Goal: Task Accomplishment & Management: Manage account settings

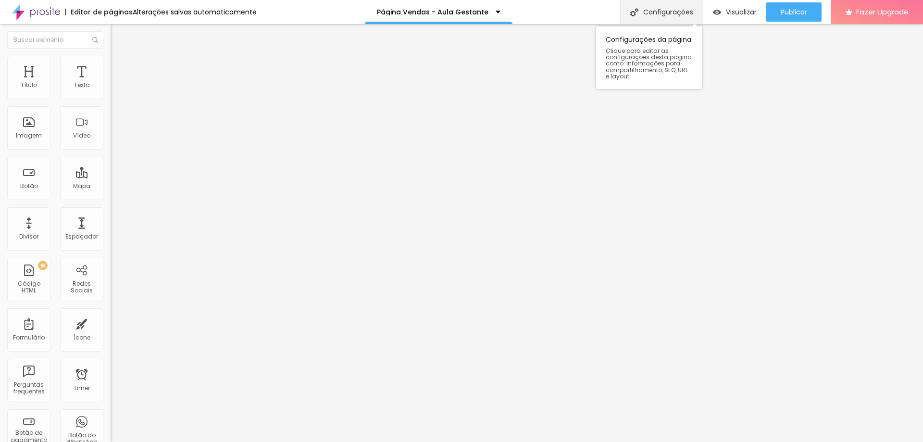
click at [668, 9] on div "Configurações" at bounding box center [661, 12] width 83 height 24
click at [111, 83] on span "Trocar imagem" at bounding box center [137, 78] width 52 height 8
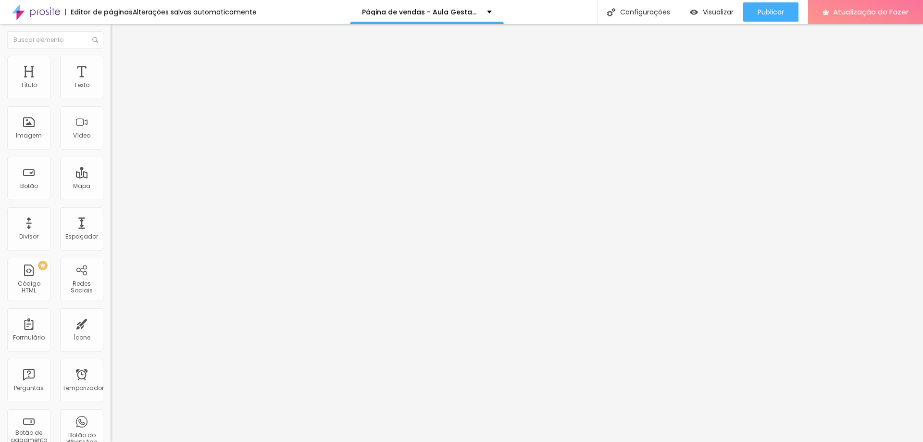
click at [111, 83] on span "Trocar imagem" at bounding box center [137, 78] width 52 height 8
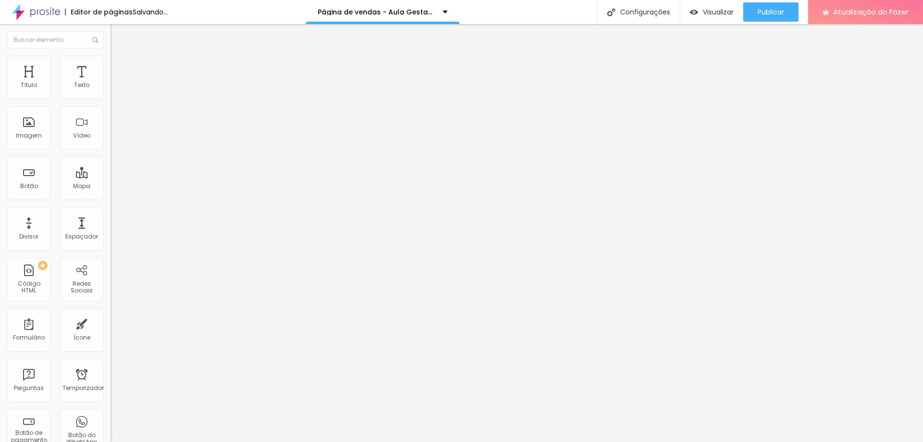
click at [116, 83] on font "Trocar imagem" at bounding box center [139, 78] width 47 height 8
click at [111, 150] on font "Original" at bounding box center [122, 146] width 23 height 8
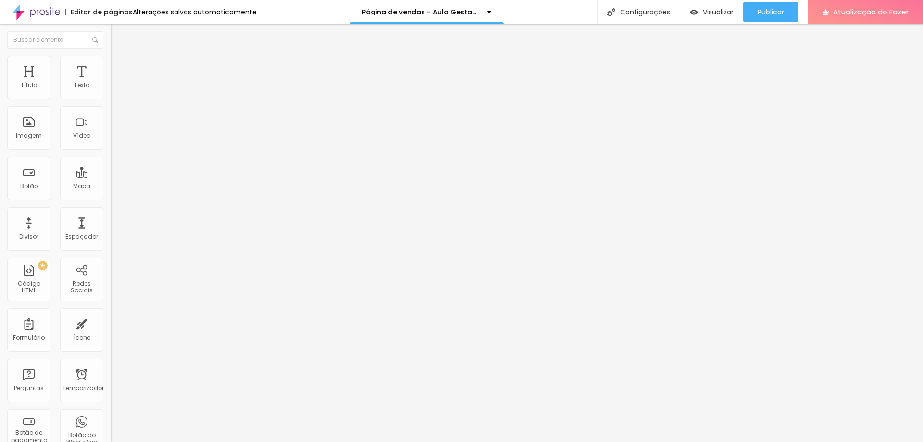
click at [111, 361] on div "Editar nulo Conteúdo Estilo Avançado Trocar imagem Descrição da imagem (Alt) Al…" at bounding box center [166, 233] width 111 height 418
click at [111, 60] on img at bounding box center [115, 60] width 9 height 9
type input "85"
type input "75"
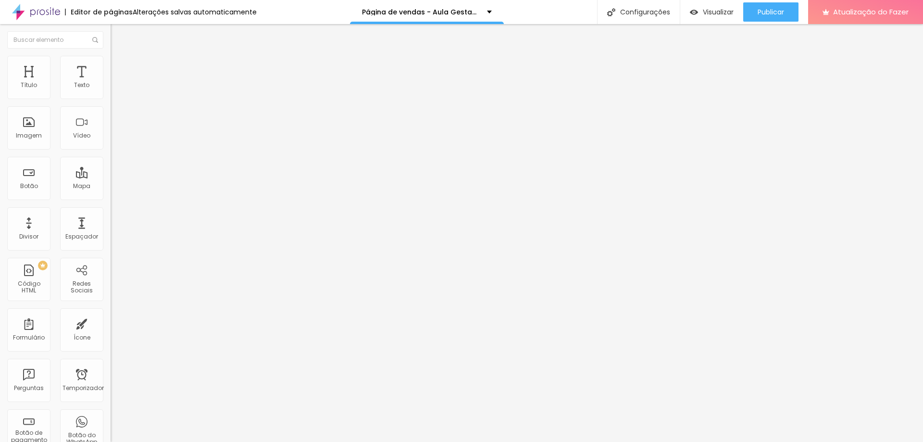
type input "75"
type input "45"
type input "50"
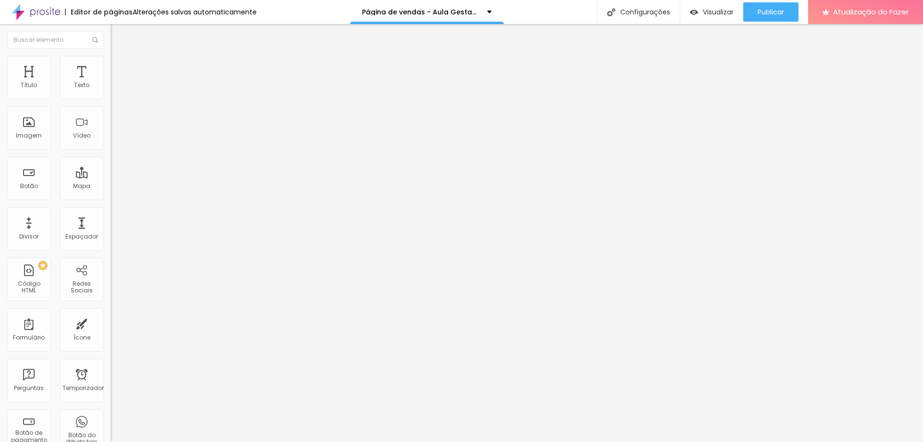
type input "55"
type input "60"
type input "65"
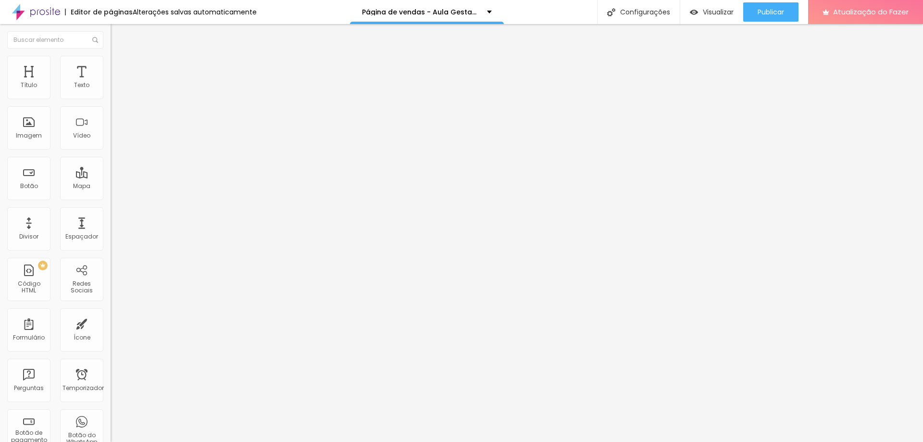
type input "65"
type input "60"
type input "55"
drag, startPoint x: 87, startPoint y: 104, endPoint x: 54, endPoint y: 109, distance: 33.4
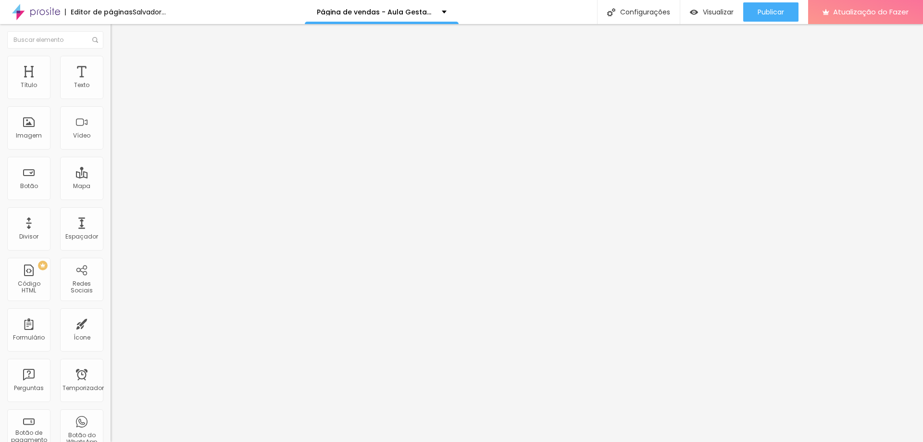
type input "55"
click at [111, 99] on input "range" at bounding box center [142, 95] width 62 height 8
click at [111, 55] on img at bounding box center [115, 50] width 9 height 9
click at [116, 83] on font "Trocar imagem" at bounding box center [139, 78] width 47 height 8
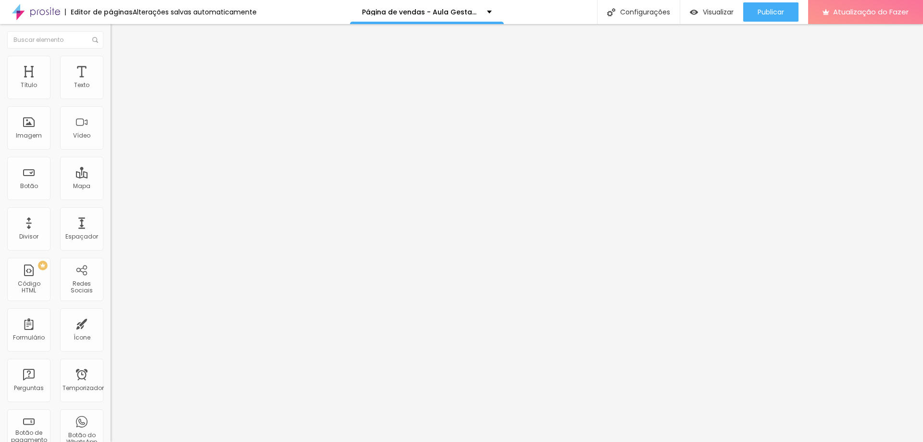
click at [119, 68] on font "Avançado" at bounding box center [135, 72] width 32 height 8
click at [111, 56] on li "Estilo" at bounding box center [166, 61] width 111 height 10
type input "60"
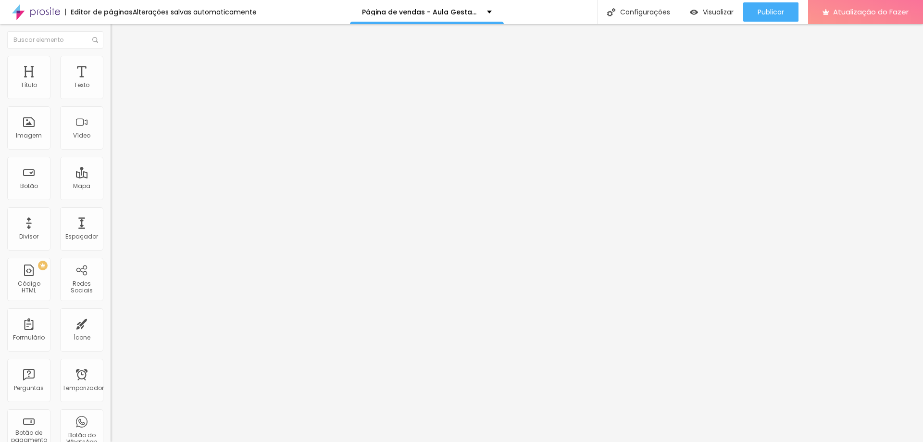
type input "60"
type input "65"
type input "60"
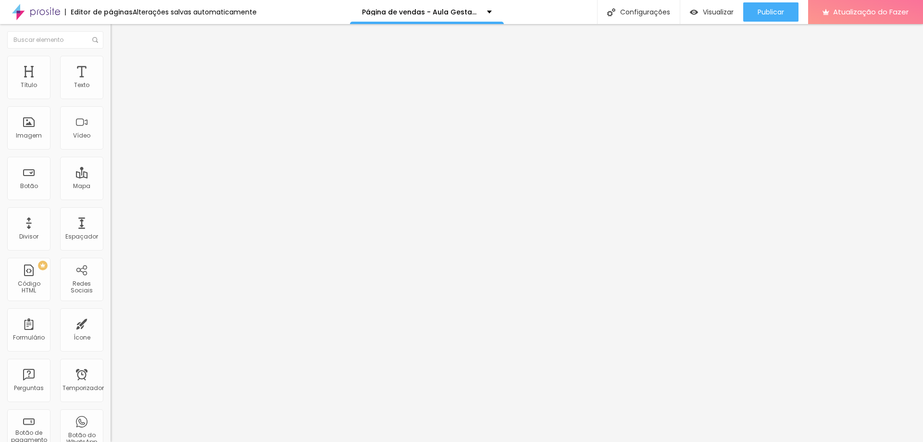
type input "55"
type input "50"
click at [111, 99] on input "range" at bounding box center [142, 95] width 62 height 8
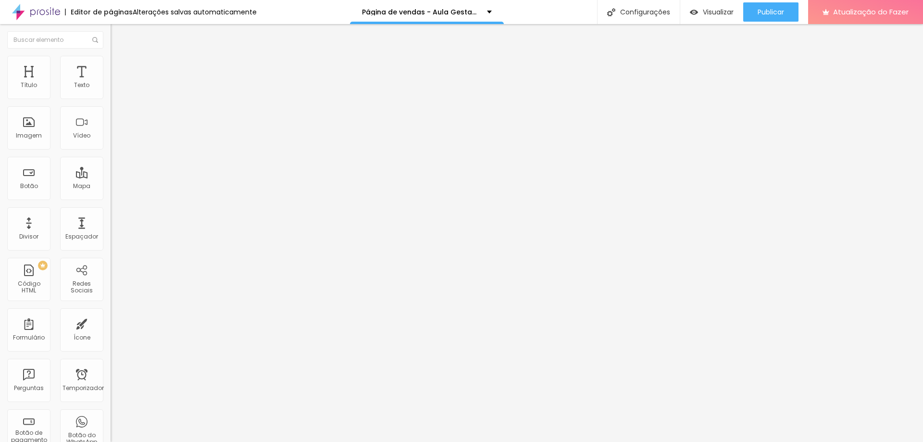
click at [111, 287] on div "Editar nulo Conteúdo Estilo Avançado Tamanho 50 px % 0 Borda arredondada Sombra…" at bounding box center [166, 233] width 111 height 418
click at [111, 59] on ul "Conteúdo Estilo Avançado" at bounding box center [166, 60] width 111 height 29
click at [111, 59] on li "Estilo" at bounding box center [166, 61] width 111 height 10
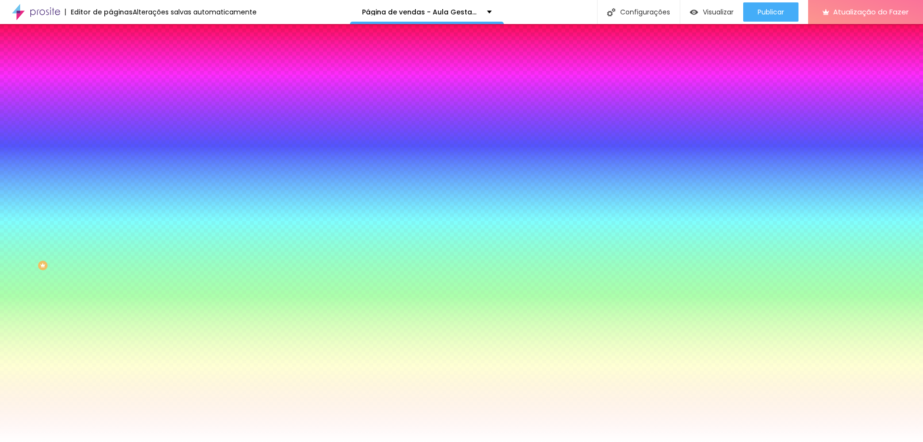
click at [116, 88] on font "Trocar imagem" at bounding box center [139, 84] width 47 height 8
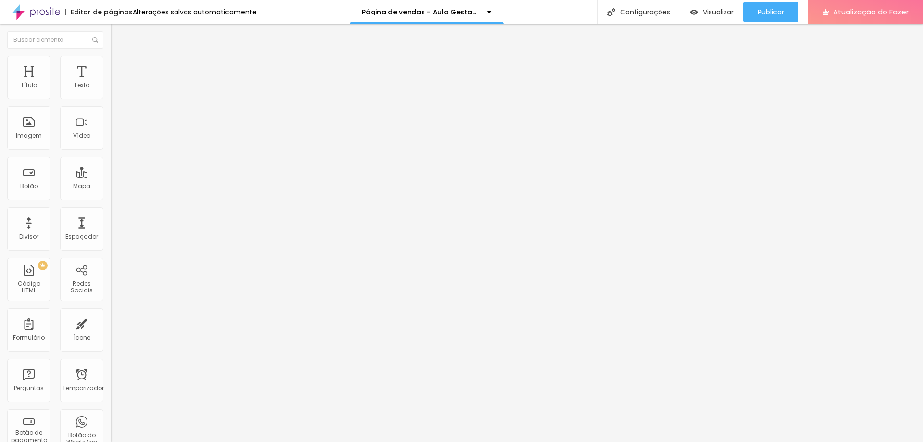
click at [111, 62] on li "Estilo" at bounding box center [166, 61] width 111 height 10
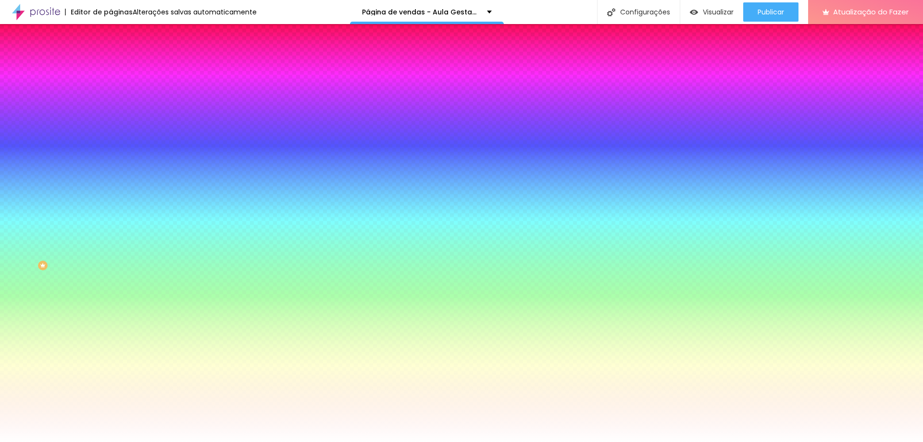
click at [111, 65] on li "Avançado" at bounding box center [166, 70] width 111 height 10
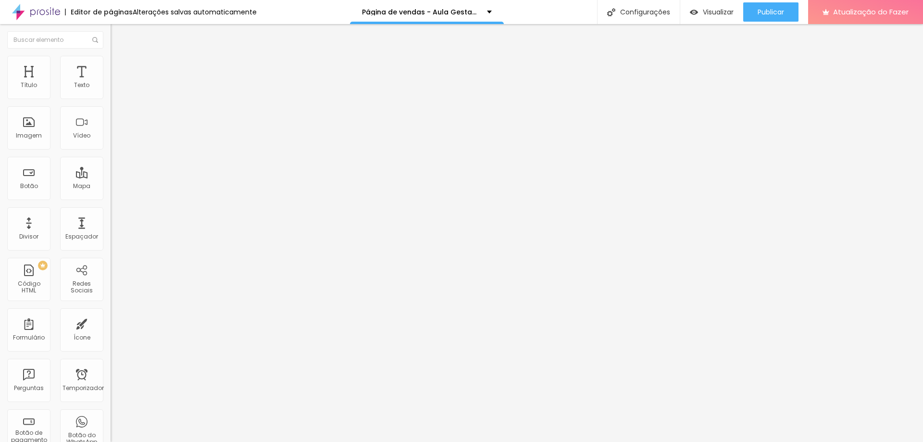
click at [119, 66] on font "Estilo" at bounding box center [126, 62] width 15 height 8
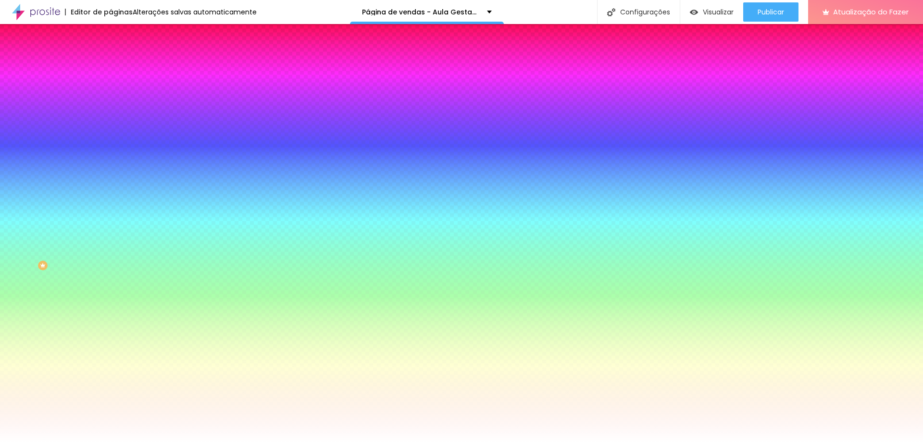
click at [111, 56] on li "Conteúdo" at bounding box center [166, 51] width 111 height 10
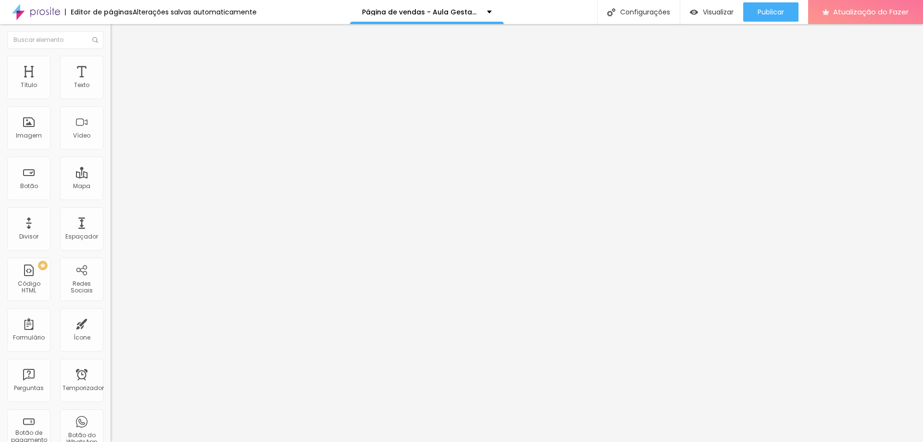
click at [111, 87] on font "Completo" at bounding box center [125, 83] width 29 height 8
click at [111, 93] on font "Encaixotado" at bounding box center [129, 89] width 37 height 8
click at [111, 65] on img at bounding box center [115, 69] width 9 height 9
type input "28"
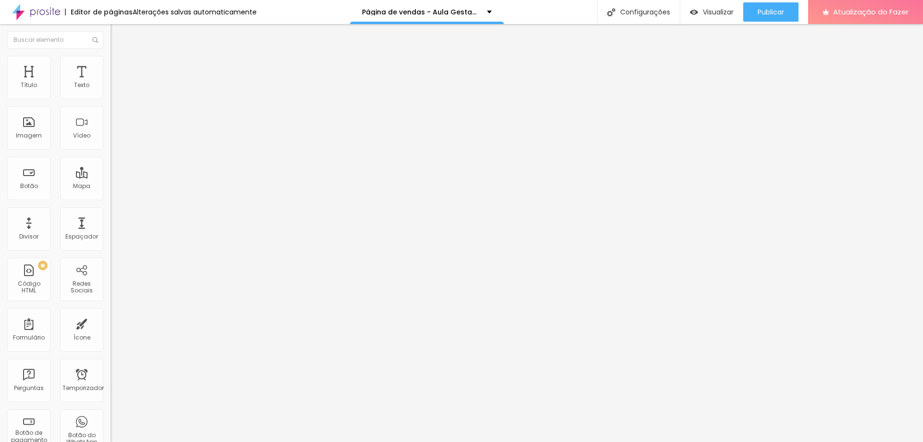
type input "155"
type input "165"
type input "192"
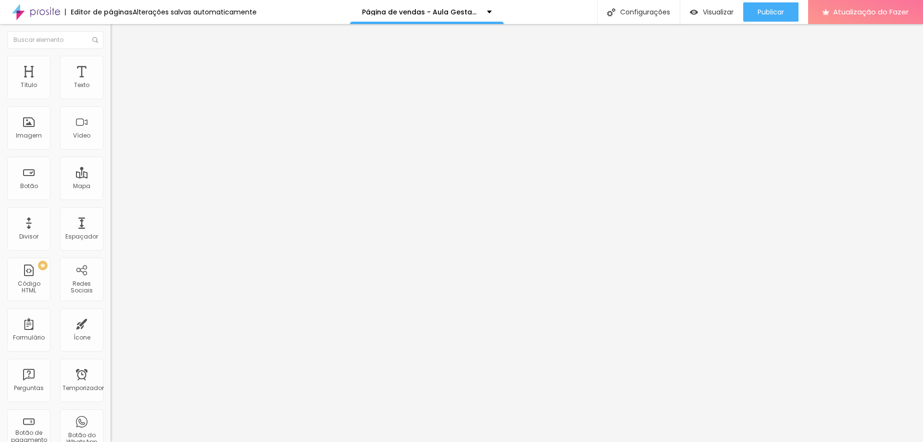
type input "192"
type input "208"
type input "218"
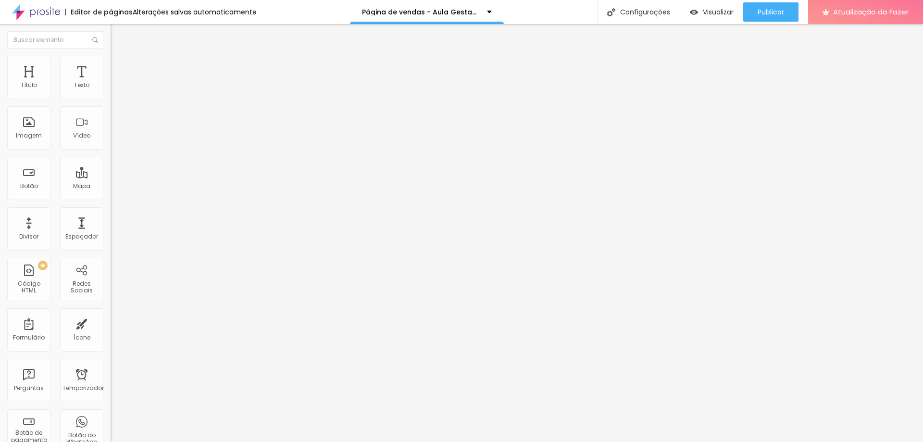
type input "223"
type input "234"
type input "245"
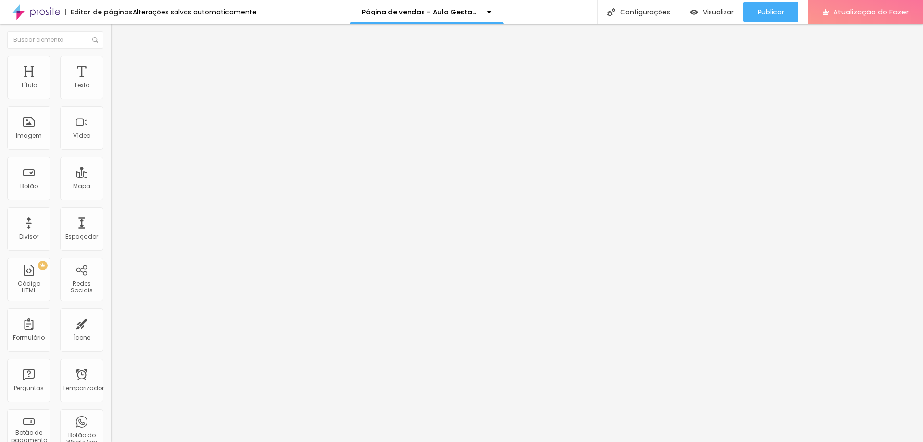
type input "245"
drag, startPoint x: 24, startPoint y: 113, endPoint x: 44, endPoint y: 115, distance: 19.8
type input "245"
click at [111, 322] on input "range" at bounding box center [142, 326] width 62 height 8
click at [111, 60] on img at bounding box center [115, 60] width 9 height 9
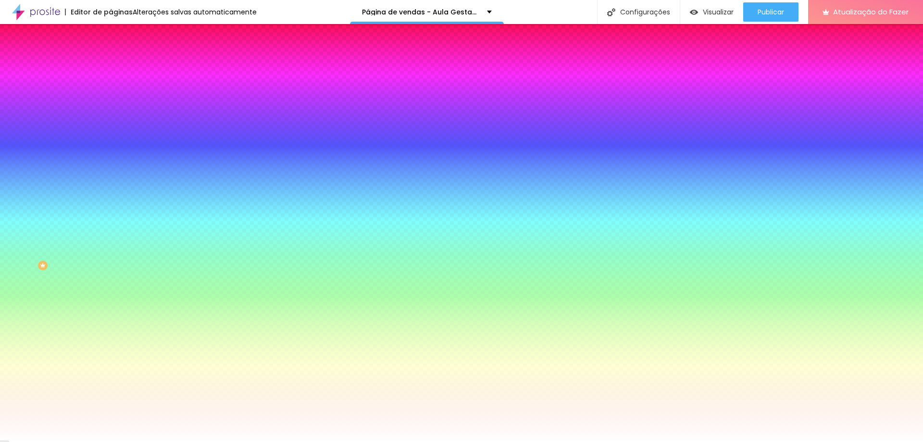
click at [119, 68] on font "Avançado" at bounding box center [135, 72] width 32 height 8
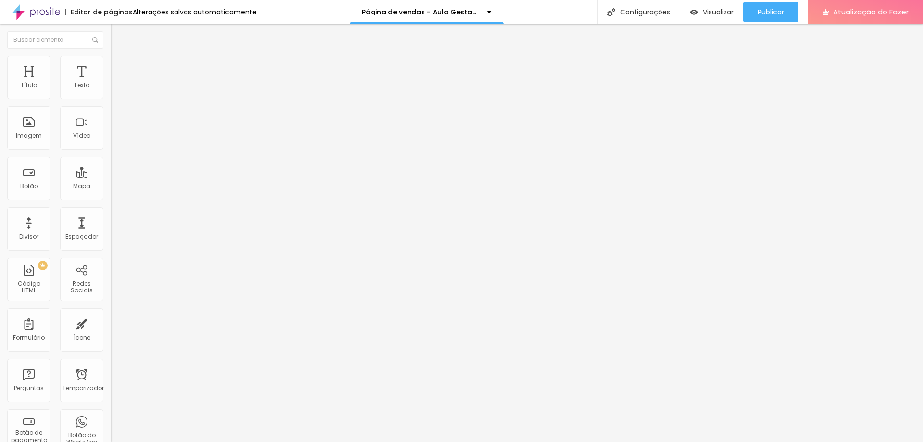
type input "13"
type input "30"
type input "39"
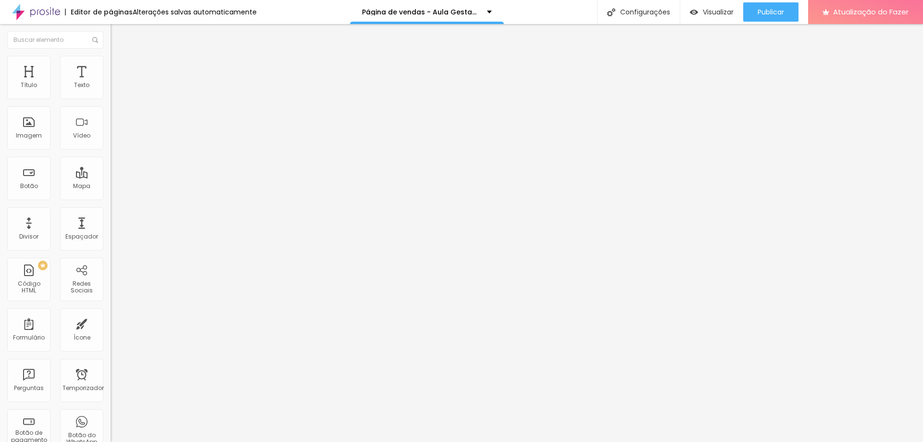
type input "39"
type input "45"
type input "48"
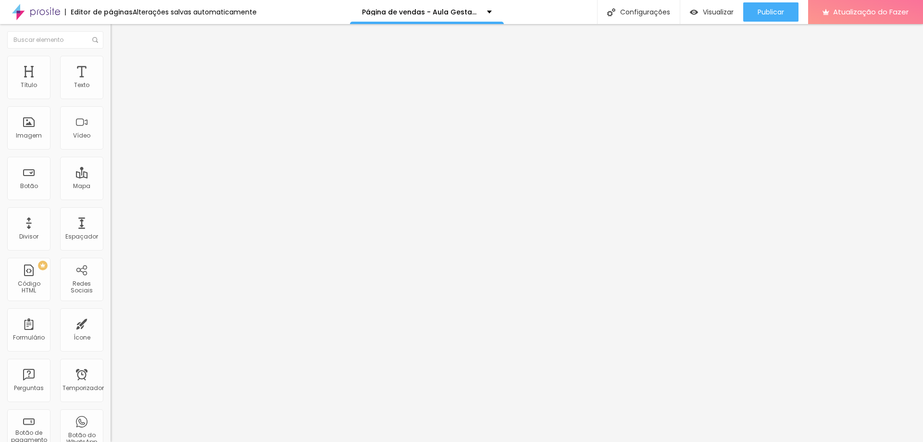
type input "49"
type input "51"
type input "42"
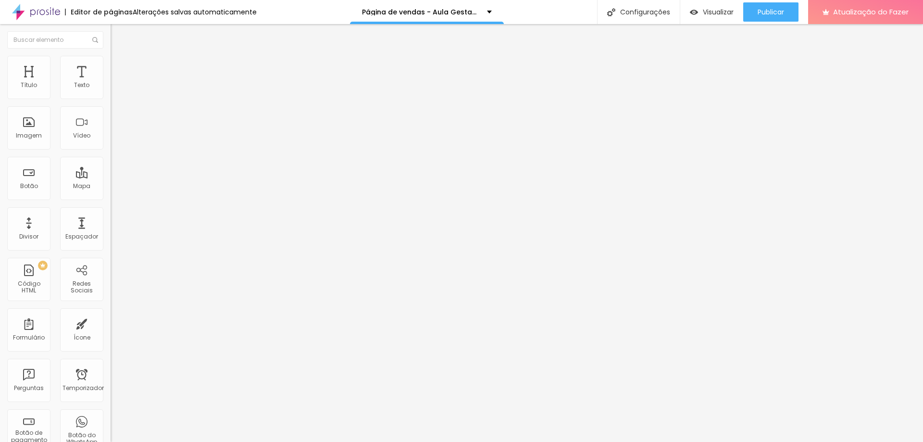
type input "42"
type input "16"
type input "4"
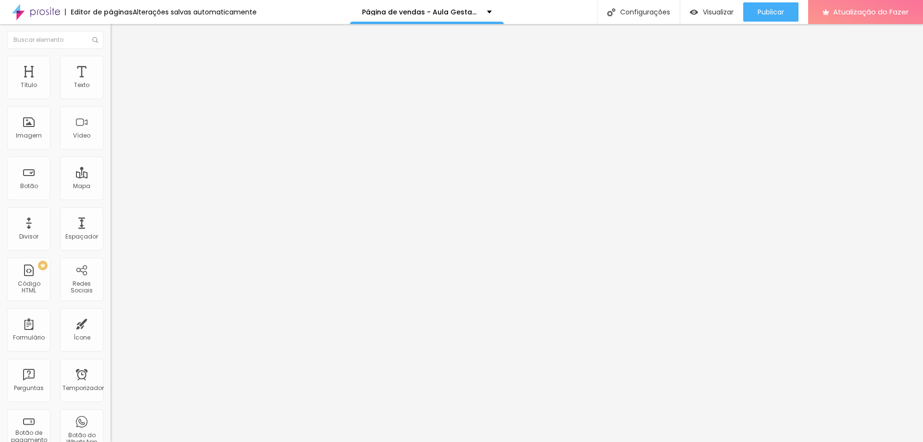
type input "0"
type input "37"
type input "58"
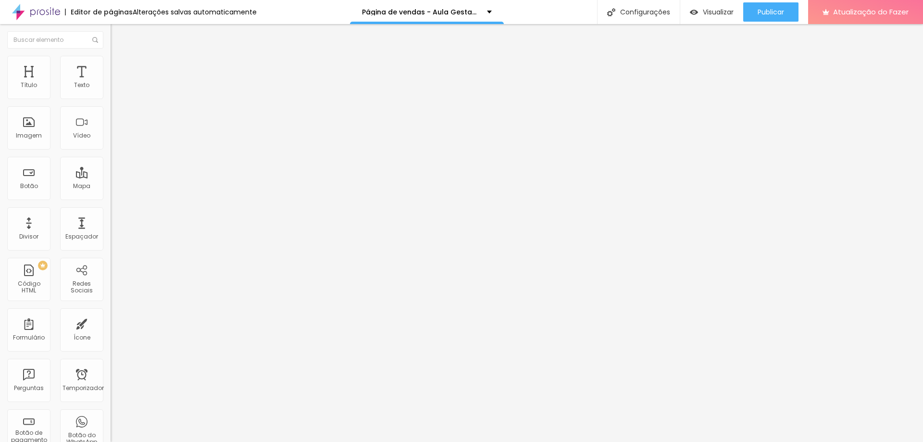
type input "58"
type input "65"
type input "66"
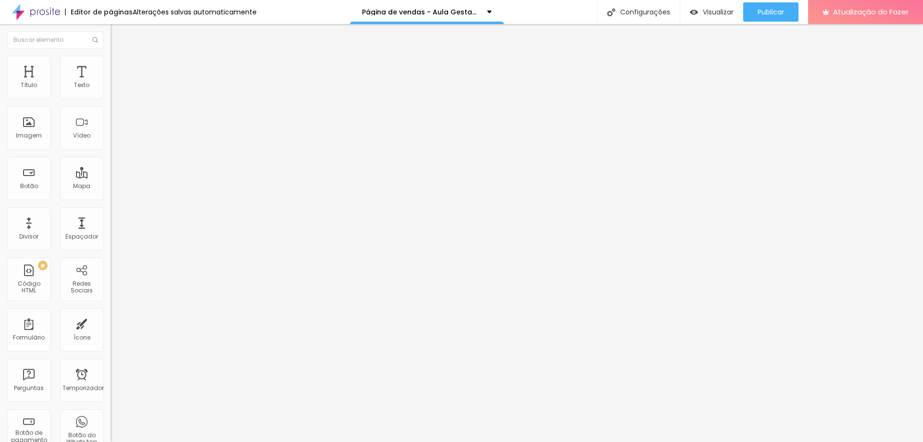
type input "67"
type input "62"
type input "47"
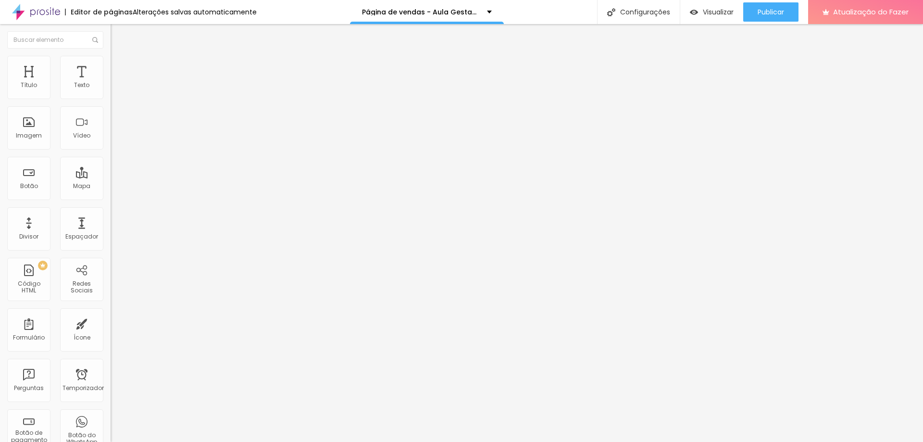
type input "47"
type input "45"
type input "44"
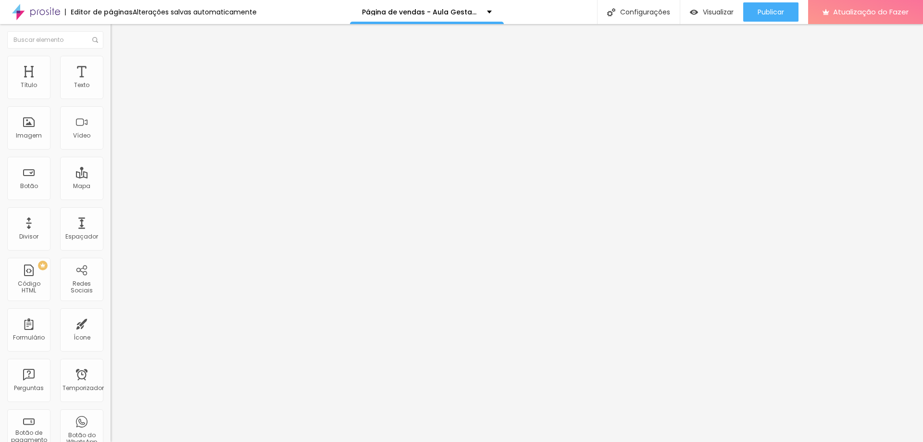
type input "42"
type input "39"
type input "38"
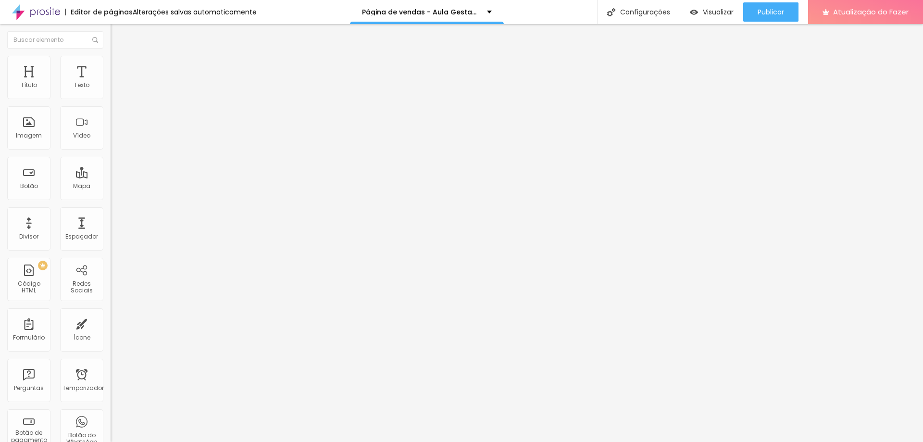
type input "38"
type input "37"
type input "36"
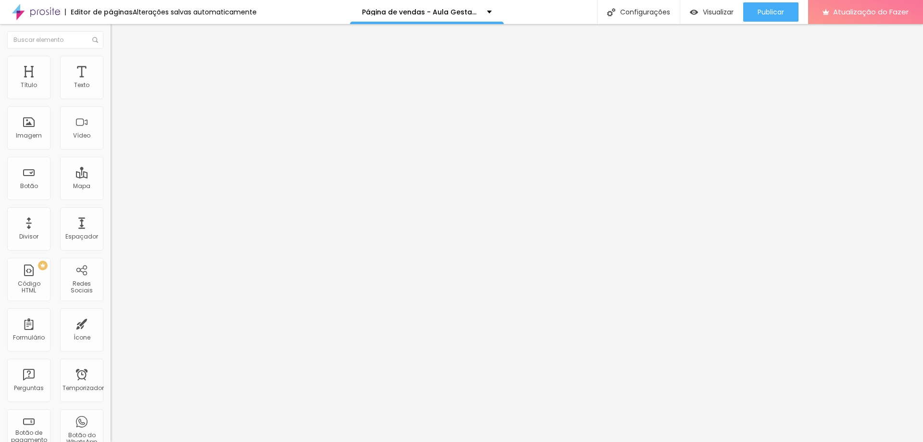
type input "33"
type input "29"
type input "26"
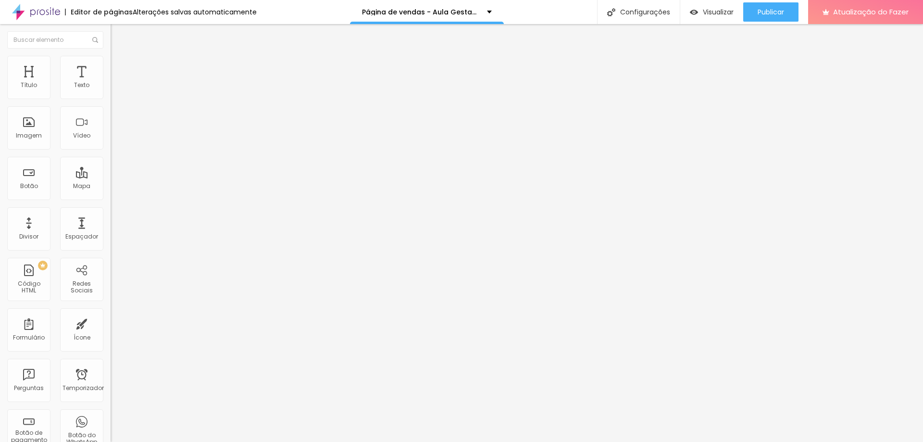
type input "26"
type input "25"
type input "24"
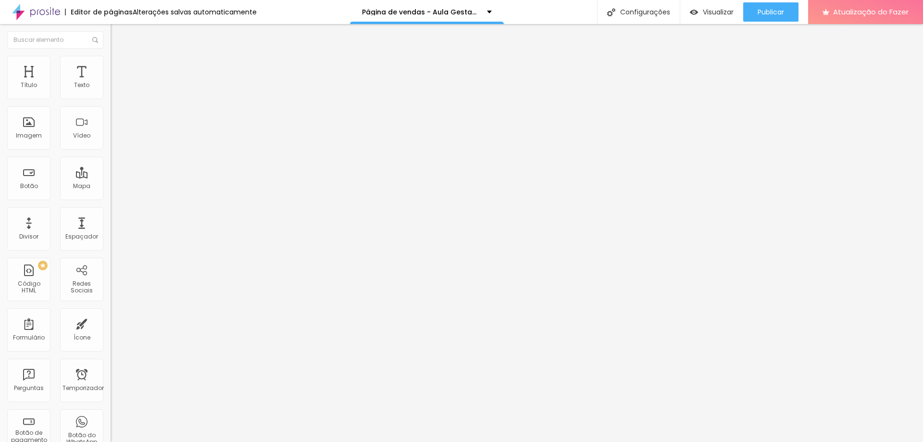
type input "22"
type input "21"
type input "19"
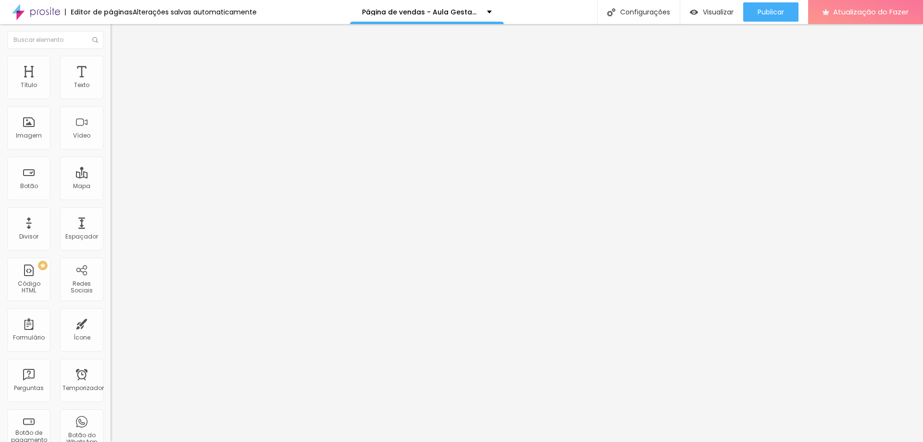
type input "19"
type input "18"
type input "17"
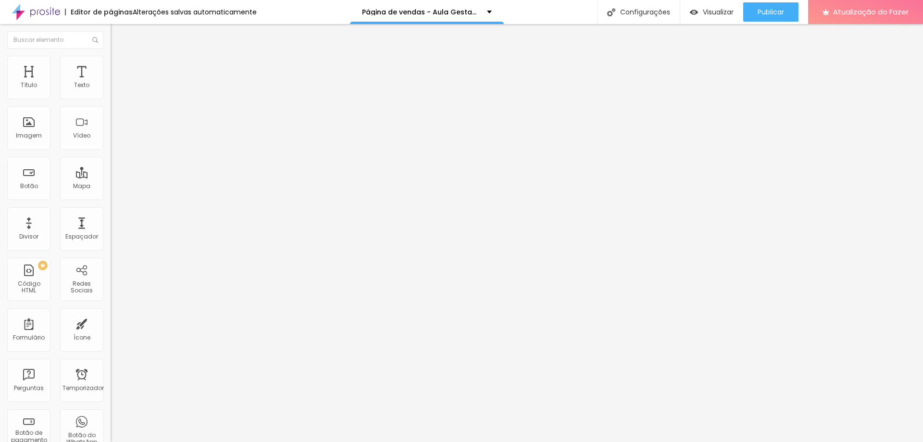
type input "15"
type input "14"
type input "13"
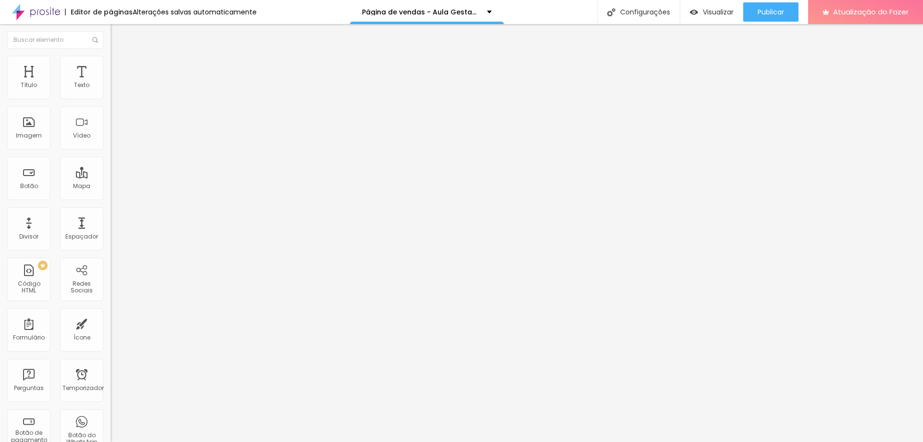
type input "13"
type input "12"
drag, startPoint x: 46, startPoint y: 114, endPoint x: 30, endPoint y: 122, distance: 17.6
type input "12"
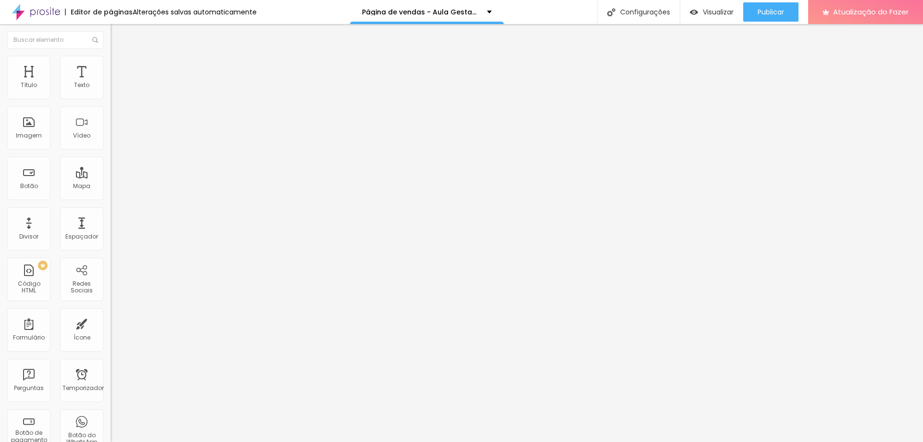
click at [111, 322] on input "range" at bounding box center [142, 326] width 62 height 8
type input "11"
type input "24"
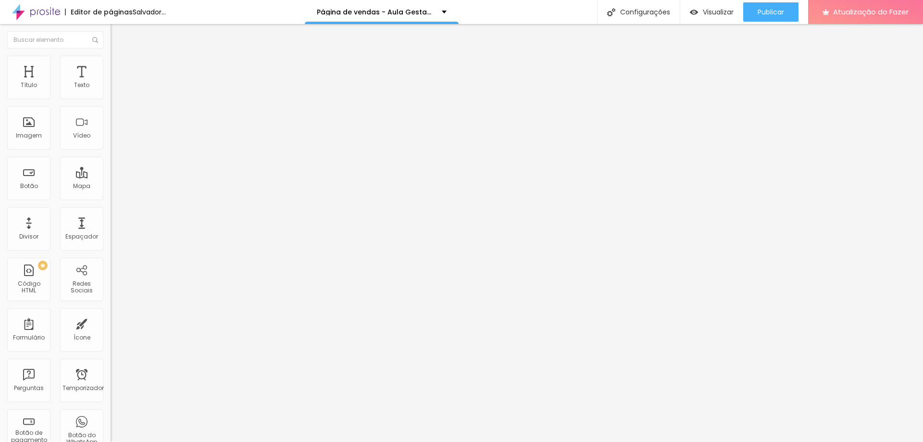
type input "39"
type input "41"
type input "44"
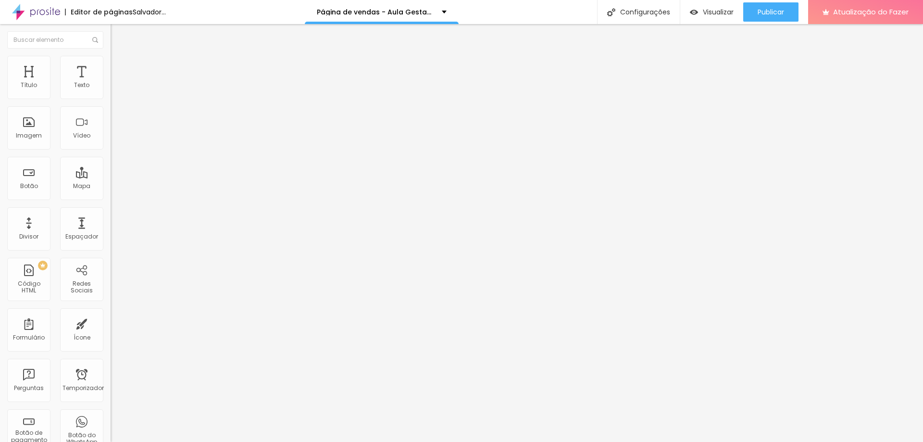
type input "44"
type input "51"
type input "52"
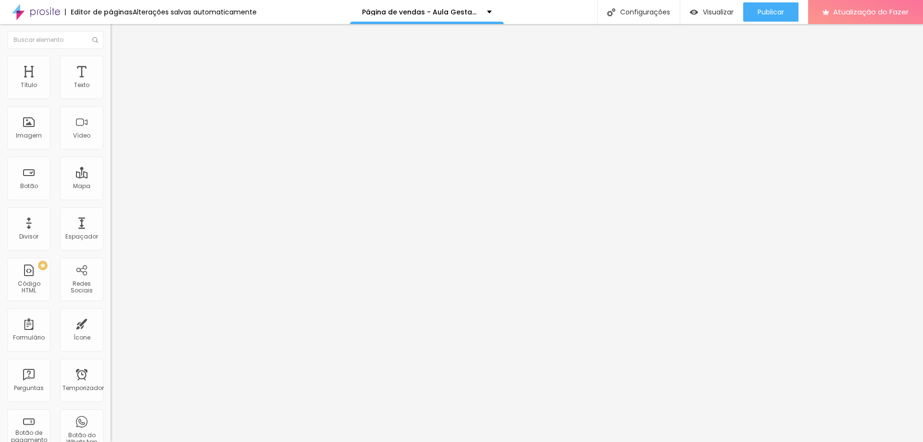
type input "53"
type input "54"
type input "59"
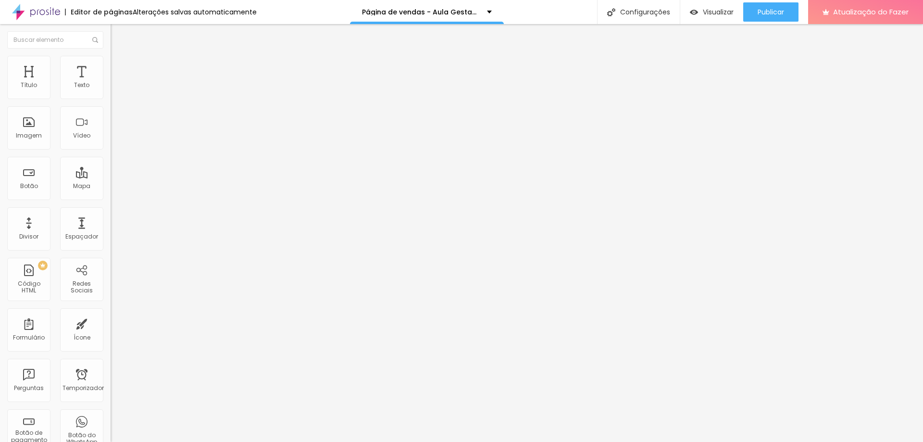
type input "59"
type input "63"
type input "68"
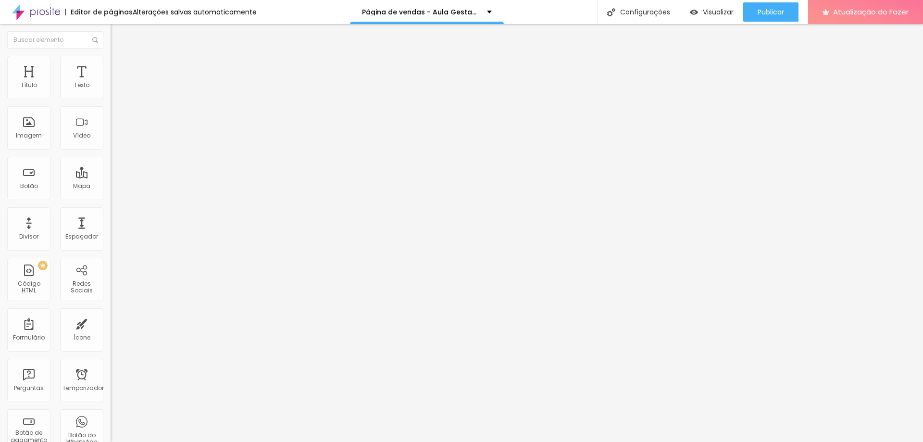
type input "72"
type input "74"
type input "75"
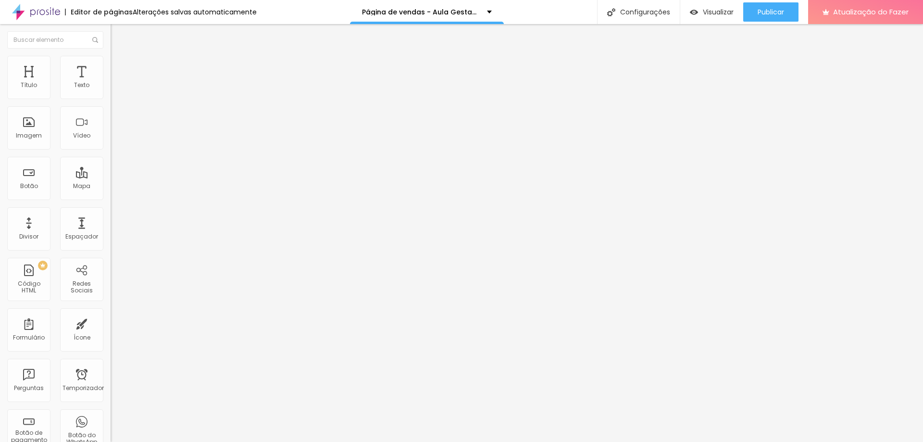
type input "75"
type input "78"
type input "83"
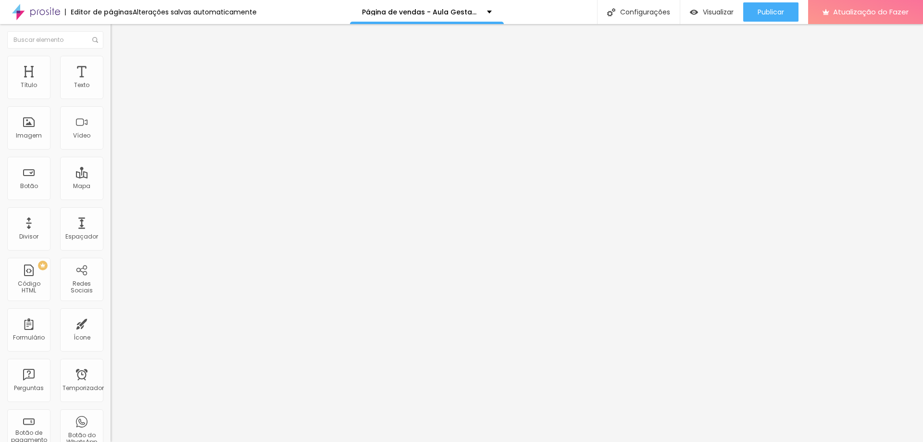
type input "91"
type input "100"
drag, startPoint x: 29, startPoint y: 92, endPoint x: 115, endPoint y: 95, distance: 86.1
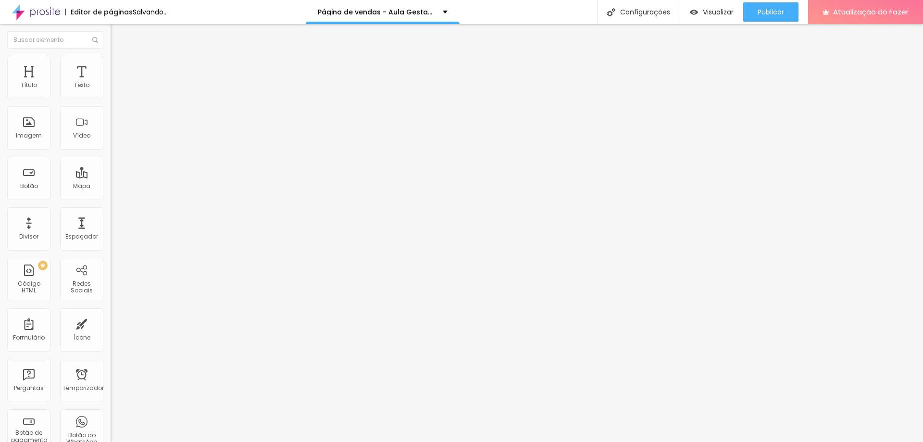
type input "100"
click at [115, 186] on input "range" at bounding box center [142, 190] width 62 height 8
type input "30"
type input "41"
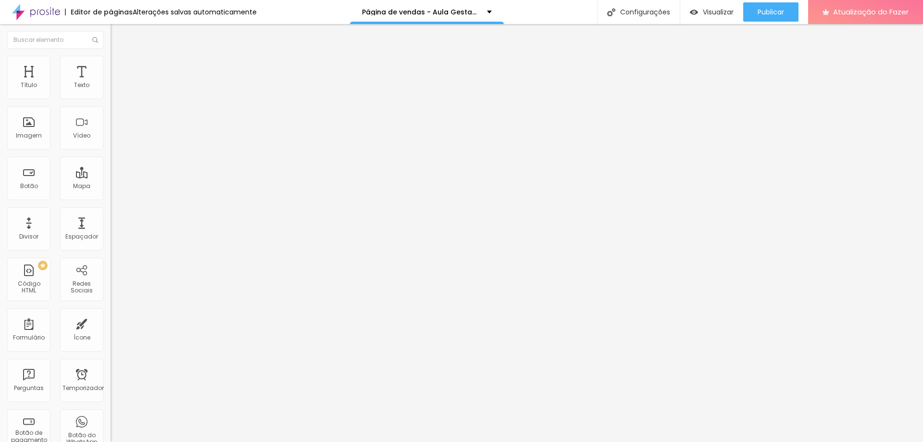
type input "41"
type input "57"
type input "67"
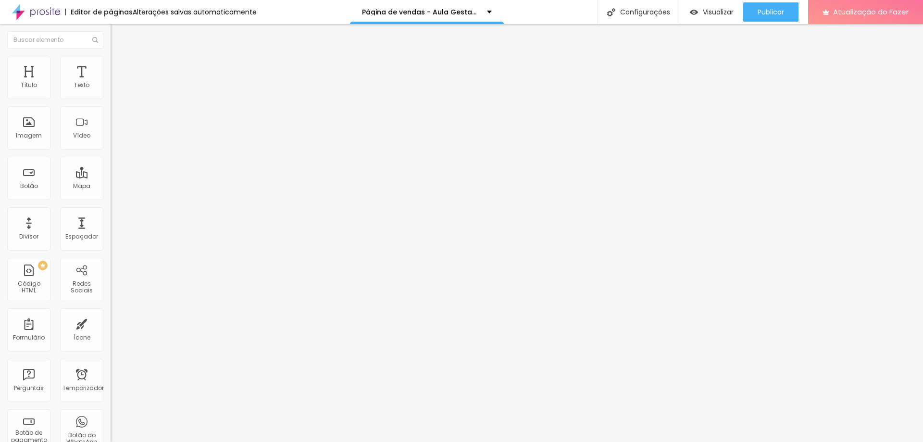
type input "73"
type input "78"
type input "83"
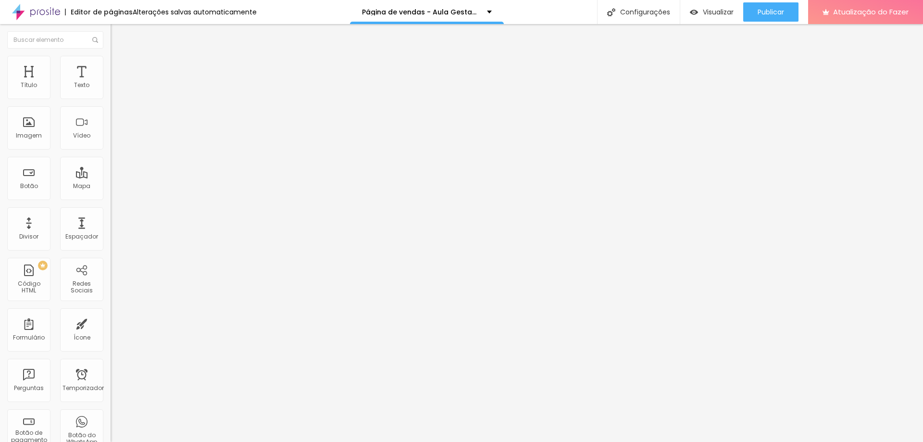
type input "83"
type input "89"
type input "95"
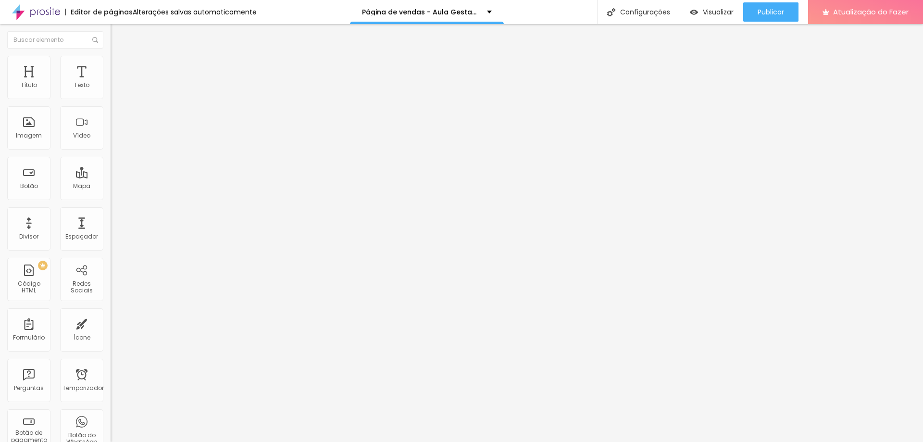
type input "100"
type input "73"
type input "0"
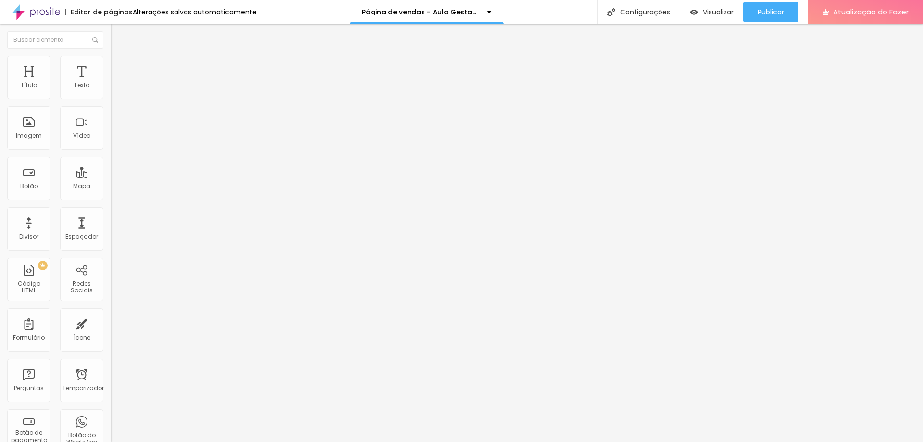
type input "0"
drag, startPoint x: 28, startPoint y: 113, endPoint x: 0, endPoint y: 131, distance: 33.7
type input "0"
click at [111, 322] on input "range" at bounding box center [142, 326] width 62 height 8
click at [111, 62] on img at bounding box center [115, 60] width 9 height 9
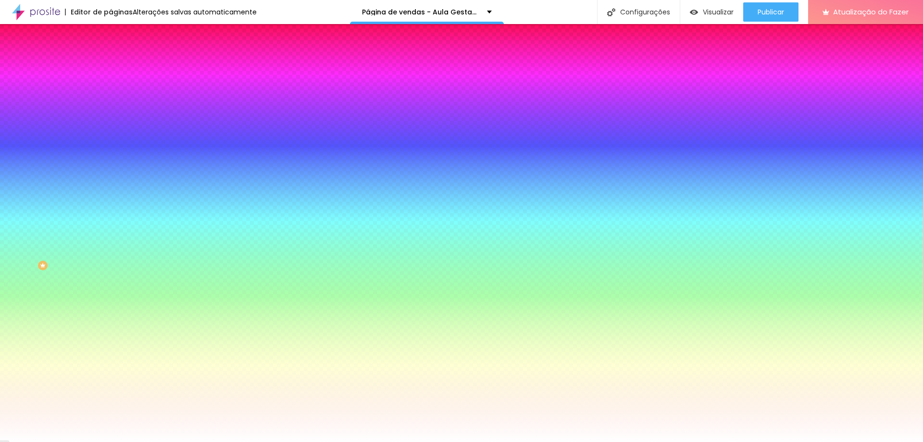
click at [111, 55] on img at bounding box center [115, 50] width 9 height 9
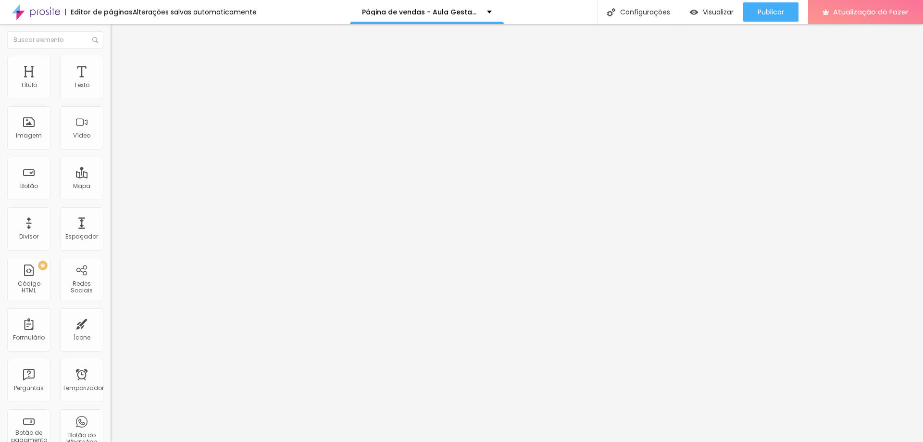
click at [119, 66] on font "Estilo" at bounding box center [126, 62] width 15 height 8
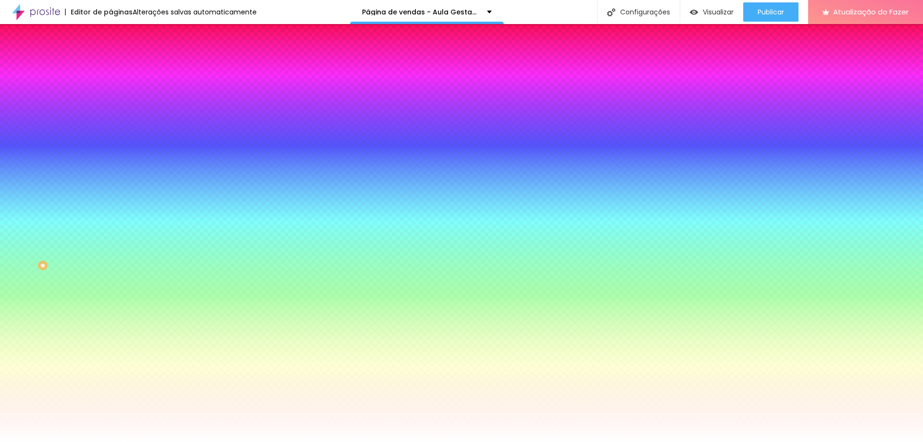
click at [111, 65] on li "Avançado" at bounding box center [166, 70] width 111 height 10
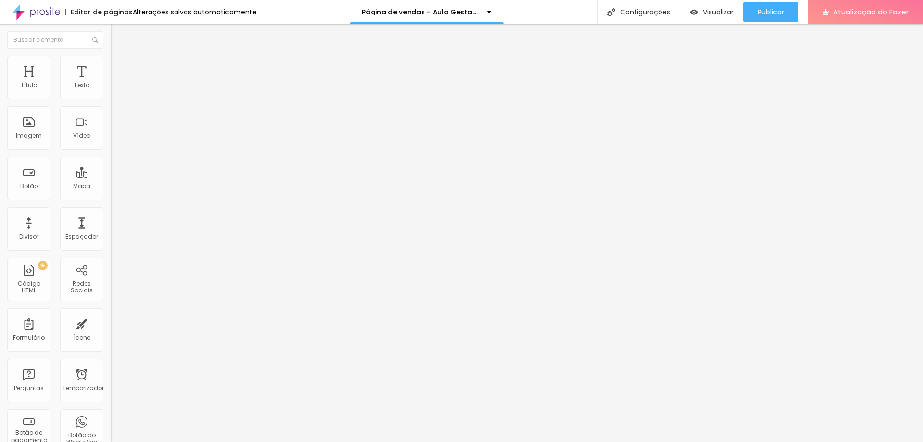
type input "239"
type input "197"
type input "187"
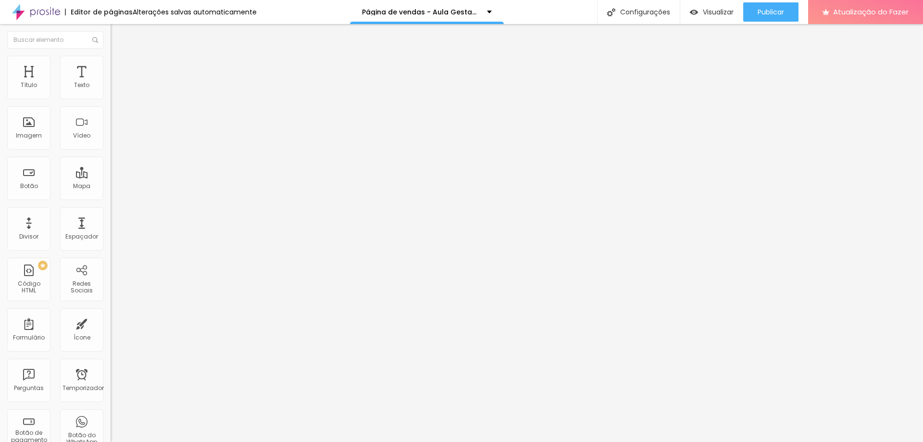
type input "187"
type input "181"
type input "171"
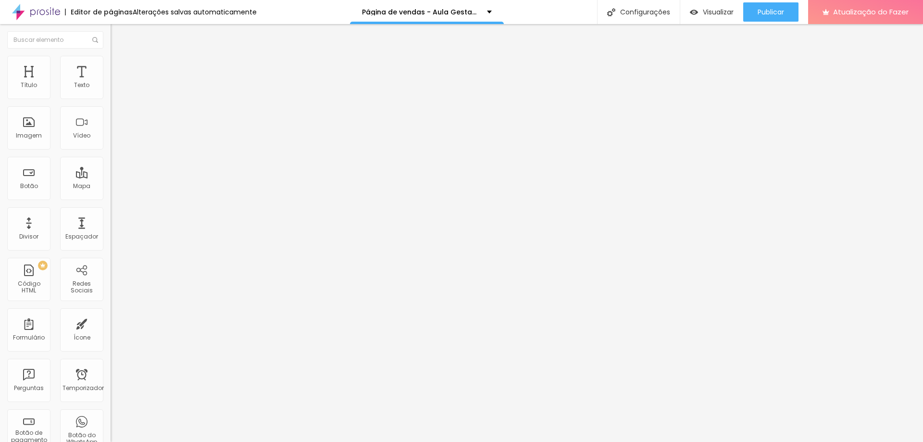
click at [111, 322] on input "range" at bounding box center [142, 326] width 62 height 8
click at [111, 96] on img at bounding box center [114, 99] width 7 height 7
click at [119, 68] on font "Avançado" at bounding box center [135, 72] width 32 height 8
drag, startPoint x: 39, startPoint y: 93, endPoint x: 33, endPoint y: 94, distance: 6.8
click at [111, 186] on input "range" at bounding box center [142, 190] width 62 height 8
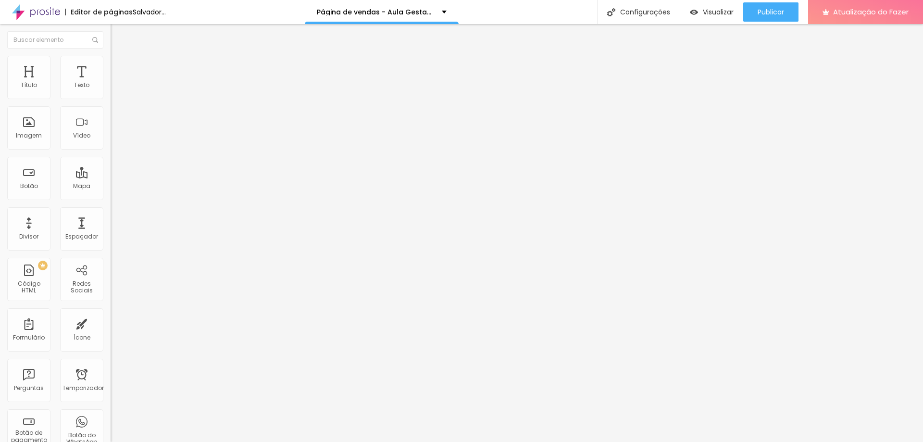
click at [119, 65] on font "Estilo" at bounding box center [126, 62] width 15 height 8
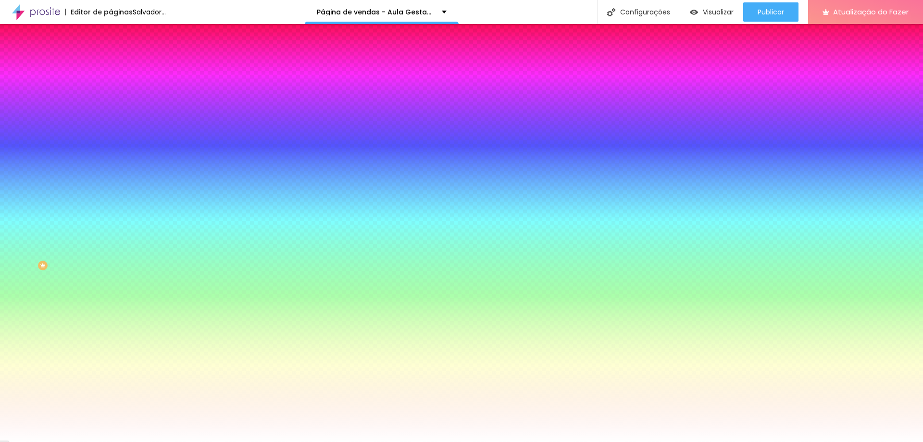
drag, startPoint x: 25, startPoint y: 118, endPoint x: 20, endPoint y: 121, distance: 6.3
click at [111, 213] on input "range" at bounding box center [142, 217] width 62 height 8
click at [119, 57] on font "Conteúdo" at bounding box center [134, 53] width 30 height 8
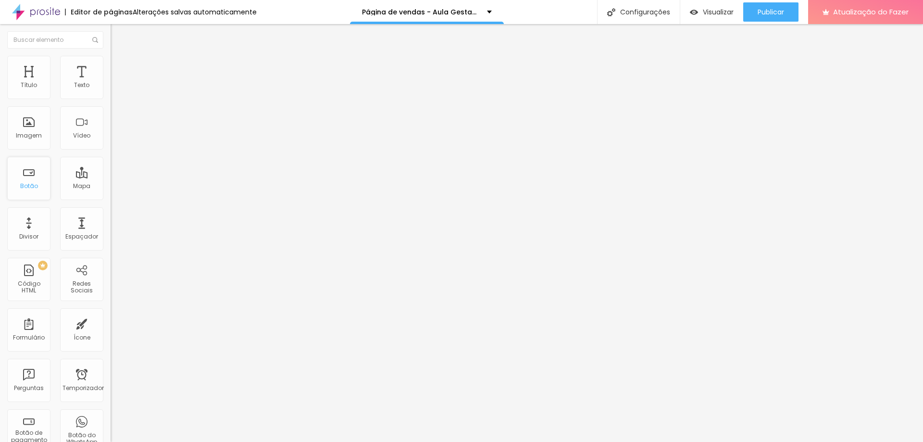
click at [38, 188] on div "Botão" at bounding box center [28, 178] width 43 height 43
click at [111, 123] on img at bounding box center [114, 119] width 7 height 7
click at [111, 115] on img at bounding box center [114, 111] width 7 height 7
click at [111, 150] on font "Normal" at bounding box center [122, 147] width 22 height 8
click at [111, 172] on font "Grande" at bounding box center [122, 168] width 23 height 8
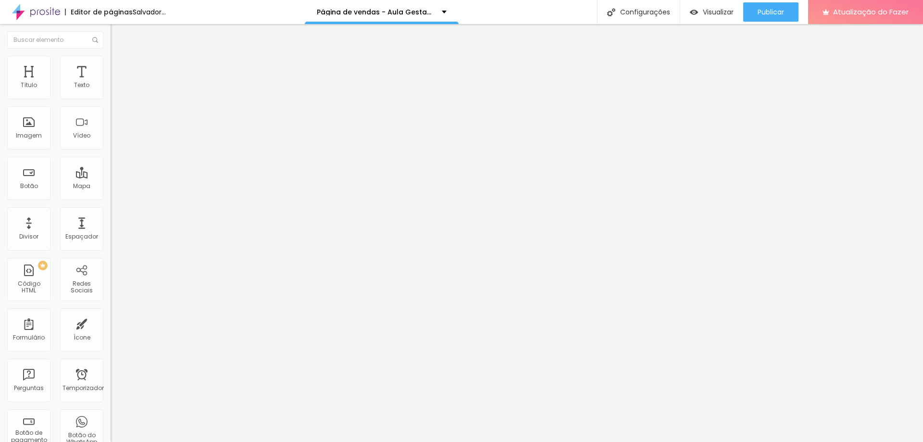
click at [111, 163] on font "Normal" at bounding box center [122, 159] width 22 height 8
click at [111, 157] on font "Pequeno" at bounding box center [123, 153] width 25 height 8
click at [111, 56] on li "Estilo" at bounding box center [166, 61] width 111 height 10
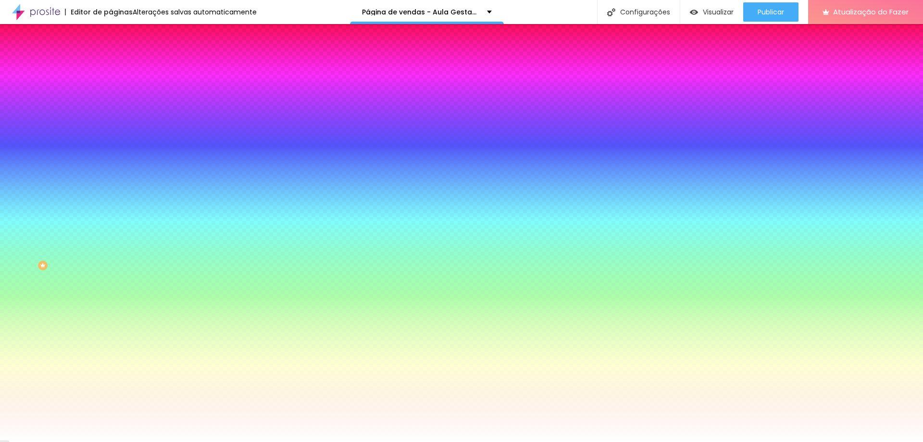
click at [111, 65] on li "Avançado" at bounding box center [166, 70] width 111 height 10
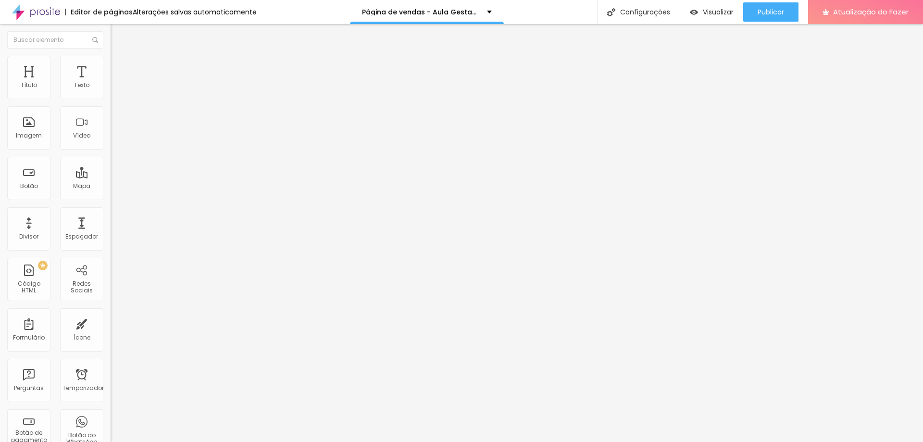
drag, startPoint x: 23, startPoint y: 113, endPoint x: 0, endPoint y: 118, distance: 23.1
click at [111, 322] on input "range" at bounding box center [142, 326] width 62 height 8
click at [111, 108] on div "Tipo Sólido Sólido Pontilhado Serrilhado Duplo Pata de cachorro Estrela Brilho …" at bounding box center [166, 137] width 111 height 67
click at [111, 111] on font "Sólido" at bounding box center [120, 112] width 19 height 8
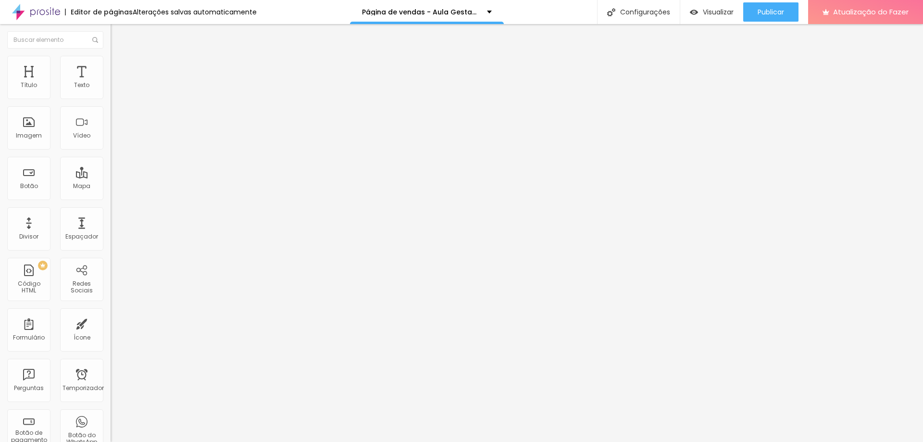
click at [111, 65] on li "Avançado" at bounding box center [166, 70] width 111 height 10
click at [111, 322] on input "range" at bounding box center [142, 326] width 62 height 8
click at [111, 55] on img at bounding box center [115, 50] width 9 height 9
click at [111, 61] on li "Estilo" at bounding box center [166, 61] width 111 height 10
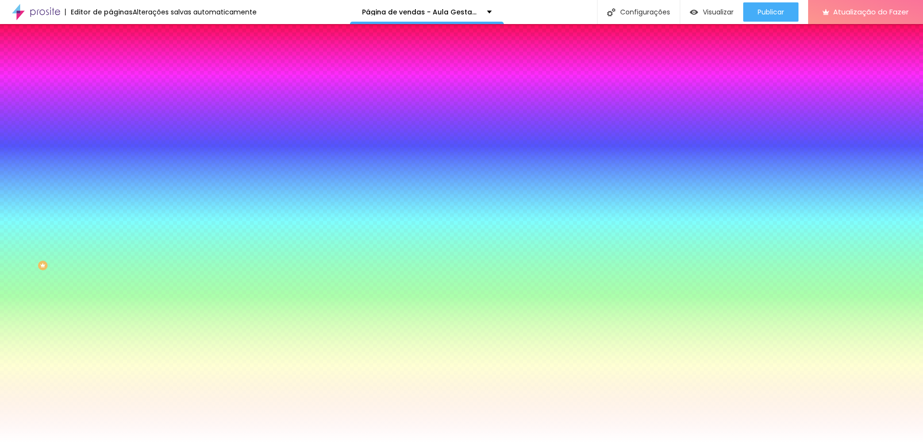
click at [116, 88] on font "Trocar imagem" at bounding box center [139, 84] width 47 height 8
click at [167, 441] on div at bounding box center [461, 447] width 923 height 0
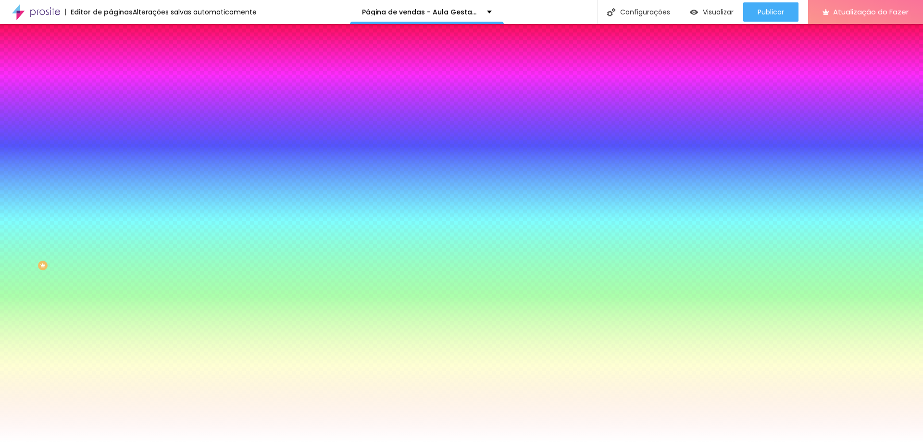
click at [164, 441] on div at bounding box center [461, 447] width 923 height 0
click at [116, 88] on font "Trocar imagem" at bounding box center [139, 84] width 47 height 8
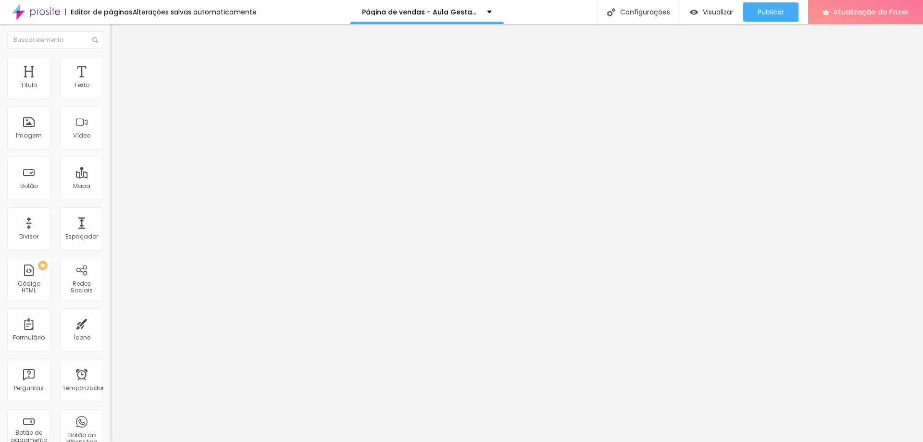
click at [111, 63] on li "Estilo" at bounding box center [166, 61] width 111 height 10
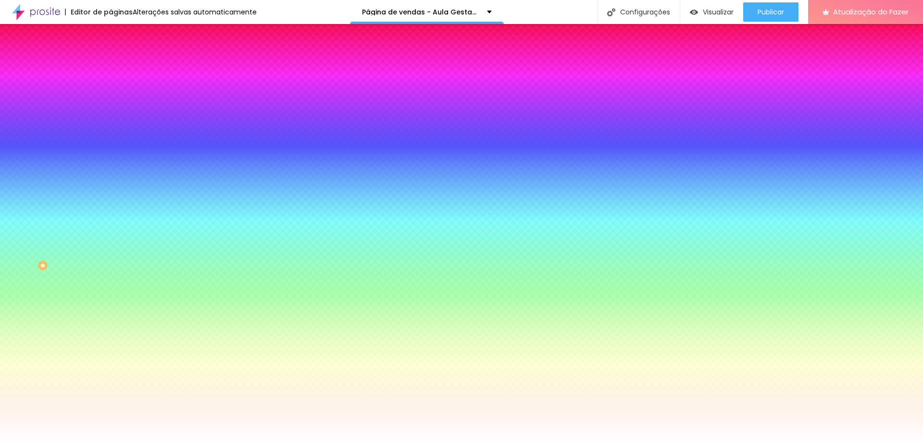
click at [116, 88] on font "Trocar imagem" at bounding box center [139, 84] width 47 height 8
click at [111, 65] on li "Avançado" at bounding box center [166, 70] width 111 height 10
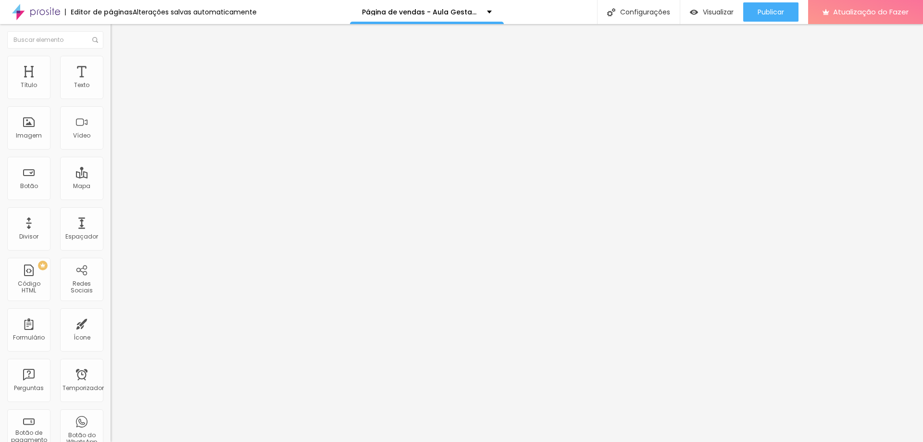
type input "5"
type input "10"
type input "5"
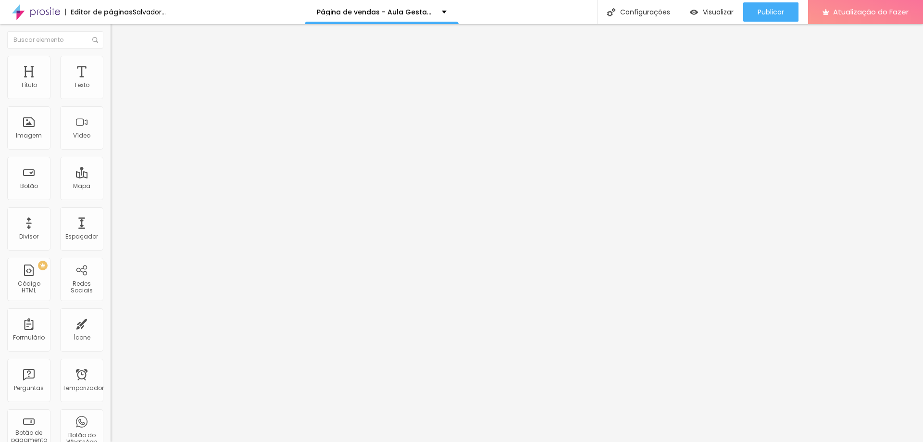
type input "5"
type input "0"
drag, startPoint x: 24, startPoint y: 93, endPoint x: 17, endPoint y: 113, distance: 21.3
click at [111, 186] on input "range" at bounding box center [142, 190] width 62 height 8
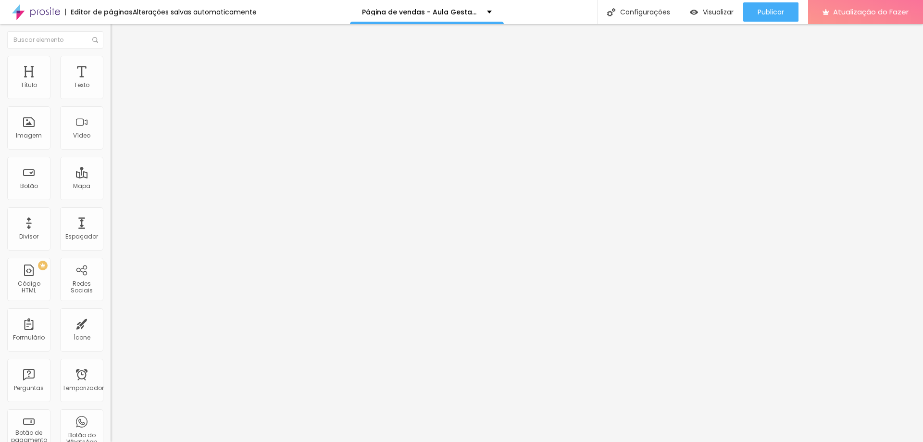
type input "208"
type input "202"
type input "171"
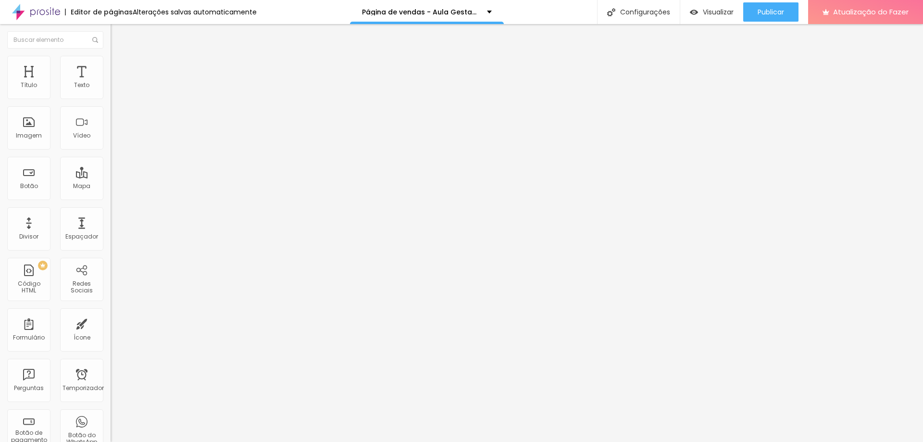
type input "171"
type input "165"
type input "160"
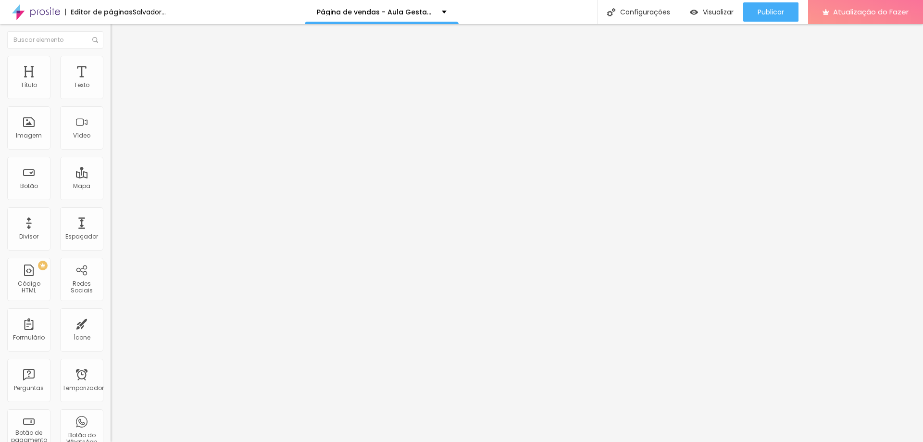
drag, startPoint x: 42, startPoint y: 114, endPoint x: 36, endPoint y: 114, distance: 5.8
type input "160"
click at [111, 322] on input "range" at bounding box center [142, 326] width 62 height 8
click at [119, 68] on font "Avançado" at bounding box center [135, 72] width 32 height 8
type input "160"
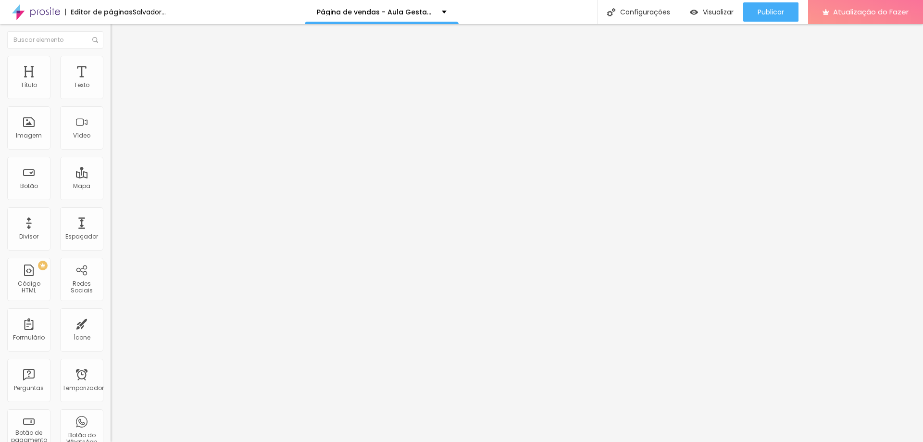
type input "165"
type input "181"
type input "192"
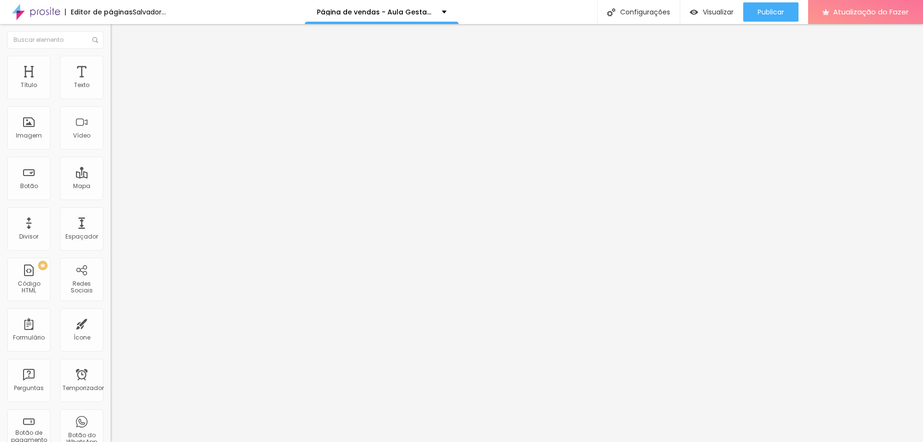
type input "192"
type input "197"
type input "202"
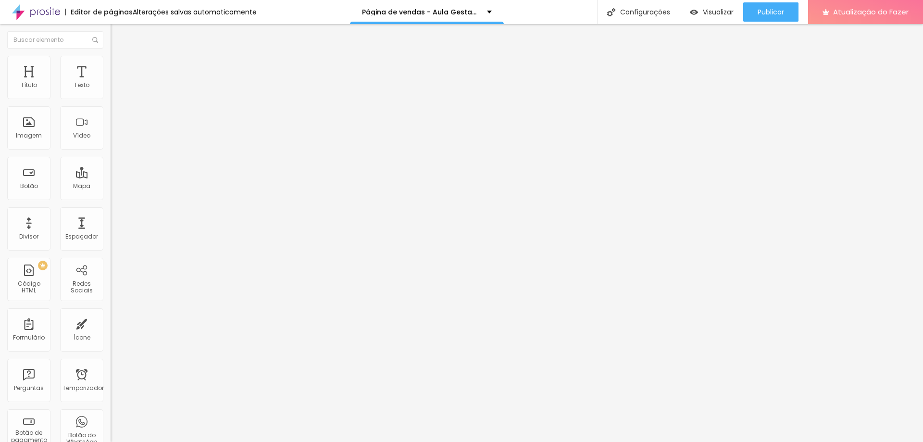
type input "213"
type input "208"
type input "144"
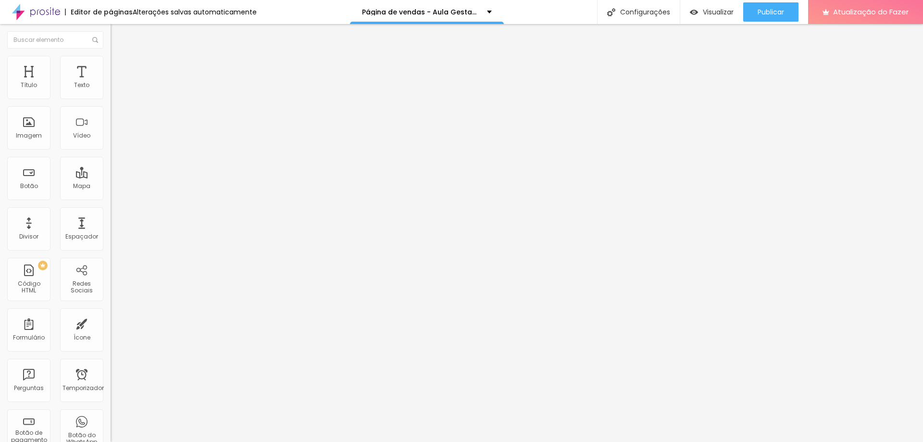
type input "144"
type input "139"
type input "129"
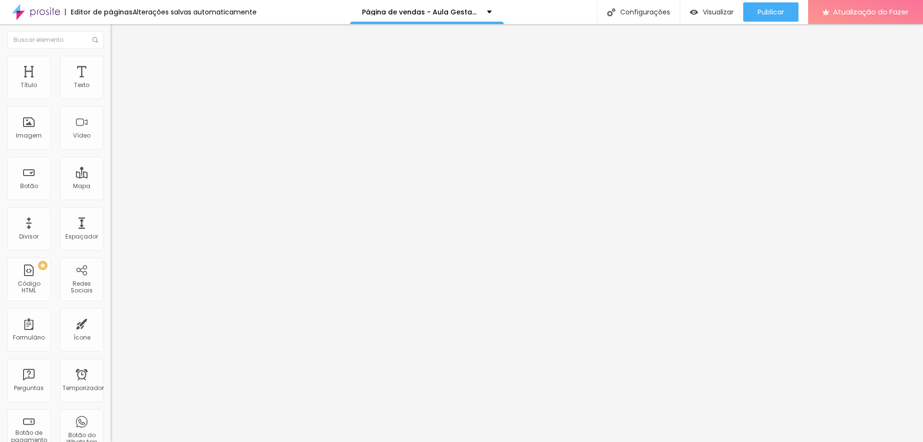
type input "123"
type input "108"
type input "102"
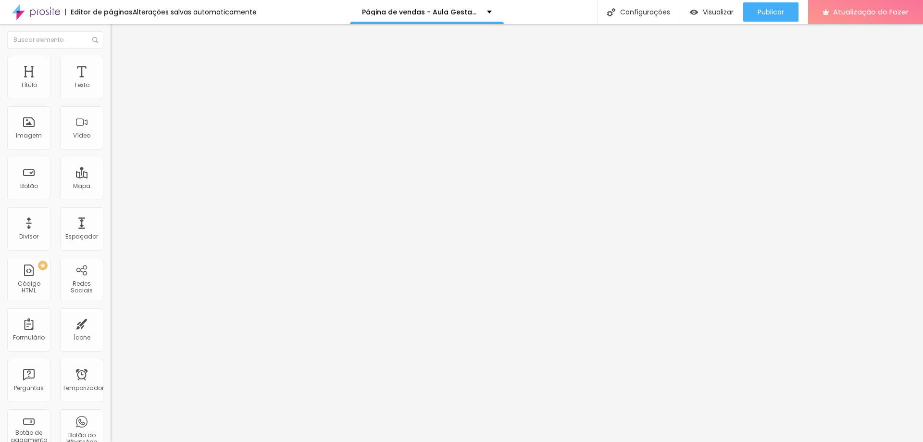
type input "102"
type input "97"
type input "86"
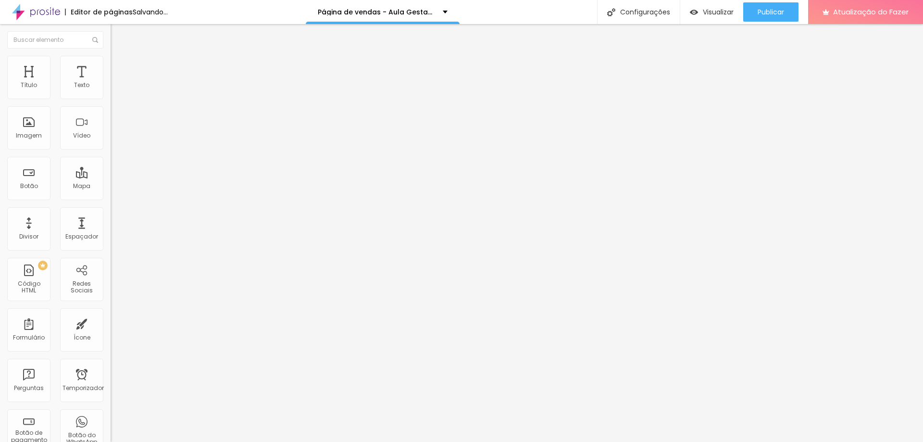
type input "81"
drag, startPoint x: 35, startPoint y: 115, endPoint x: 29, endPoint y: 114, distance: 6.4
click at [111, 322] on input "range" at bounding box center [142, 326] width 62 height 8
type input "102"
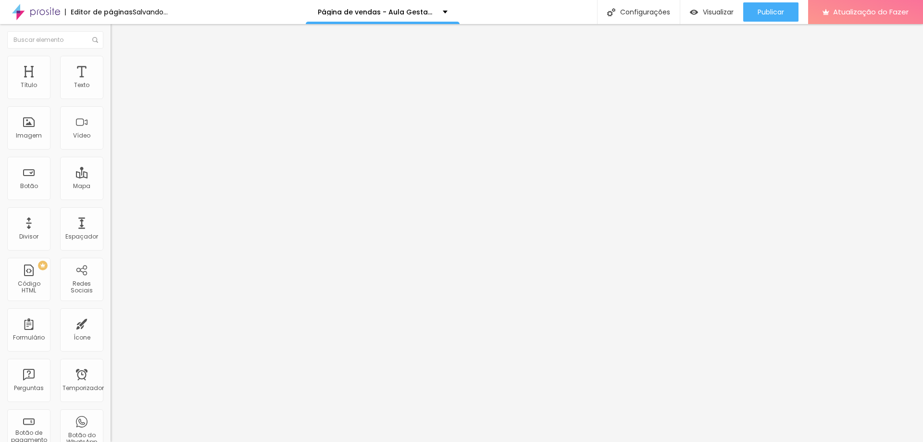
type input "102"
type input "113"
type input "118"
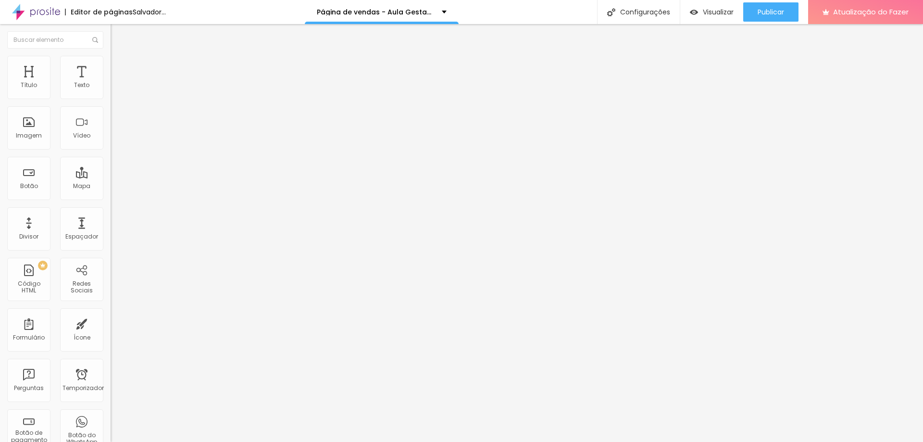
type input "108"
type input "102"
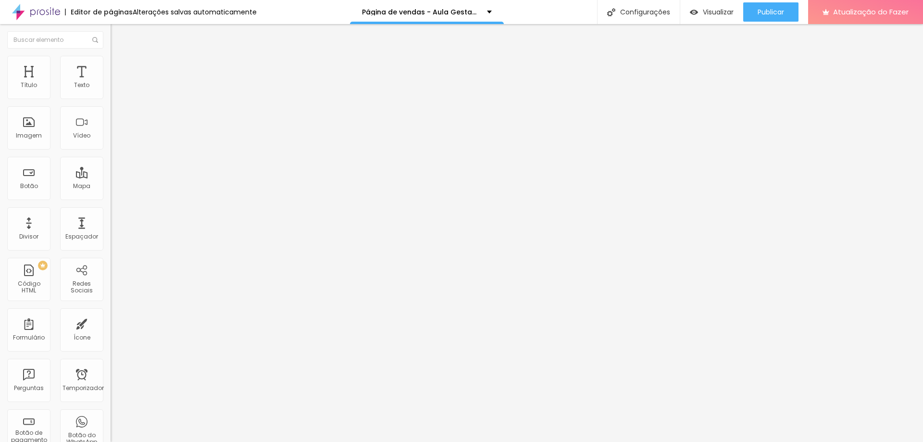
click at [111, 322] on input "range" at bounding box center [142, 326] width 62 height 8
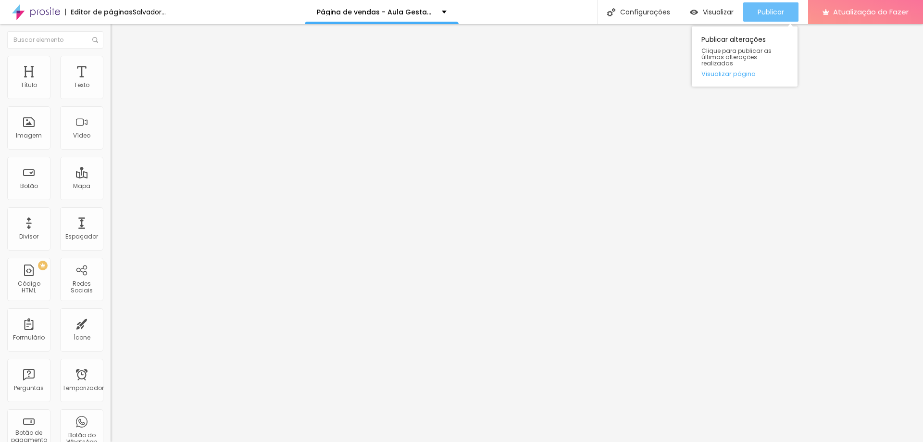
click at [767, 18] on div "Publicar" at bounding box center [770, 11] width 26 height 19
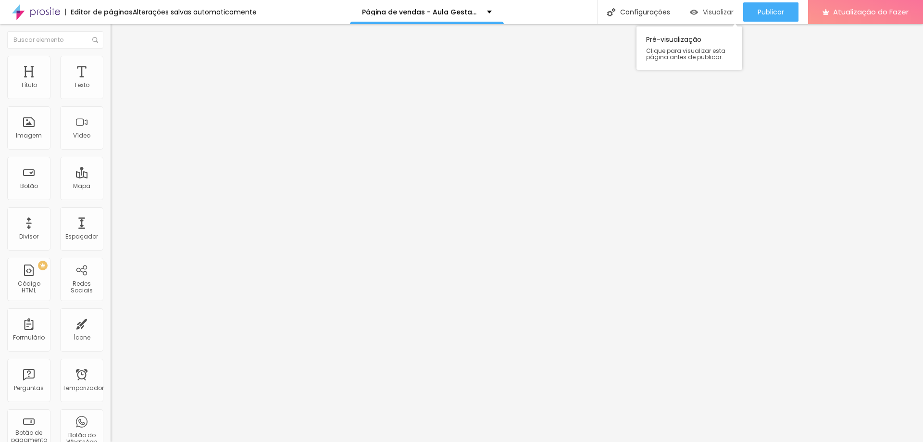
click at [714, 11] on font "Visualizar" at bounding box center [717, 12] width 31 height 10
click at [111, 65] on ul "Conteúdo Estilo Avançado" at bounding box center [166, 60] width 111 height 29
click at [111, 65] on li "Avançado" at bounding box center [166, 70] width 111 height 10
click at [111, 58] on li "Estilo" at bounding box center [166, 61] width 111 height 10
click at [119, 57] on font "Conteúdo" at bounding box center [134, 53] width 30 height 8
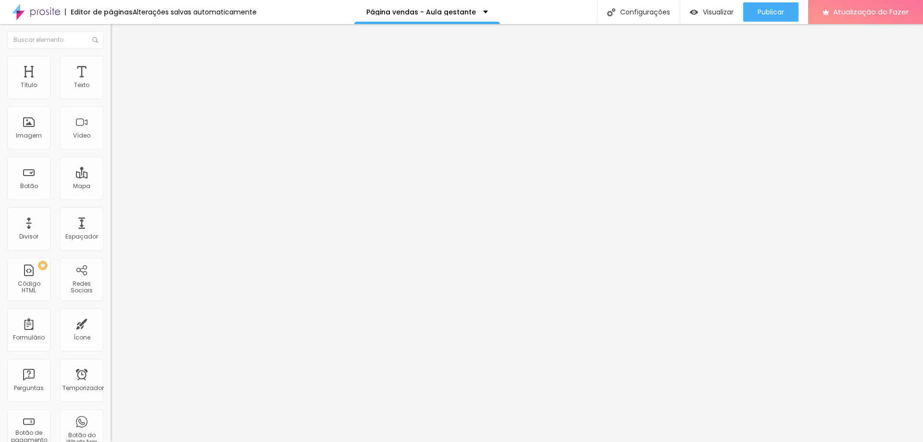
click at [116, 83] on font "Trocar imagem" at bounding box center [139, 78] width 47 height 8
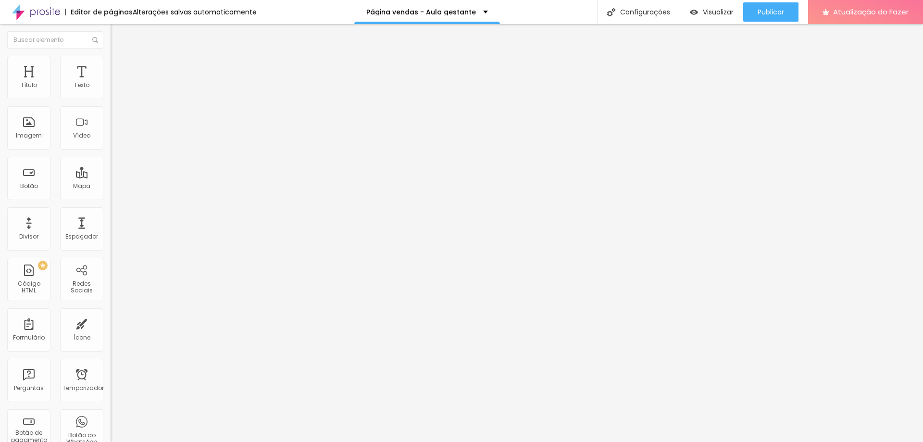
type input "52"
type input "51"
type input "50"
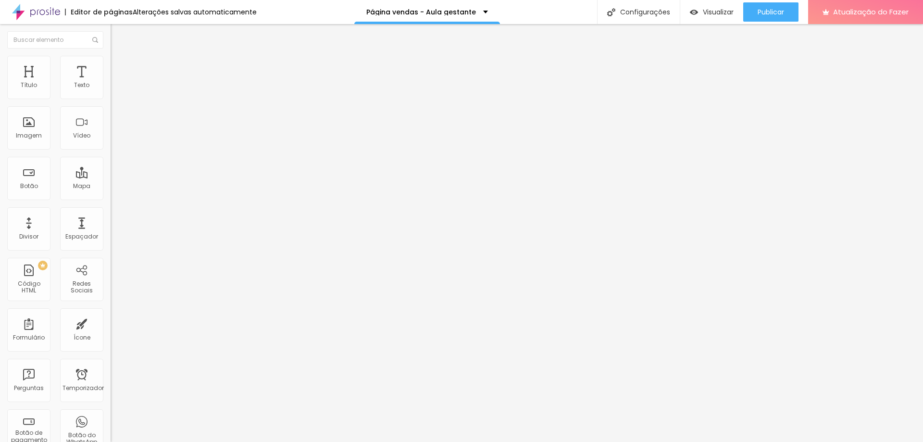
type input "50"
type input "48"
type input "47"
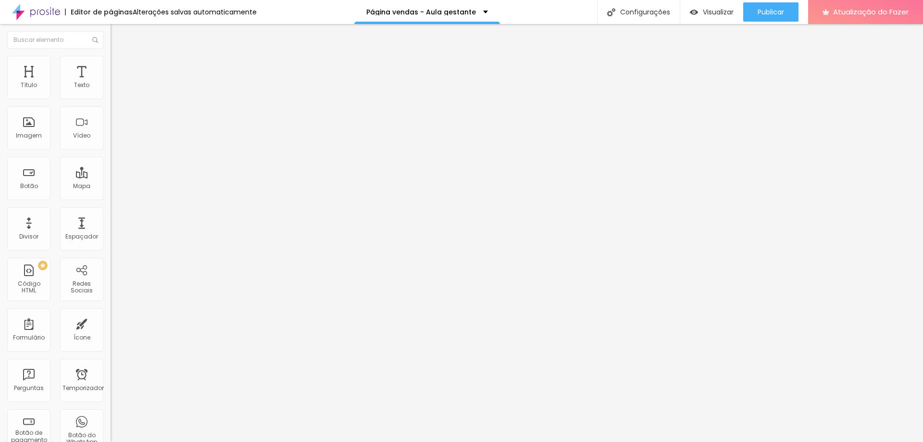
drag, startPoint x: 51, startPoint y: 202, endPoint x: 45, endPoint y: 202, distance: 6.2
type input "47"
click at [111, 227] on input "range" at bounding box center [142, 231] width 62 height 8
click at [111, 90] on input "Saiba mais" at bounding box center [168, 86] width 115 height 10
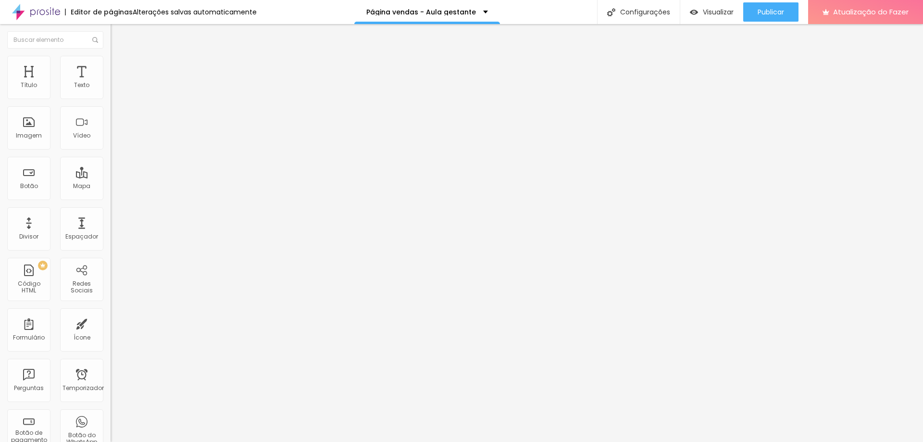
click at [111, 90] on input "Saiba mais" at bounding box center [168, 86] width 115 height 10
type input "Quero meu acesso"
click at [111, 62] on li "Estilo" at bounding box center [166, 61] width 111 height 10
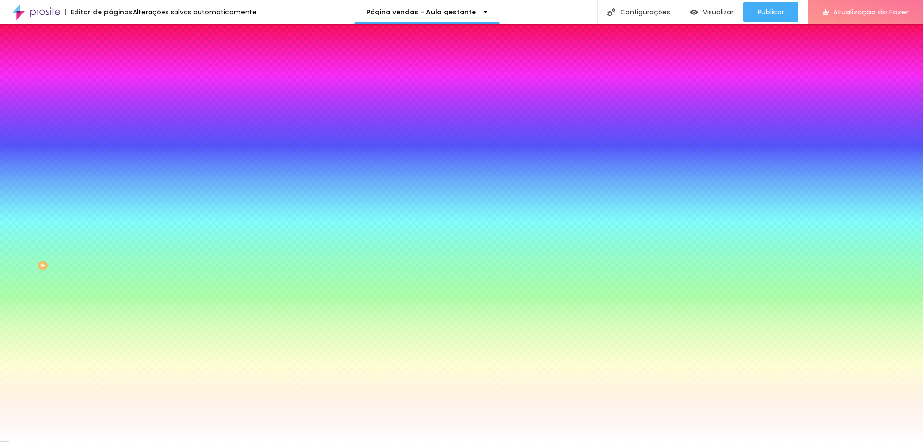
click at [119, 69] on font "Avançado" at bounding box center [135, 72] width 32 height 8
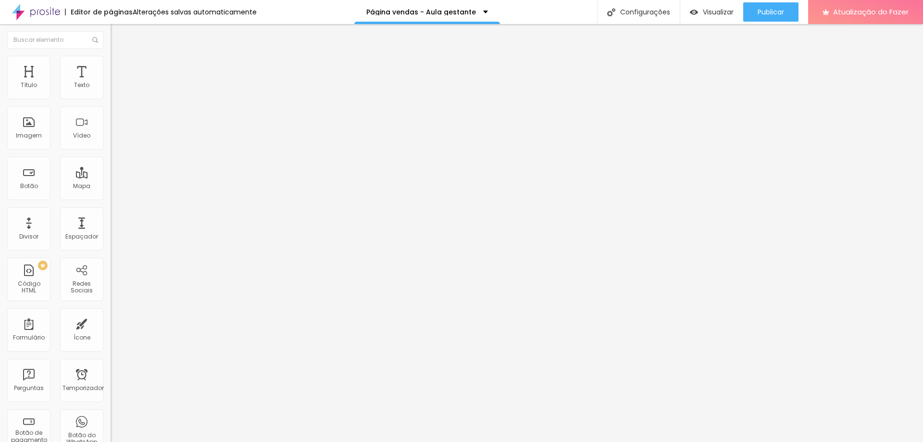
click at [111, 65] on li "Avançado" at bounding box center [166, 70] width 111 height 10
click at [111, 63] on li "Estilo" at bounding box center [166, 61] width 111 height 10
click at [111, 56] on li "Conteúdo" at bounding box center [166, 51] width 111 height 10
click at [116, 83] on font "Trocar imagem" at bounding box center [139, 78] width 47 height 8
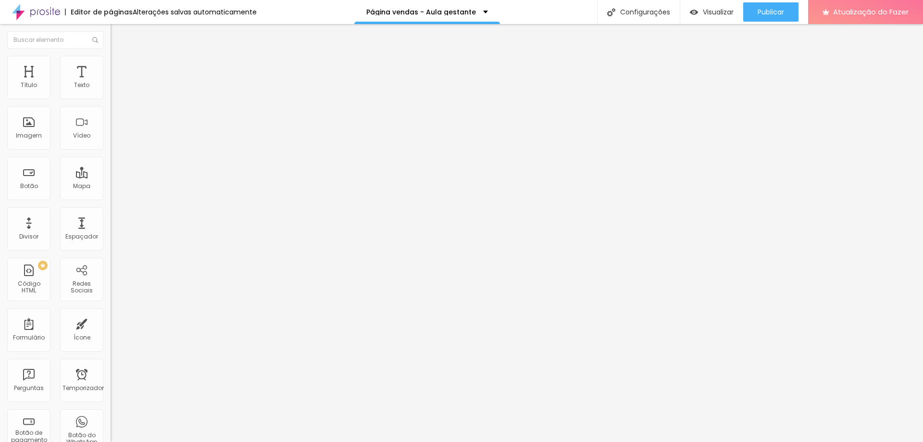
click at [111, 63] on li "Estilo" at bounding box center [166, 61] width 111 height 10
type input "85"
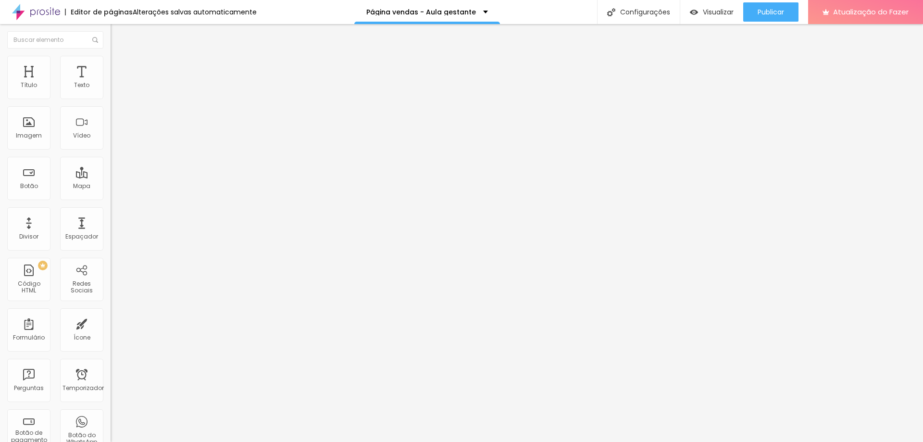
type input "80"
type input "75"
drag, startPoint x: 89, startPoint y: 102, endPoint x: 74, endPoint y: 101, distance: 14.9
type input "75"
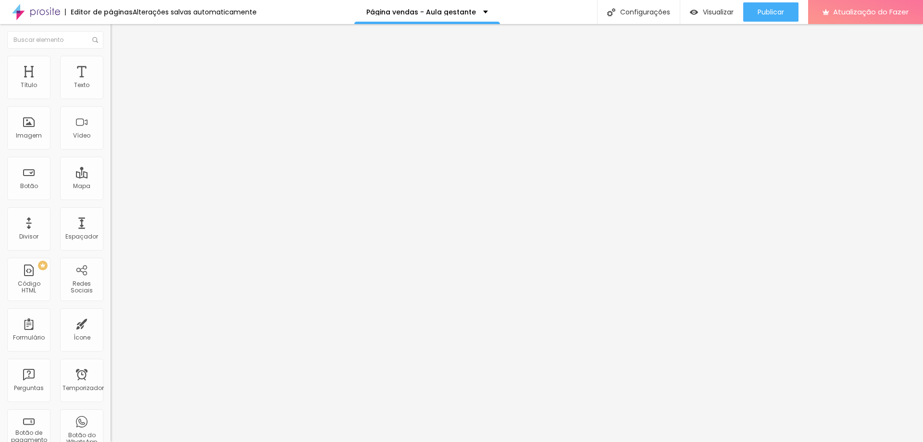
click at [111, 99] on input "range" at bounding box center [142, 95] width 62 height 8
click at [111, 56] on li "Conteúdo" at bounding box center [166, 51] width 111 height 10
click at [116, 83] on font "Trocar imagem" at bounding box center [139, 78] width 47 height 8
drag, startPoint x: 113, startPoint y: 137, endPoint x: 99, endPoint y: 142, distance: 14.7
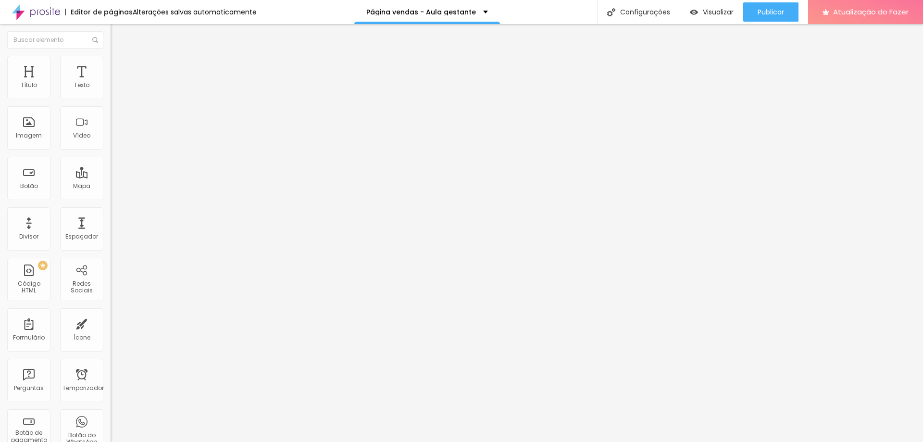
drag, startPoint x: 307, startPoint y: 140, endPoint x: 318, endPoint y: 152, distance: 16.0
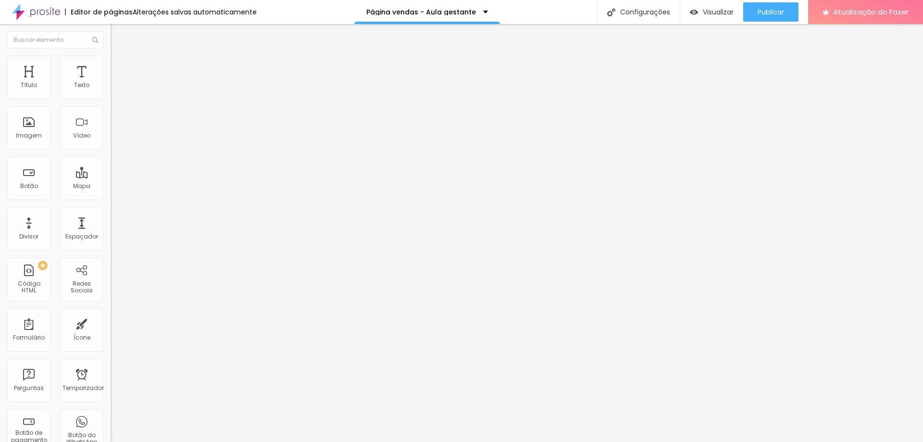
click at [764, 14] on font "Publicar" at bounding box center [770, 12] width 26 height 10
click at [116, 83] on font "Trocar imagem" at bounding box center [139, 78] width 47 height 8
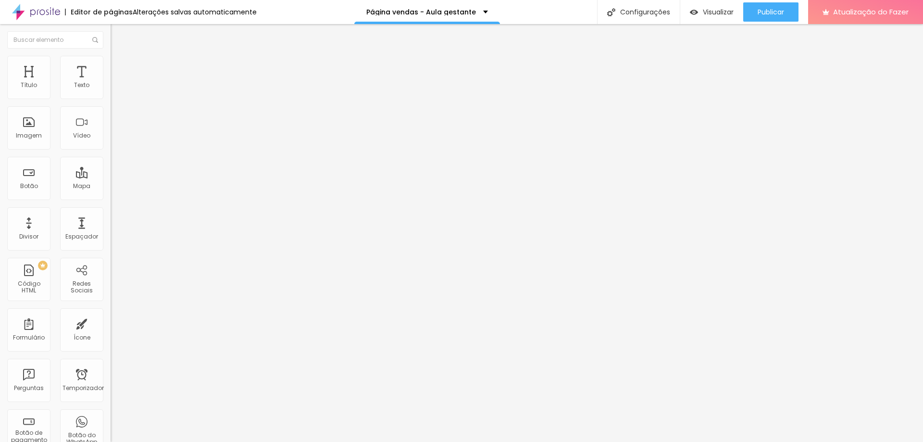
click at [119, 66] on font "Estilo" at bounding box center [126, 62] width 15 height 8
type input "95"
type input "75"
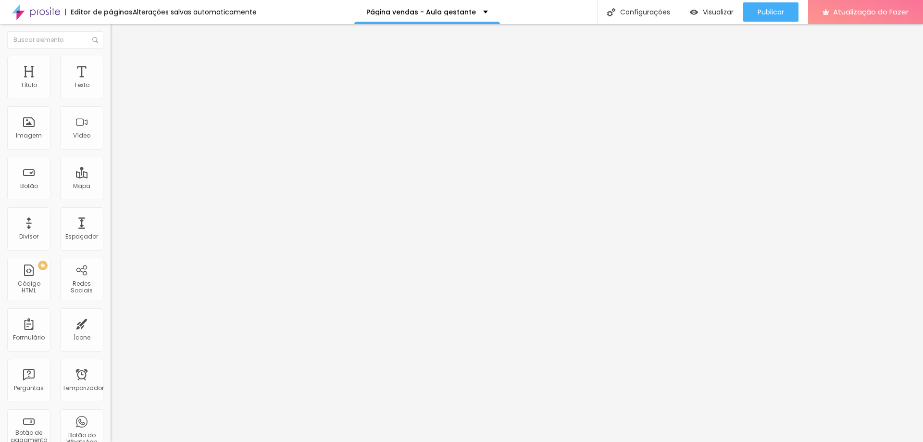
type input "75"
type input "70"
type input "65"
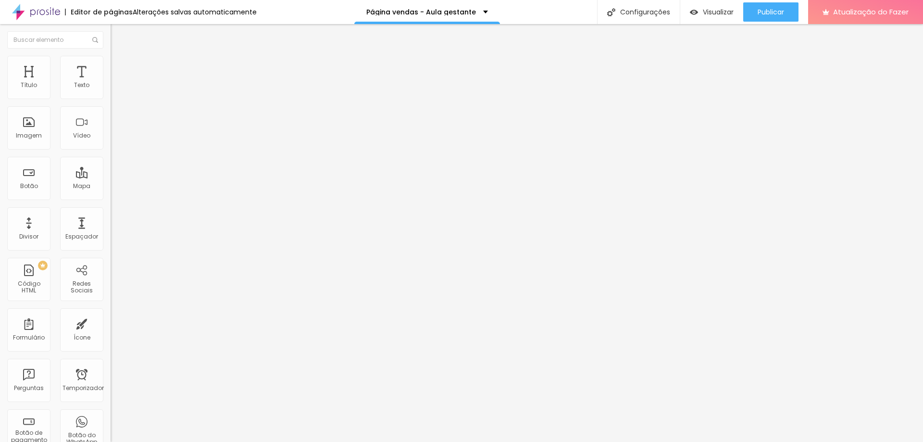
type input "60"
drag, startPoint x: 101, startPoint y: 103, endPoint x: 58, endPoint y: 102, distance: 43.3
type input "60"
click at [111, 99] on input "range" at bounding box center [142, 95] width 62 height 8
click at [111, 56] on li "Conteúdo" at bounding box center [166, 51] width 111 height 10
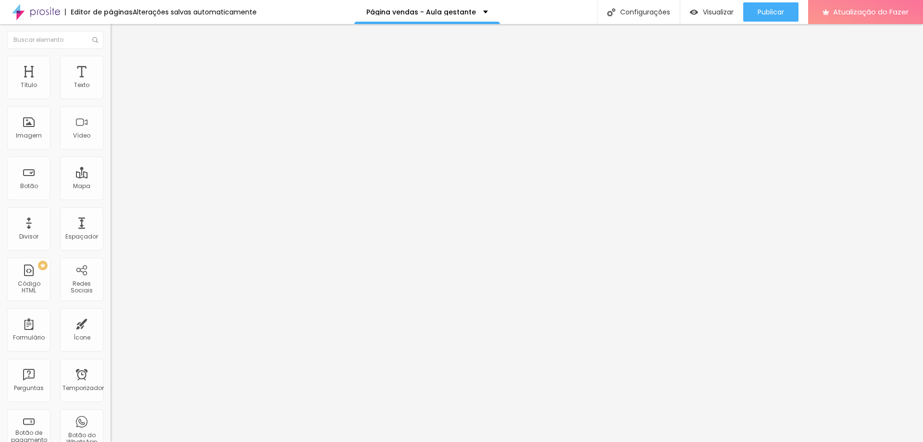
click at [116, 83] on font "Trocar imagem" at bounding box center [139, 78] width 47 height 8
type input "54"
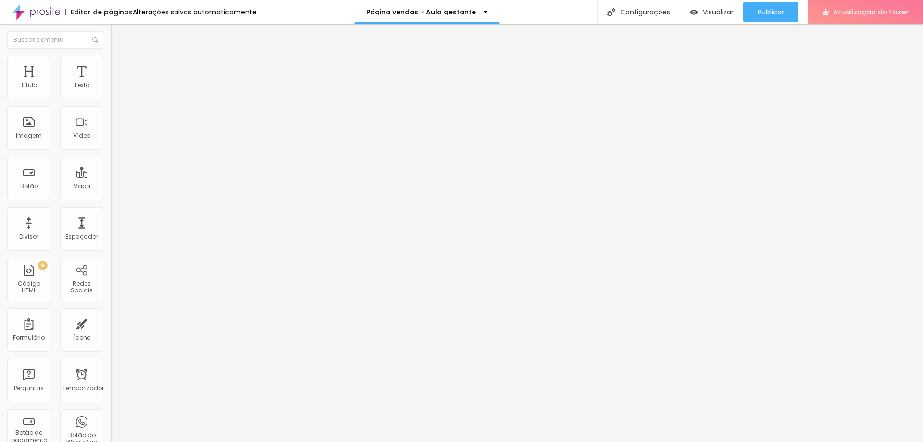
type input "54"
type input "49"
type input "42"
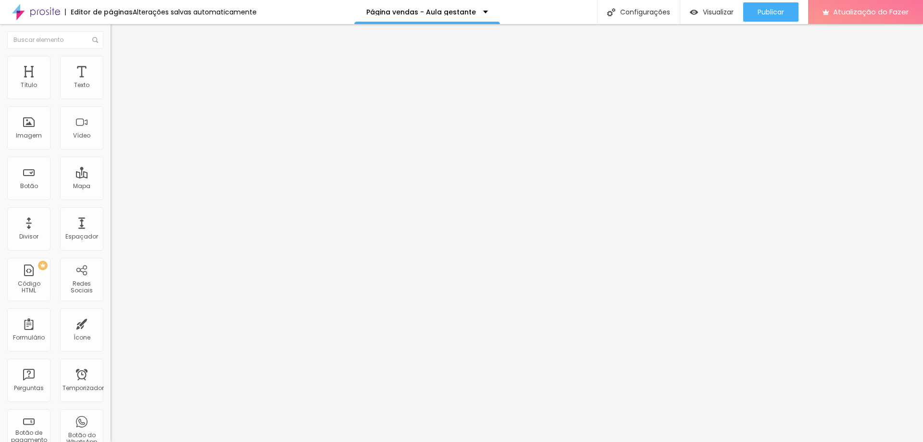
type input "40"
type input "36"
type input "34"
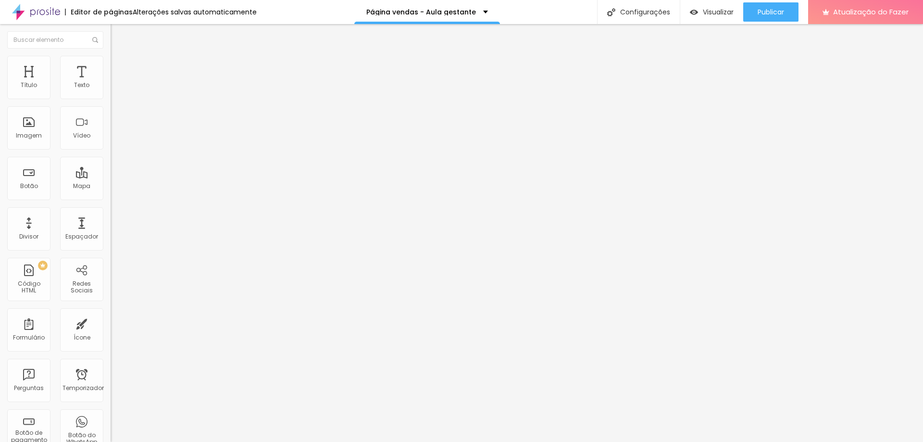
type input "34"
type input "32"
type input "31"
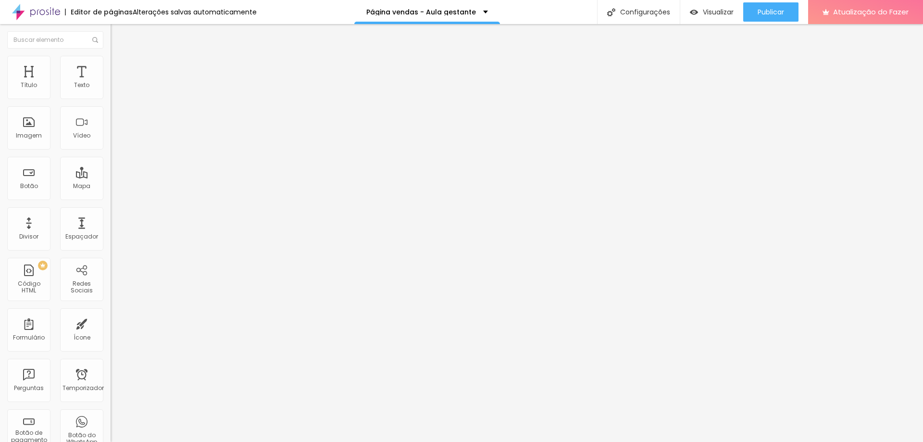
type input "30"
type input "29"
type input "28"
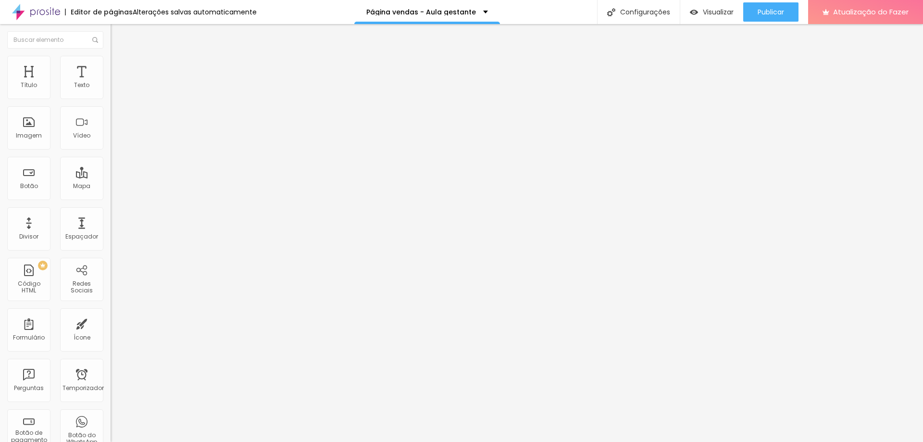
type input "28"
type input "27"
type input "26"
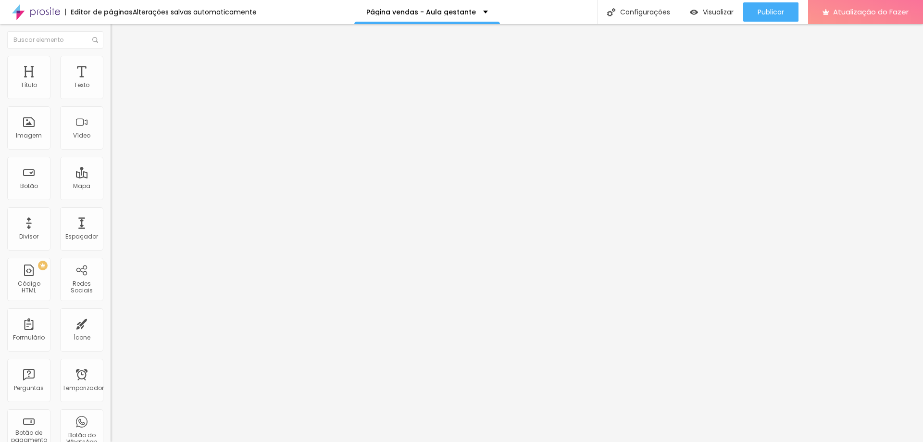
type input "24"
type input "23"
type input "22"
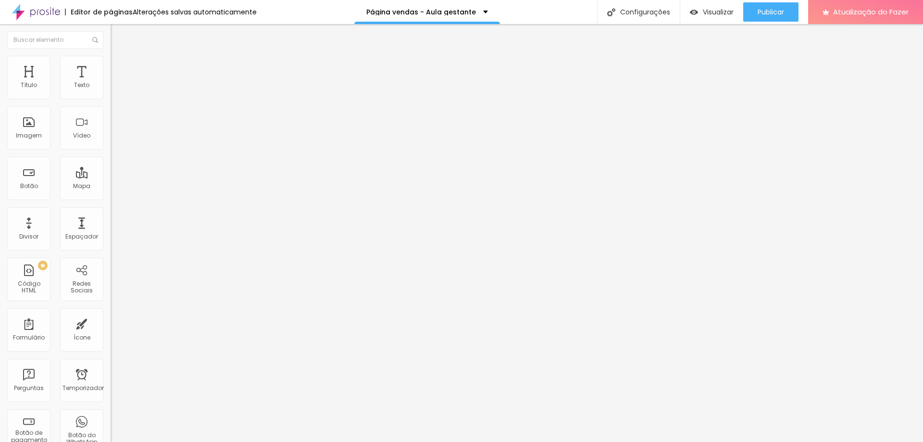
type input "22"
drag, startPoint x: 49, startPoint y: 200, endPoint x: 28, endPoint y: 199, distance: 21.1
type input "22"
click at [111, 227] on input "range" at bounding box center [142, 231] width 62 height 8
click at [111, 90] on input "Saiba mais" at bounding box center [168, 86] width 115 height 10
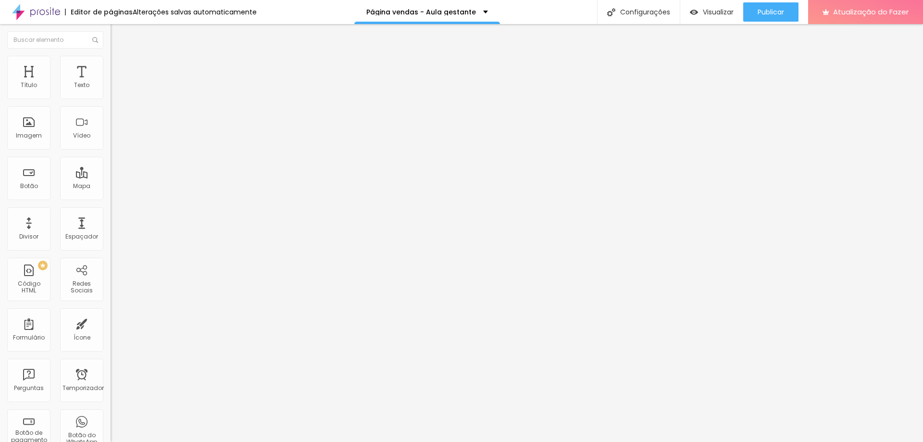
click at [111, 90] on input "Saiba mais" at bounding box center [168, 86] width 115 height 10
type input "Quero meu acesso"
click at [116, 83] on font "Adicionar imagem" at bounding box center [144, 78] width 56 height 8
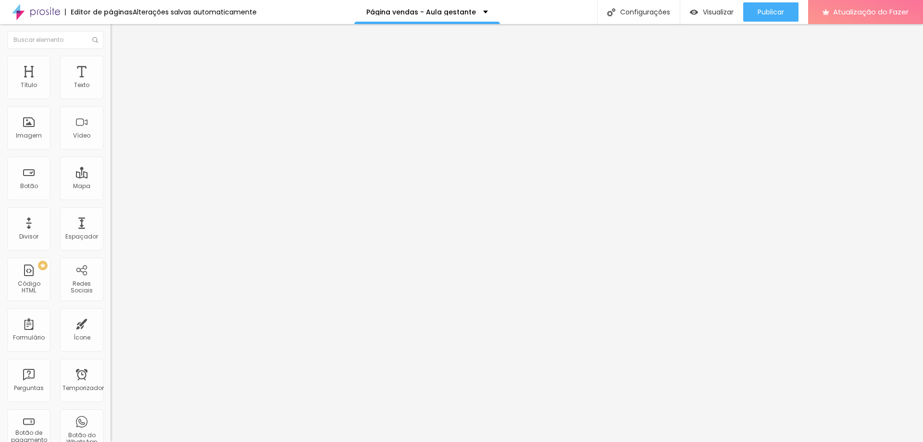
click at [111, 62] on li "Estilo" at bounding box center [166, 61] width 111 height 10
click at [111, 65] on li "Avançado" at bounding box center [166, 70] width 111 height 10
type input "7"
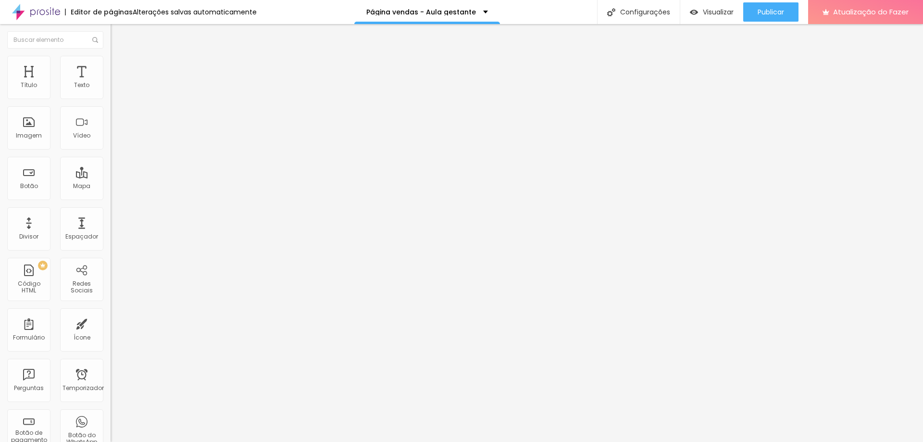
type input "7"
type input "15"
type input "24"
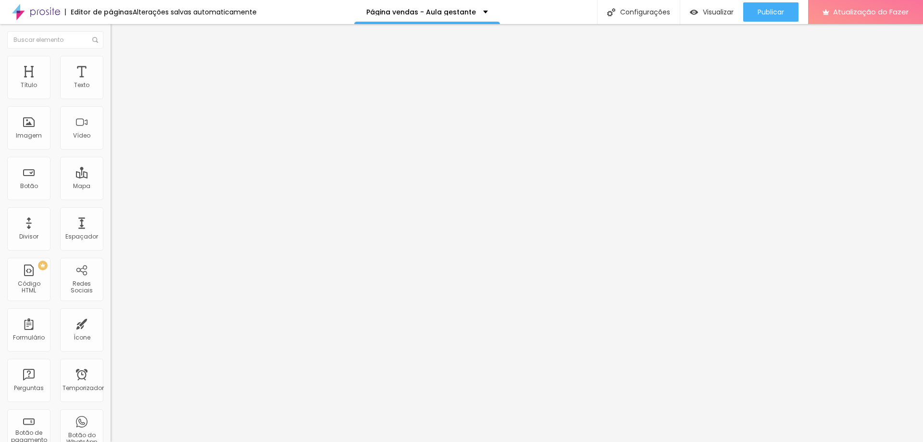
type input "26"
type input "27"
type input "28"
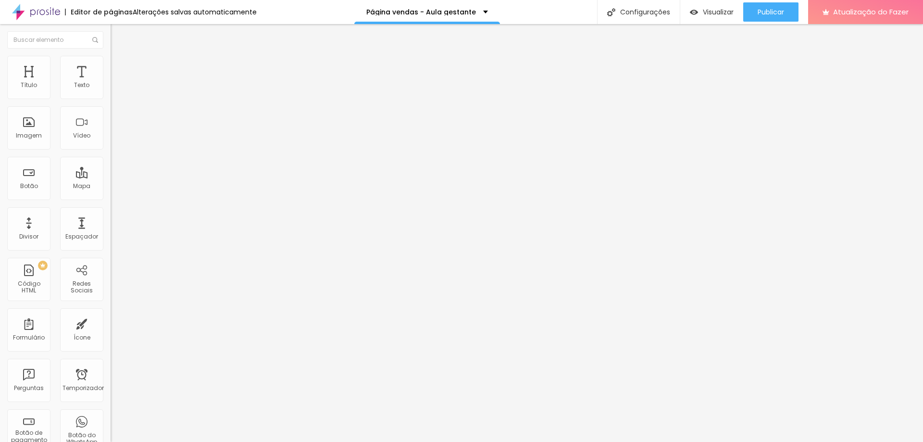
type input "28"
type input "26"
type input "25"
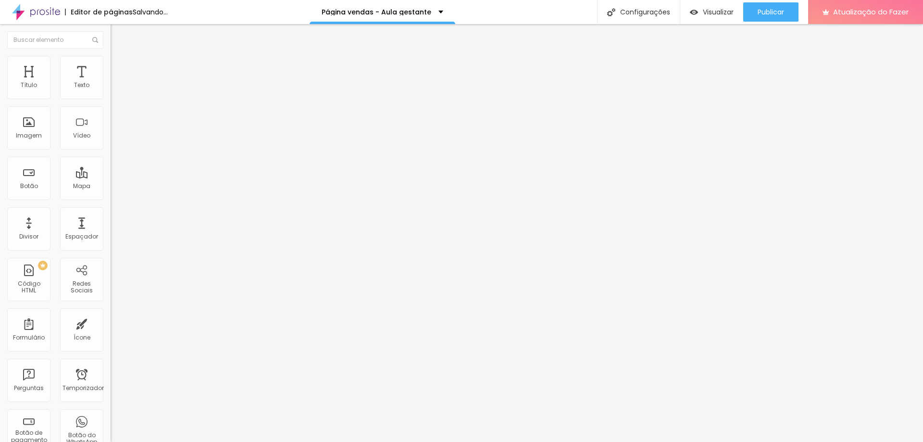
type input "22"
type input "21"
type input "20"
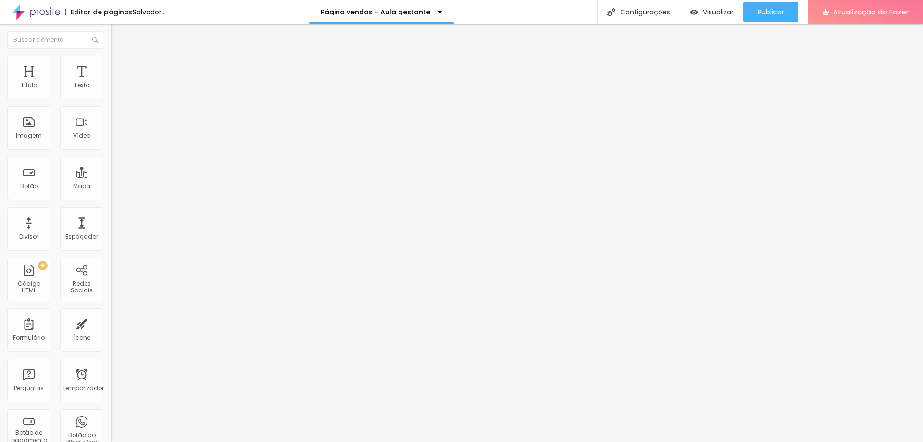
type input "20"
type input "19"
type input "17"
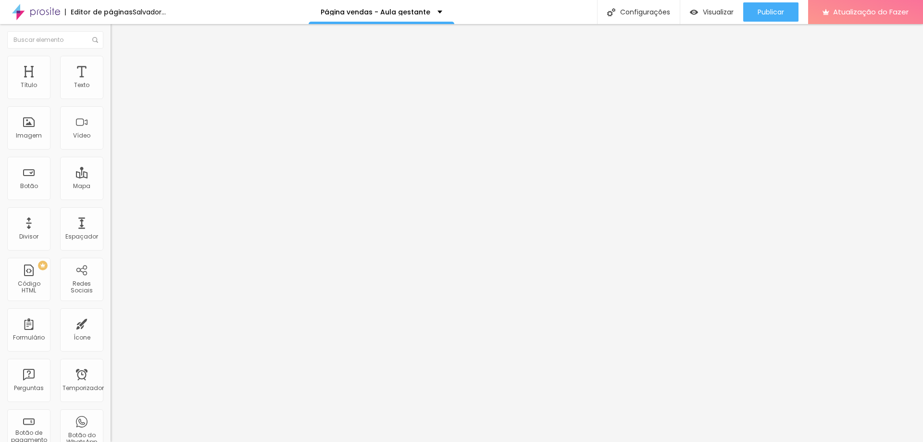
type input "15"
type input "13"
type input "12"
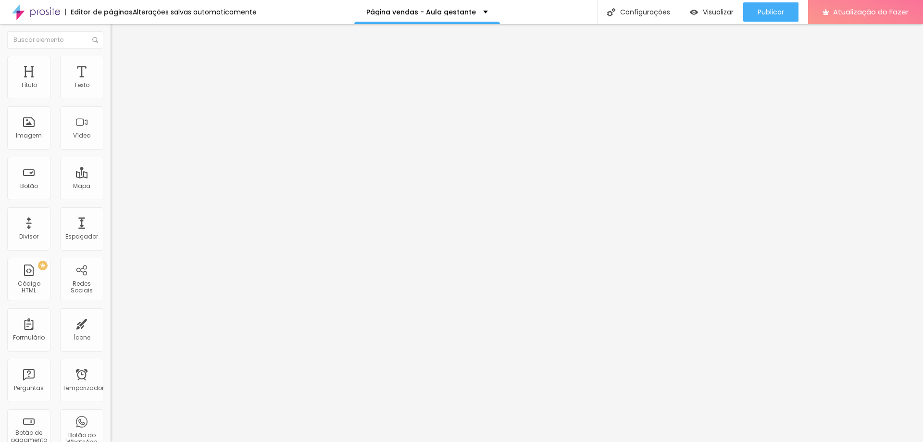
type input "12"
type input "11"
drag, startPoint x: 37, startPoint y: 93, endPoint x: 29, endPoint y: 93, distance: 7.2
type input "11"
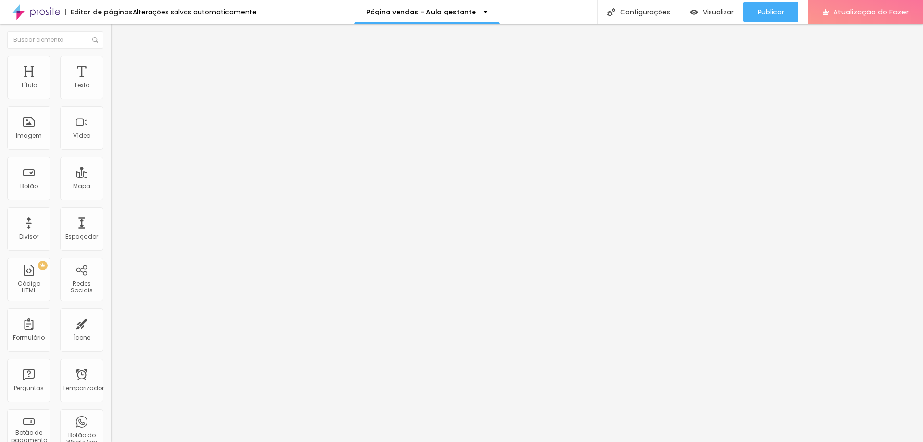
click at [111, 186] on input "range" at bounding box center [142, 190] width 62 height 8
click at [772, 18] on div "Publicar" at bounding box center [770, 11] width 26 height 19
click at [697, 14] on div "Visualizar" at bounding box center [703, 12] width 44 height 8
click at [119, 66] on font "Avançado" at bounding box center [135, 62] width 32 height 8
click at [119, 68] on font "Avançado" at bounding box center [135, 72] width 32 height 8
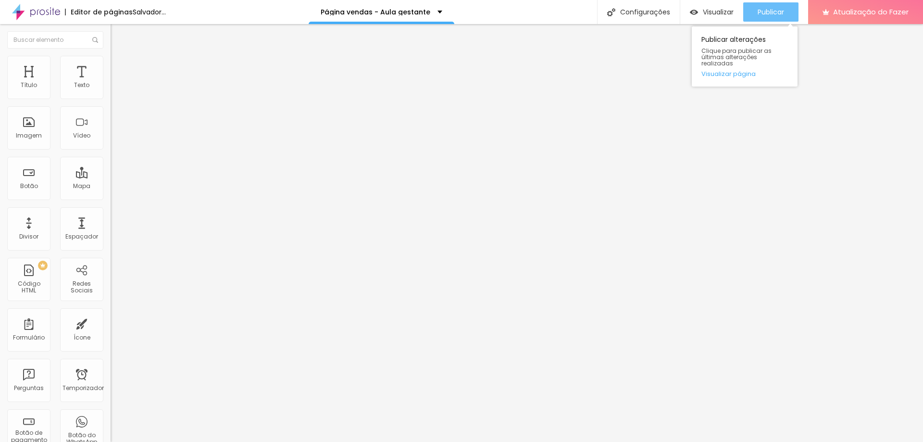
click at [783, 2] on div "Publicar" at bounding box center [770, 11] width 26 height 19
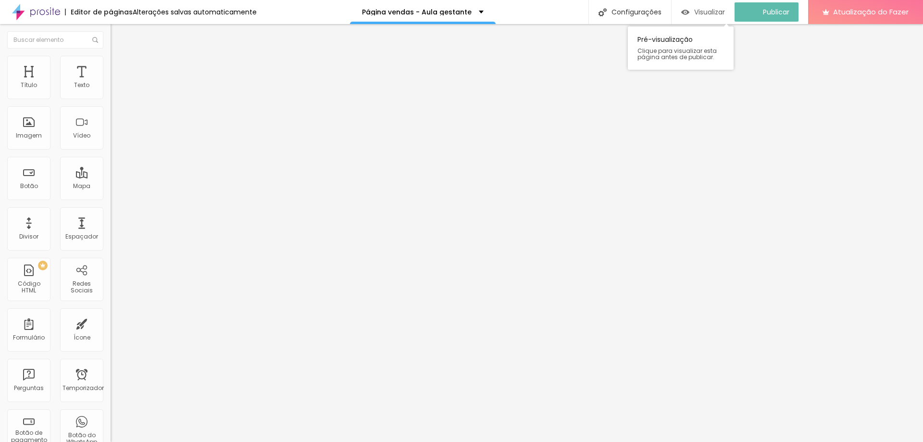
click at [689, 8] on img "button" at bounding box center [685, 12] width 8 height 8
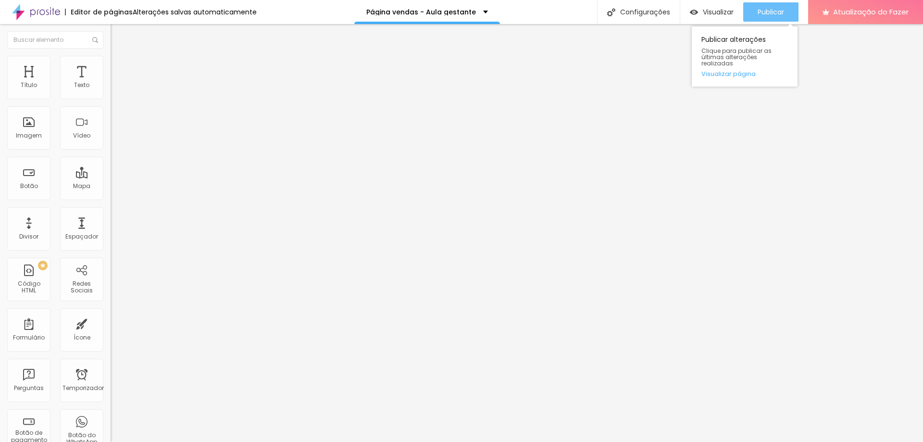
click at [770, 16] on font "Publicar" at bounding box center [770, 12] width 26 height 10
click at [111, 198] on input "#oferta" at bounding box center [168, 193] width 115 height 10
paste input "https://pay.hotmart.com/Q98736800T?off=ilwvd3l7&checkoutMode=10"
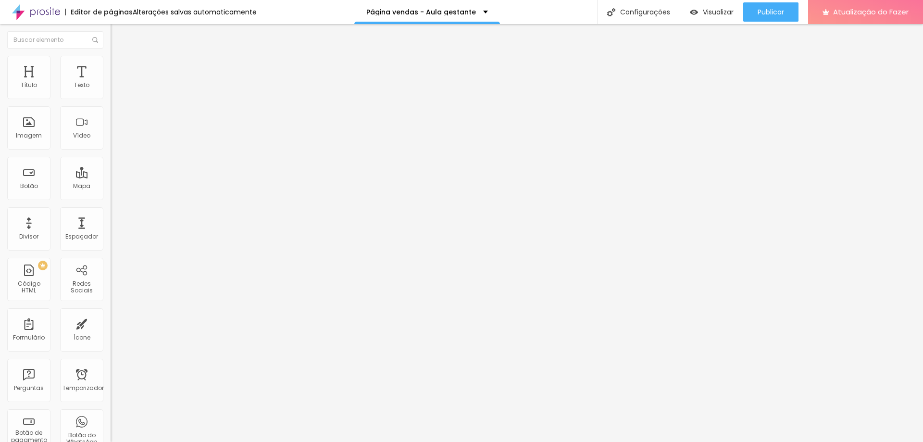
scroll to position [0, 119]
type input "https://pay.hotmart.com/Q98736800T?off=ilwvd3l7&checkoutMode=10"
click at [111, 198] on input "#oferta" at bounding box center [168, 193] width 115 height 10
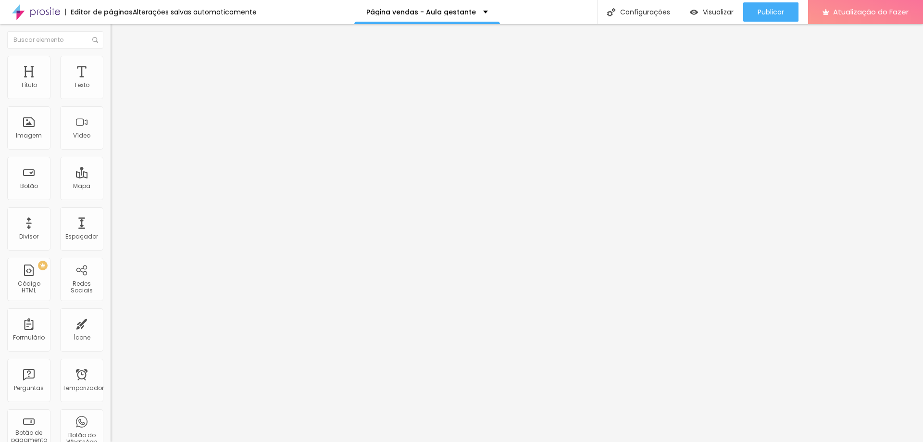
click at [111, 198] on input "#oferta" at bounding box center [168, 193] width 115 height 10
paste input "https://pay.hotmart.com/Q98736800T?off=ilwvd3l7&checkoutMode=10"
type input "https://pay.hotmart.com/Q98736800T?off=ilwvd3l7&checkoutMode=10"
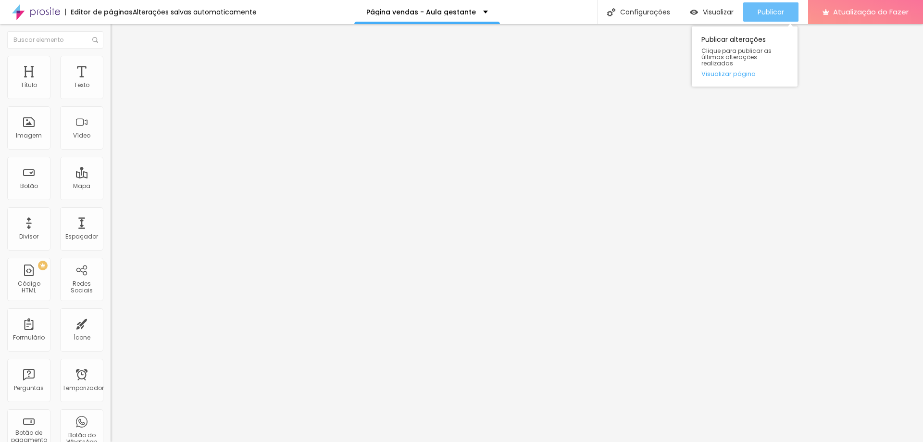
click at [768, 14] on font "Publicar" at bounding box center [770, 12] width 26 height 10
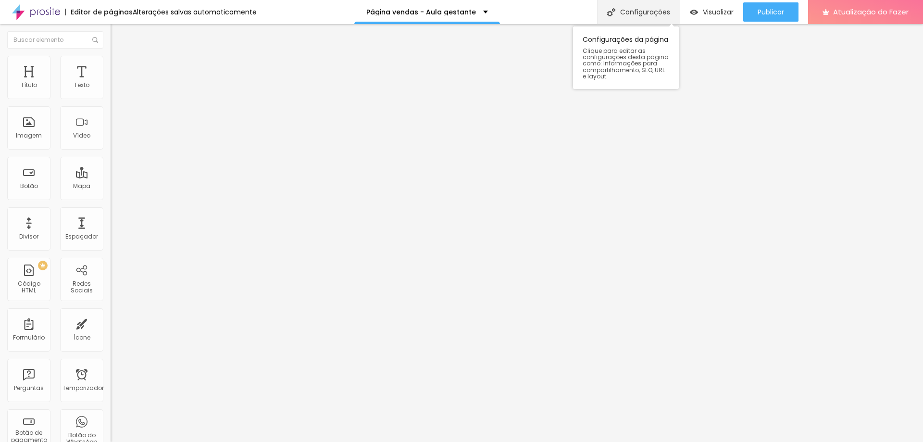
click at [607, 12] on img at bounding box center [611, 12] width 8 height 8
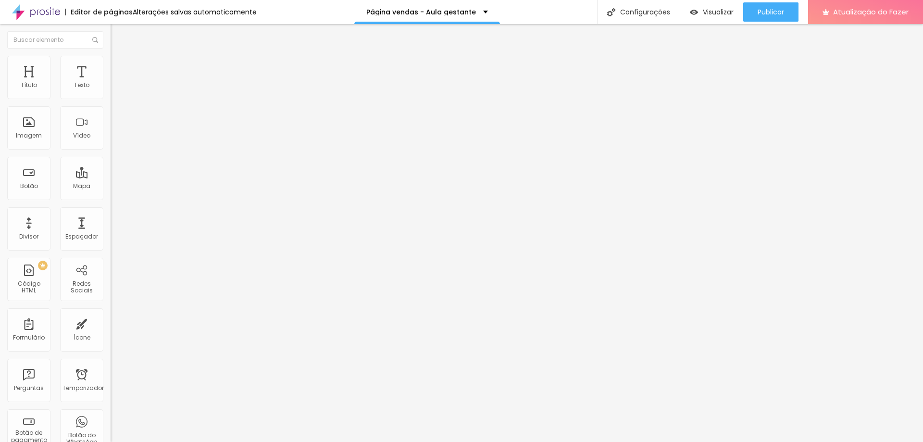
click at [776, 9] on font "Publicar" at bounding box center [770, 12] width 26 height 10
click at [765, 8] on font "Publicar" at bounding box center [770, 12] width 26 height 10
click at [713, 12] on font "Visualizar" at bounding box center [717, 12] width 31 height 10
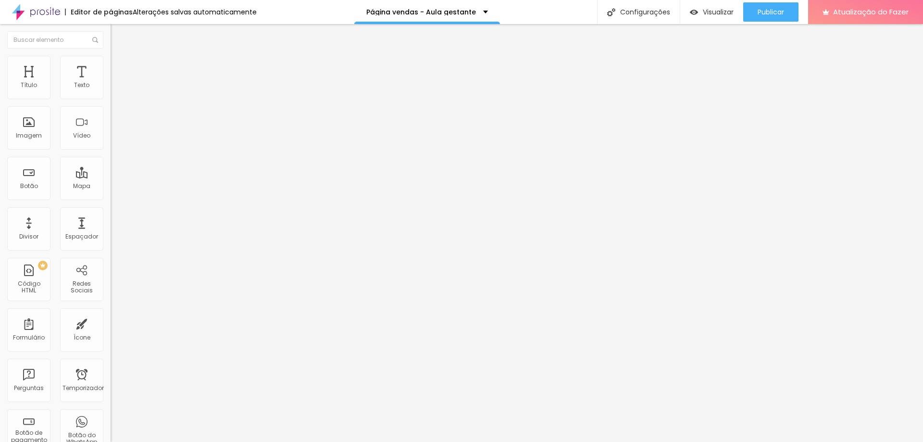
click at [119, 65] on font "Estilo" at bounding box center [126, 62] width 15 height 8
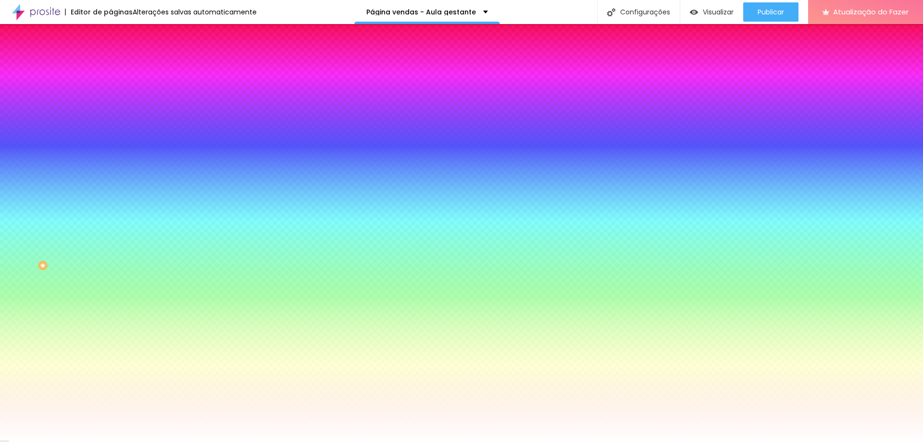
click at [111, 65] on li "Avançado" at bounding box center [166, 70] width 111 height 10
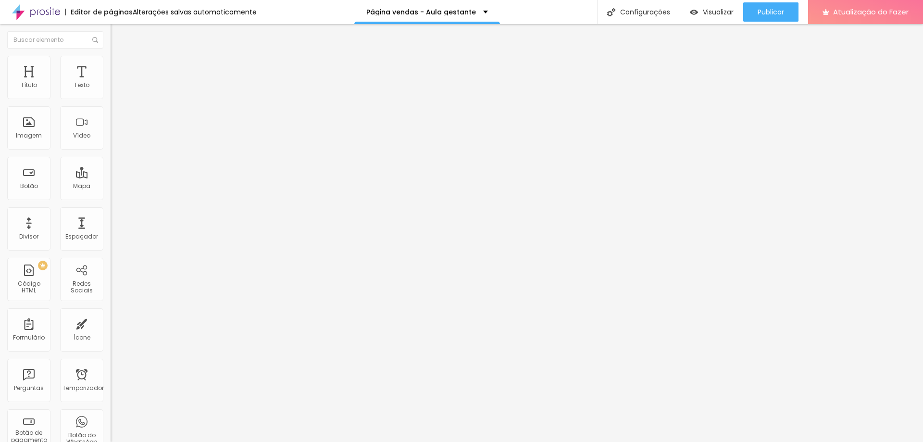
click at [111, 65] on li "Avançado" at bounding box center [166, 70] width 111 height 10
click at [771, 10] on font "Publicar" at bounding box center [770, 12] width 26 height 10
click at [689, 10] on img "button" at bounding box center [685, 12] width 8 height 8
click at [119, 68] on font "Avançado" at bounding box center [135, 72] width 32 height 8
click at [111, 62] on img at bounding box center [115, 60] width 9 height 9
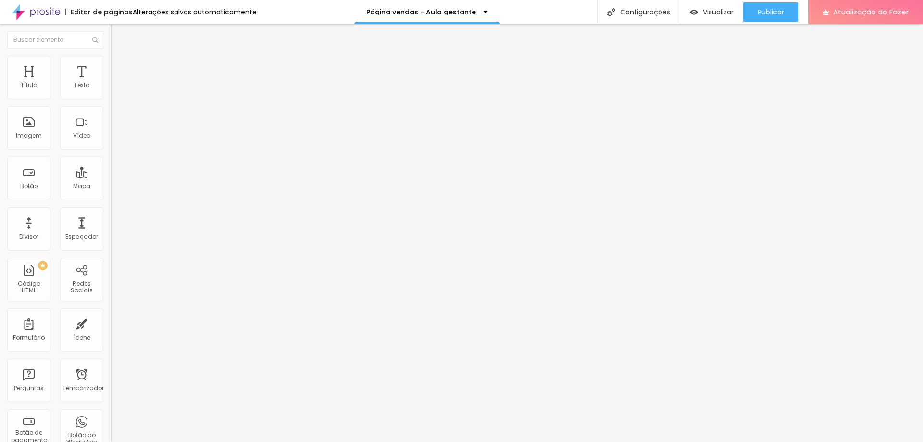
click at [119, 66] on font "Avançado" at bounding box center [135, 62] width 32 height 8
click at [111, 61] on li "Avançado" at bounding box center [166, 61] width 111 height 10
click at [111, 65] on img at bounding box center [115, 69] width 9 height 9
click at [790, 4] on button "Publicar" at bounding box center [770, 11] width 55 height 19
click at [718, 9] on font "Visualizar" at bounding box center [709, 12] width 31 height 10
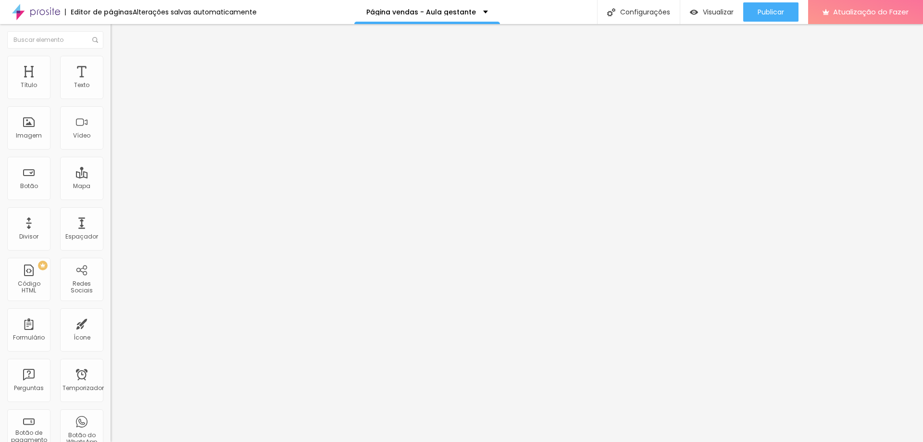
click at [111, 65] on li "Avançado" at bounding box center [166, 70] width 111 height 10
click at [111, 419] on div at bounding box center [166, 419] width 111 height 0
click at [111, 413] on div at bounding box center [166, 413] width 111 height 0
click at [111, 65] on li "Avançado" at bounding box center [166, 70] width 111 height 10
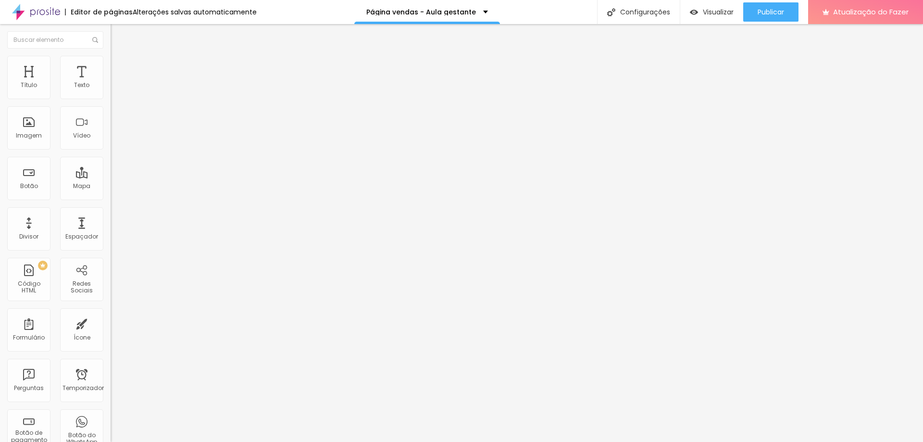
click at [111, 63] on ul "Estilo Avançado" at bounding box center [166, 55] width 111 height 19
click at [111, 65] on ul "Estilo Avançado" at bounding box center [166, 55] width 111 height 19
click at [119, 65] on font "Avançado" at bounding box center [135, 62] width 32 height 8
click at [111, 65] on li "Avançado" at bounding box center [166, 70] width 111 height 10
click at [111, 425] on div at bounding box center [166, 425] width 111 height 0
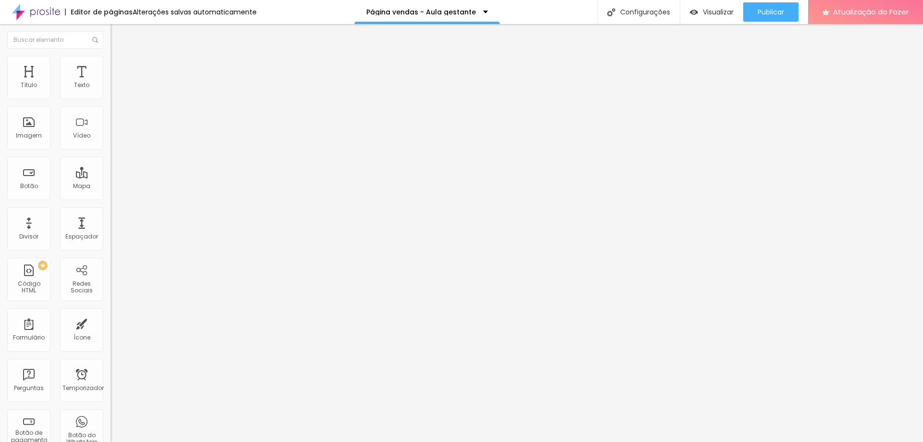
click at [111, 65] on li "Avançado" at bounding box center [166, 70] width 111 height 10
click at [119, 68] on font "Avançado" at bounding box center [135, 72] width 32 height 8
click at [759, 13] on font "Publicar" at bounding box center [770, 12] width 26 height 10
click at [111, 56] on li "Conteúdo" at bounding box center [166, 51] width 111 height 10
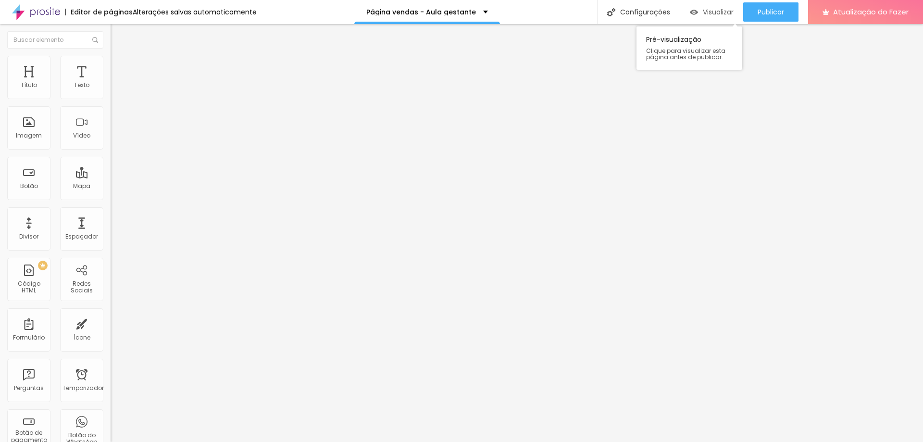
click at [714, 15] on font "Visualizar" at bounding box center [717, 12] width 31 height 10
click at [111, 83] on span "Trocar imagem" at bounding box center [137, 78] width 52 height 8
type input "16"
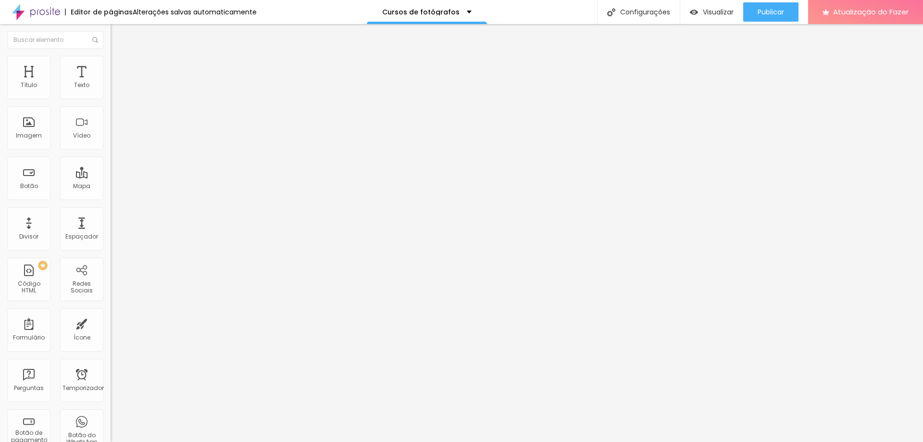
type input "16"
type input "17"
type input "18"
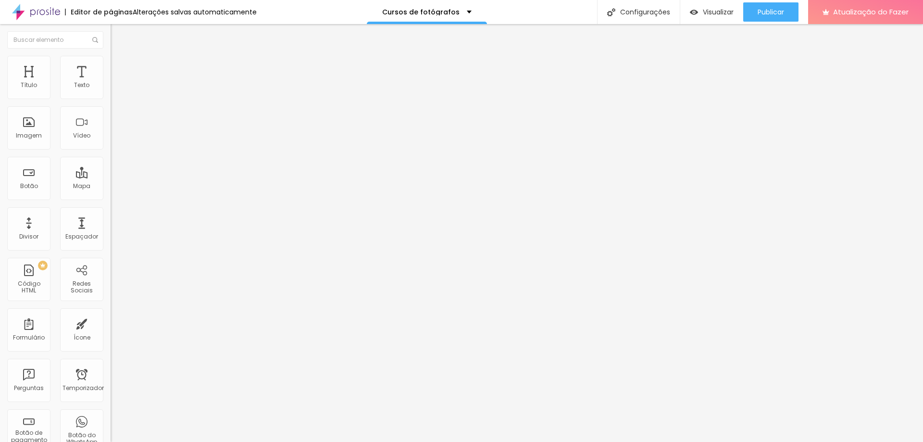
type input "19"
type input "20"
type input "21"
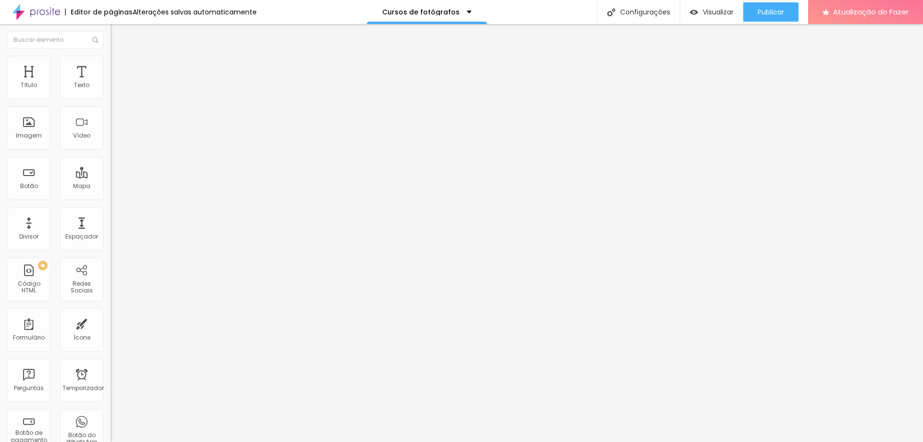
type input "21"
type input "22"
type input "23"
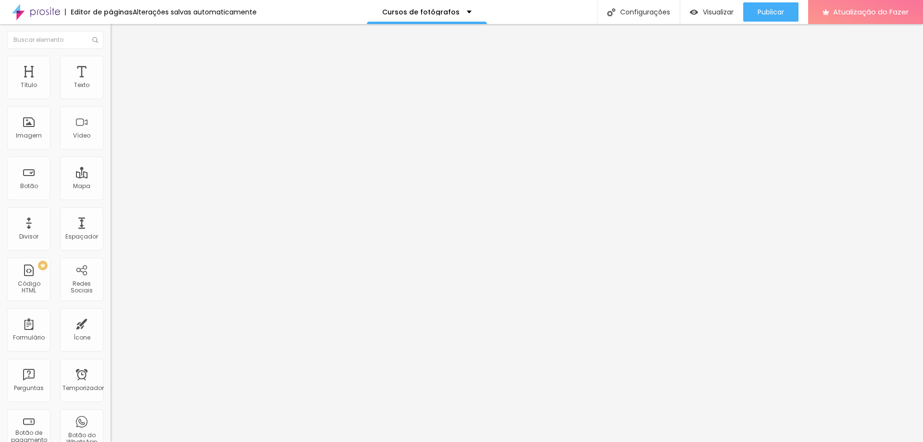
type input "24"
type input "25"
type input "26"
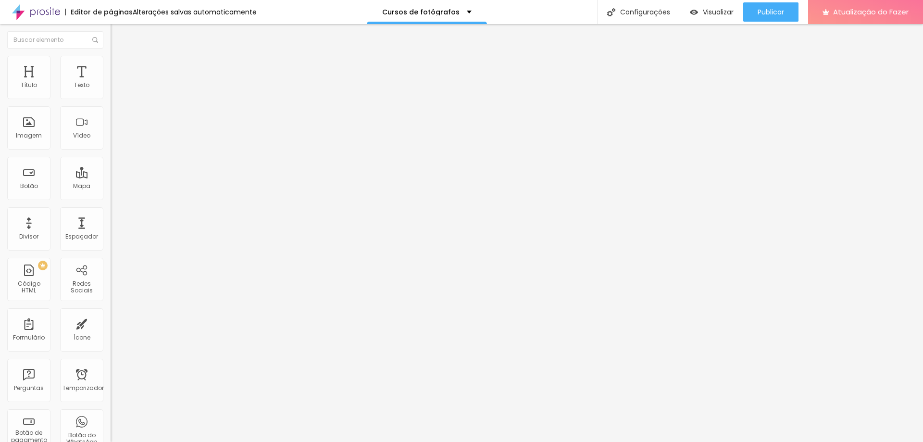
type input "26"
type input "25"
type input "24"
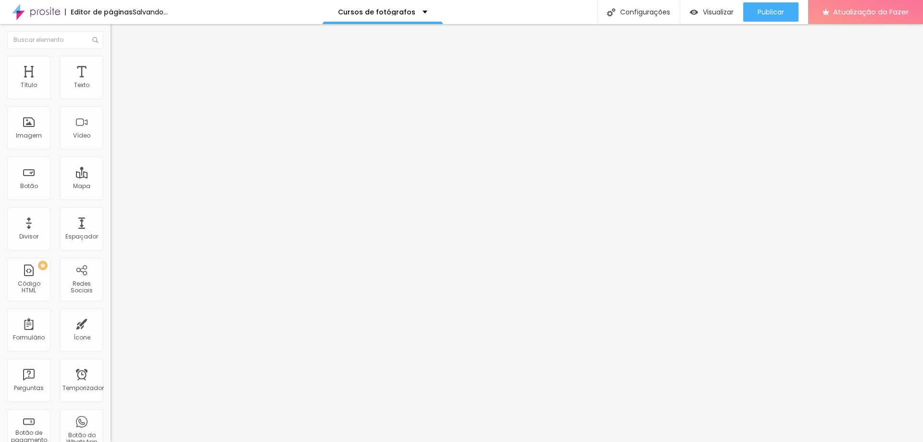
type input "23"
type input "22"
type input "21"
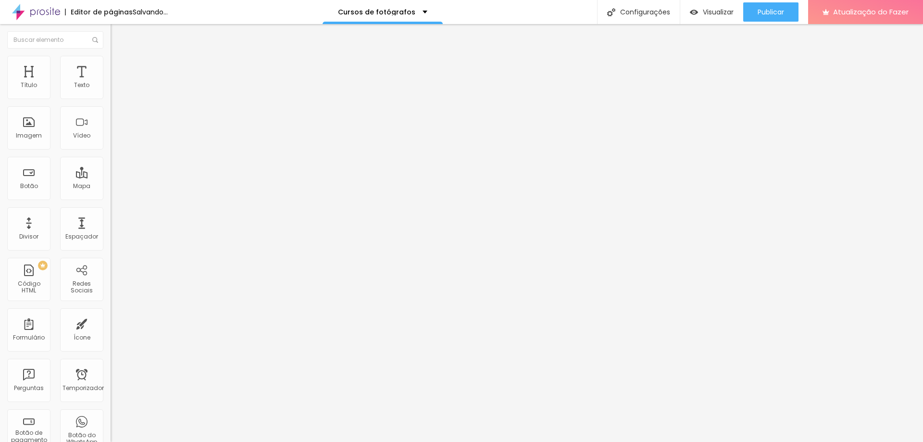
type input "21"
type input "20"
type input "19"
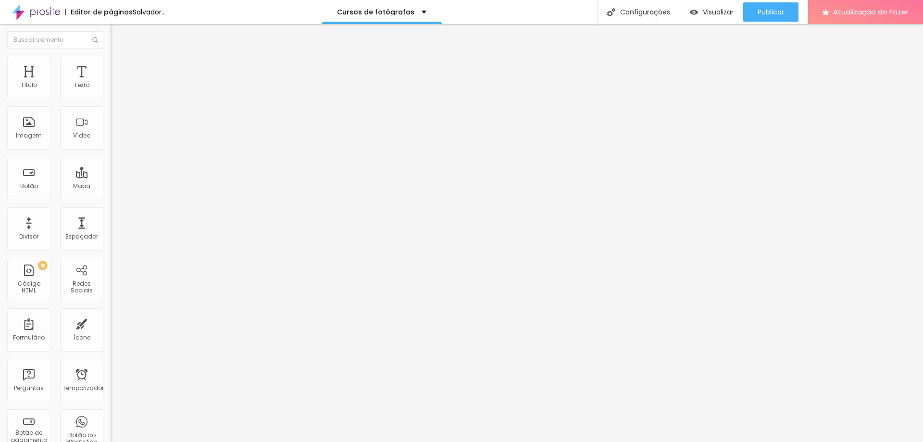
type input "18"
type input "17"
type input "16"
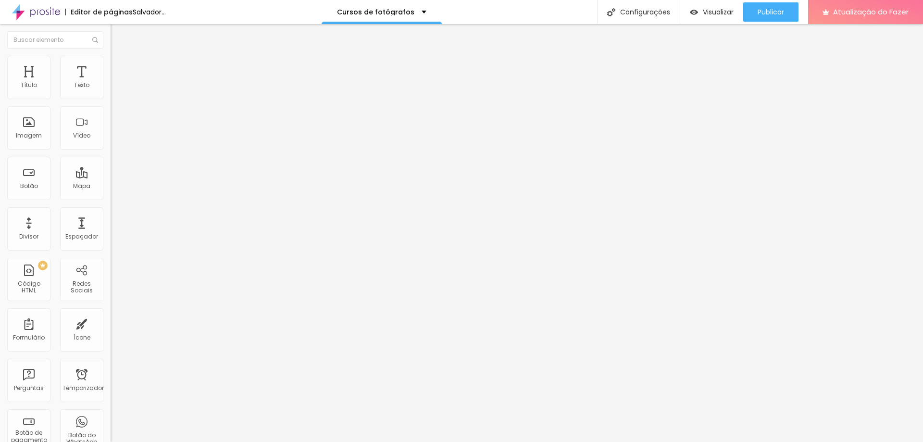
type input "16"
type input "15"
type input "14"
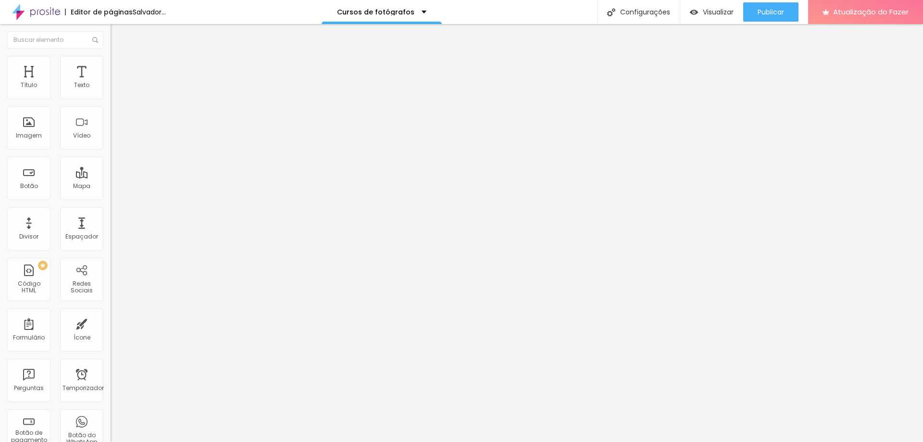
type input "15"
type input "16"
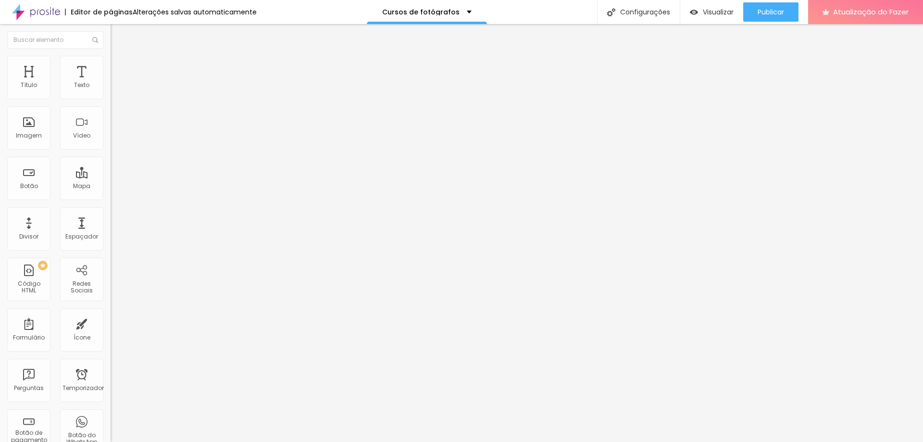
click at [111, 177] on input "range" at bounding box center [142, 181] width 62 height 8
click at [111, 64] on li "Estilo" at bounding box center [166, 61] width 111 height 10
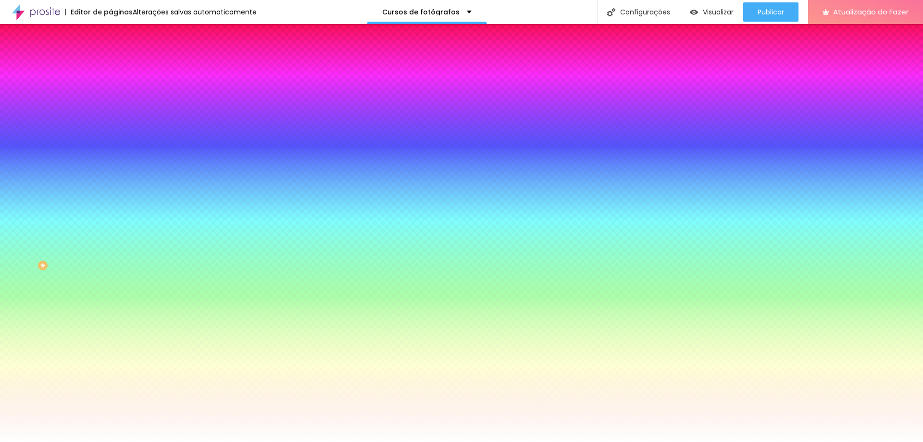
click at [111, 65] on li "Avançado" at bounding box center [166, 70] width 111 height 10
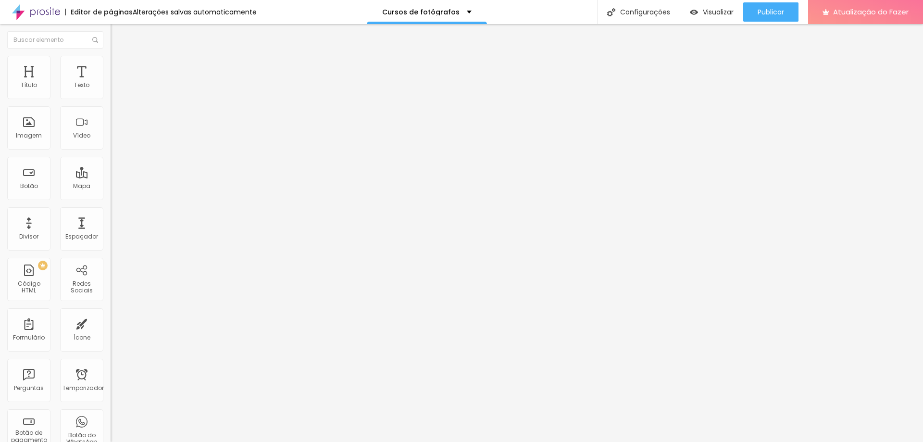
click at [111, 56] on img at bounding box center [115, 60] width 9 height 9
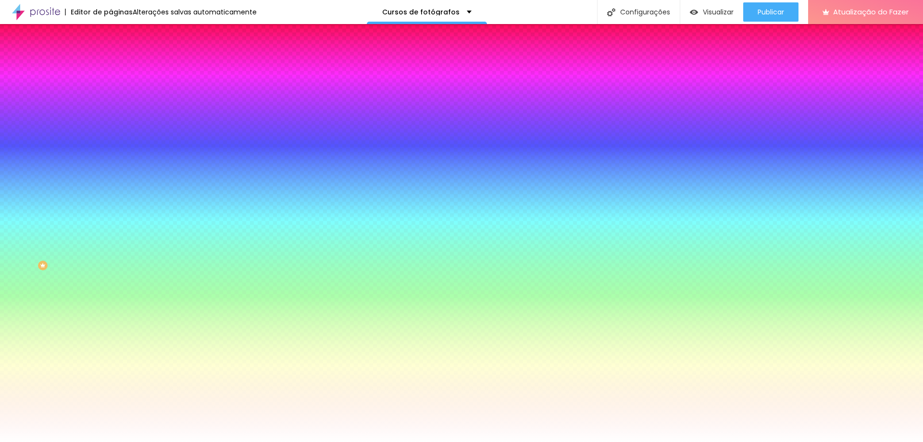
click at [111, 140] on input "#FFFFFF" at bounding box center [168, 136] width 115 height 10
click at [111, 131] on div at bounding box center [166, 131] width 111 height 0
click at [111, 173] on div "Imagem de fundo Adicionar imagem Efeito da Imagem Nenhum Nenhum Paralaxe Cor de…" at bounding box center [166, 137] width 111 height 124
click at [111, 140] on div "#FFFFFF" at bounding box center [166, 136] width 111 height 10
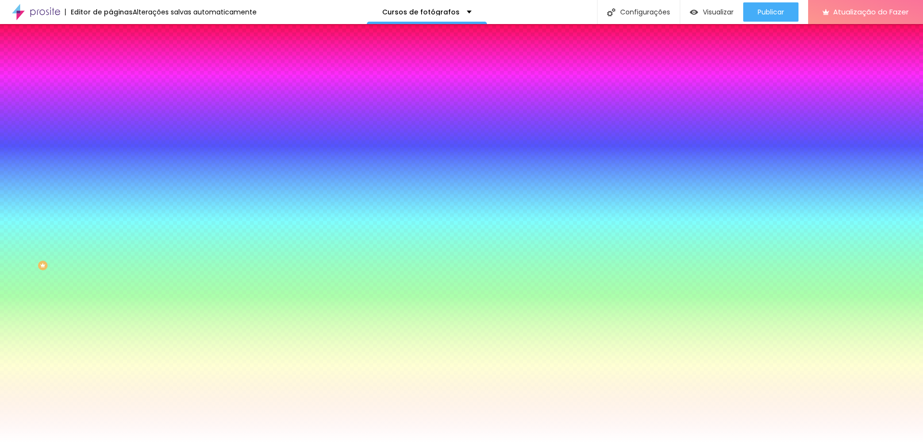
click at [111, 131] on div at bounding box center [166, 131] width 111 height 0
click at [111, 140] on input "#FFFFFF" at bounding box center [168, 136] width 115 height 10
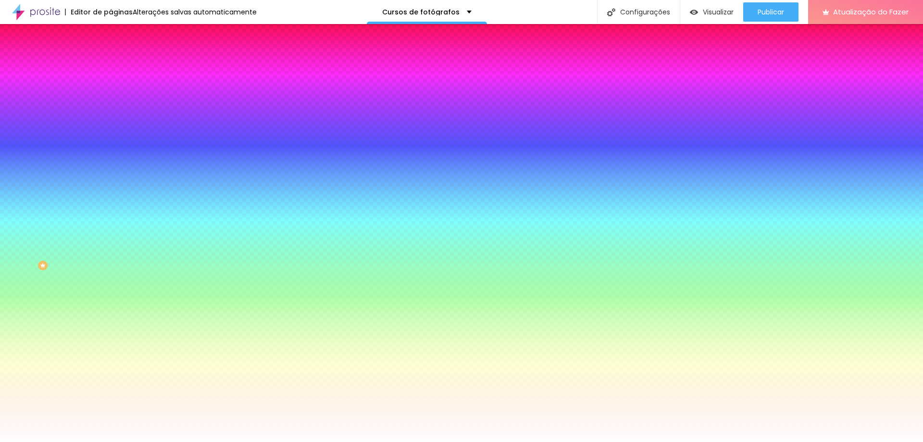
click at [111, 131] on div at bounding box center [166, 131] width 111 height 0
drag, startPoint x: 14, startPoint y: 281, endPoint x: 24, endPoint y: 262, distance: 21.1
click at [111, 264] on div "Editar nulo Conteúdo Estilo Avançado Imagem de fundo Adicionar imagem Efeito da…" at bounding box center [166, 233] width 111 height 418
click at [111, 131] on div at bounding box center [166, 131] width 111 height 0
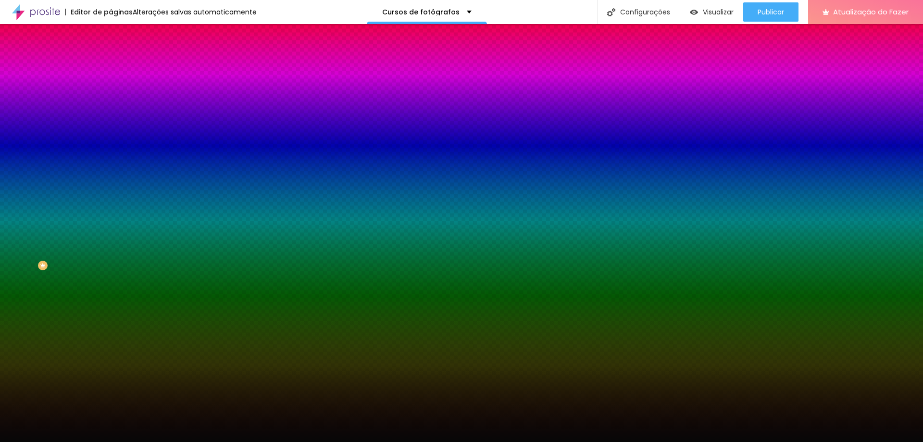
drag, startPoint x: 23, startPoint y: 243, endPoint x: 17, endPoint y: 257, distance: 15.3
click at [17, 257] on div at bounding box center [461, 221] width 923 height 442
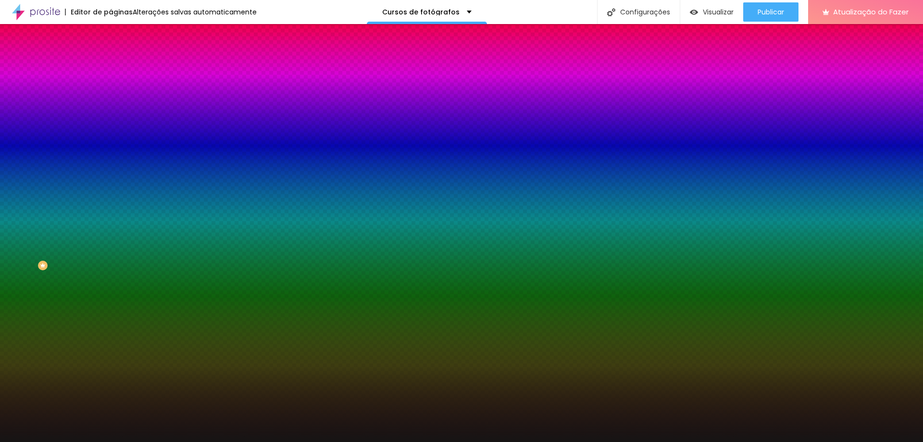
click at [21, 252] on div at bounding box center [461, 221] width 923 height 442
type input "#050505"
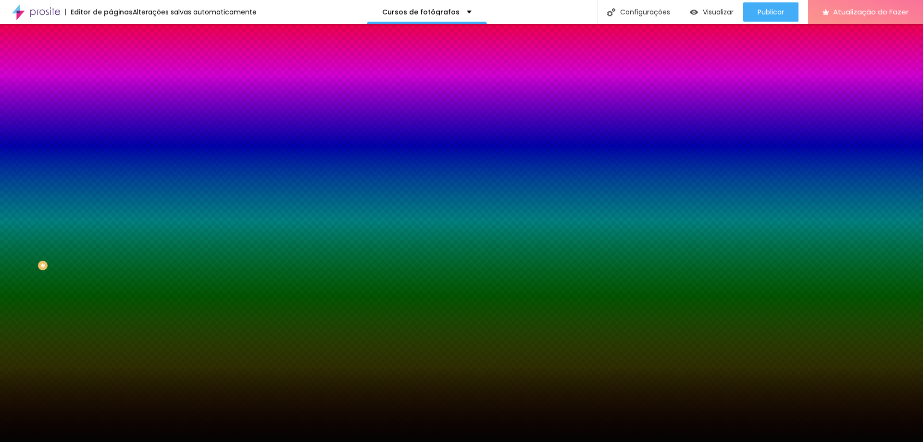
drag, startPoint x: 20, startPoint y: 252, endPoint x: 18, endPoint y: 258, distance: 5.8
click at [18, 258] on div at bounding box center [461, 221] width 923 height 442
click at [111, 288] on div "Editar nulo Conteúdo Estilo Avançado Imagem de fundo Adicionar imagem Efeito da…" at bounding box center [166, 233] width 111 height 418
click at [111, 100] on font "Nenhum" at bounding box center [123, 96] width 25 height 8
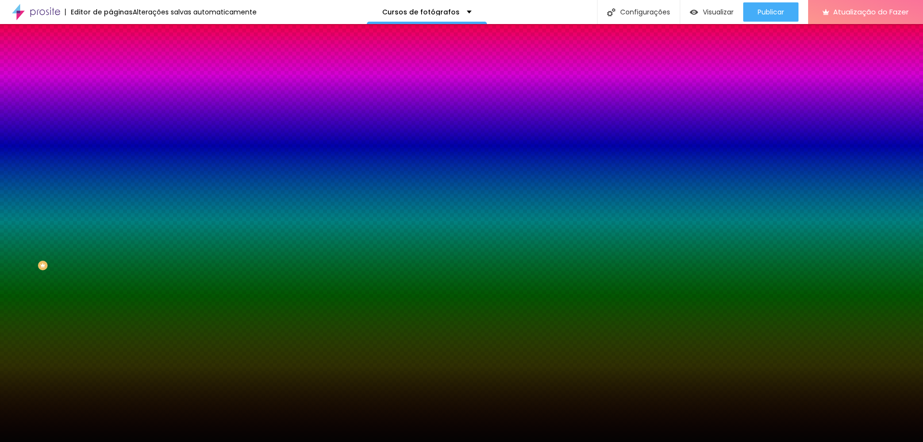
click at [119, 68] on font "Avançado" at bounding box center [135, 72] width 32 height 8
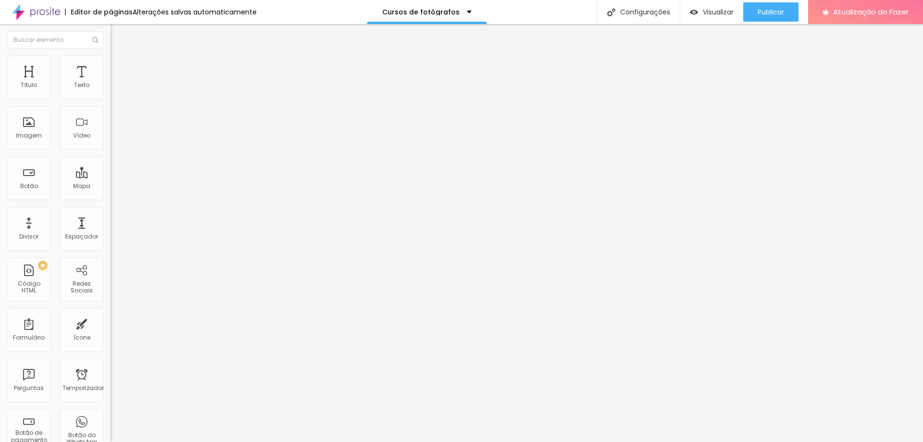
click at [111, 61] on li "Estilo" at bounding box center [166, 61] width 111 height 10
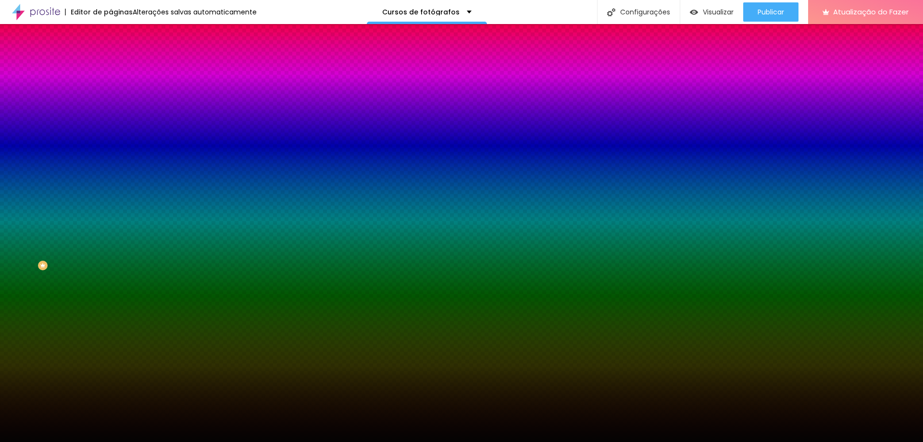
click at [111, 131] on div at bounding box center [166, 131] width 111 height 0
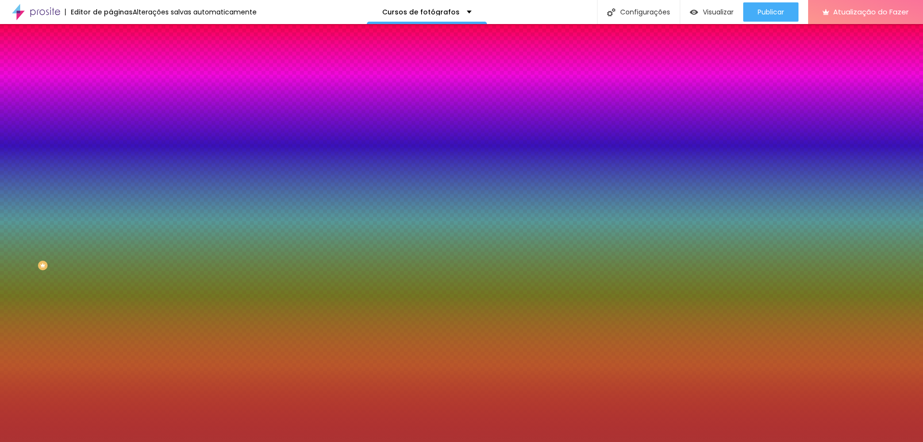
click at [59, 210] on div at bounding box center [461, 221] width 923 height 442
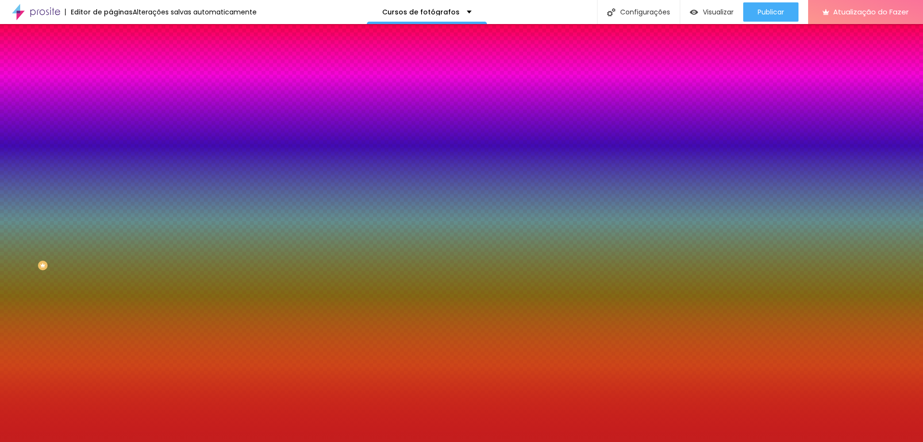
drag, startPoint x: 59, startPoint y: 210, endPoint x: 68, endPoint y: 203, distance: 11.3
click at [780, 103] on div at bounding box center [781, 102] width 2 height 2
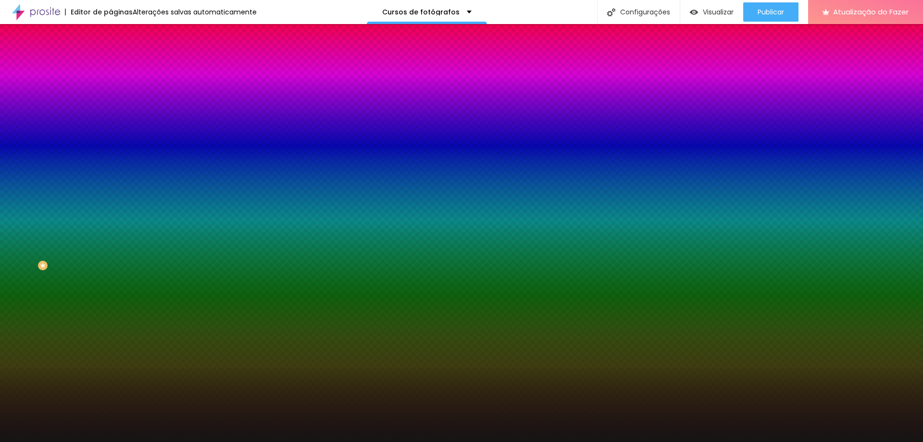
type input "#161414"
click at [83, 403] on div at bounding box center [84, 404] width 2 height 2
click at [111, 281] on div "Editar nulo Conteúdo Estilo Avançado Imagem de fundo Adicionar imagem Efeito da…" at bounding box center [166, 233] width 111 height 418
click at [119, 57] on font "Conteúdo" at bounding box center [134, 53] width 30 height 8
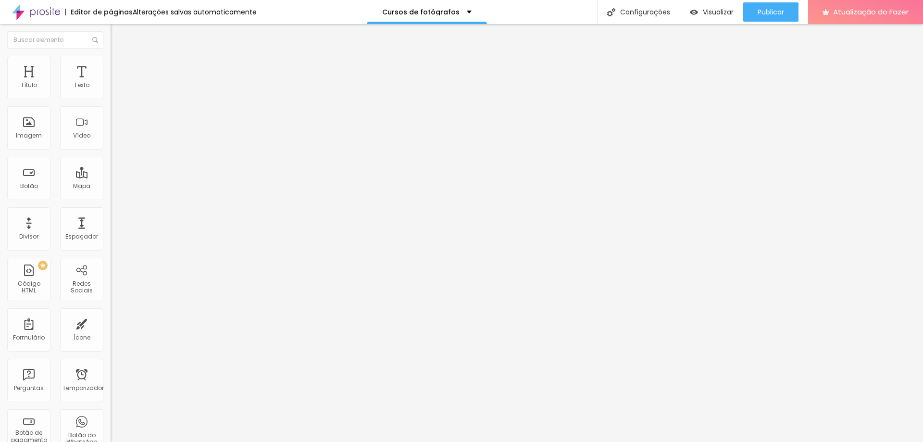
click at [111, 87] on font "Completo" at bounding box center [125, 83] width 29 height 8
click at [111, 62] on ul "Conteúdo Estilo Avançado" at bounding box center [166, 60] width 111 height 29
click at [111, 62] on li "Estilo" at bounding box center [166, 61] width 111 height 10
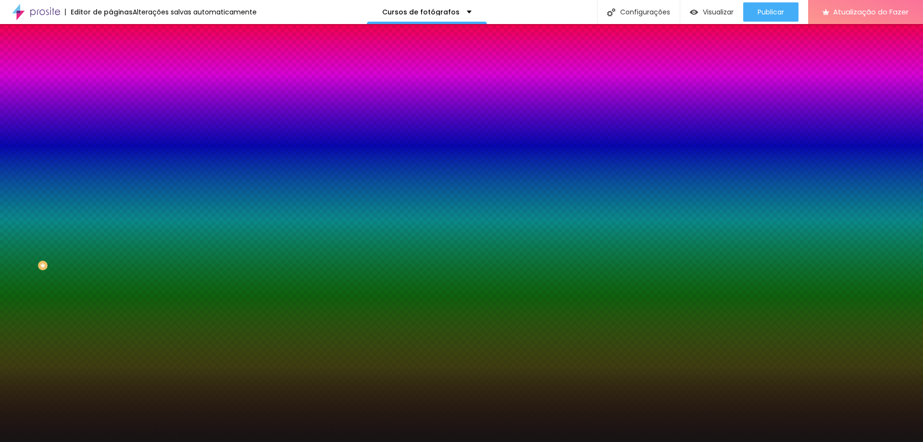
click at [116, 88] on font "Adicionar imagem" at bounding box center [144, 84] width 56 height 8
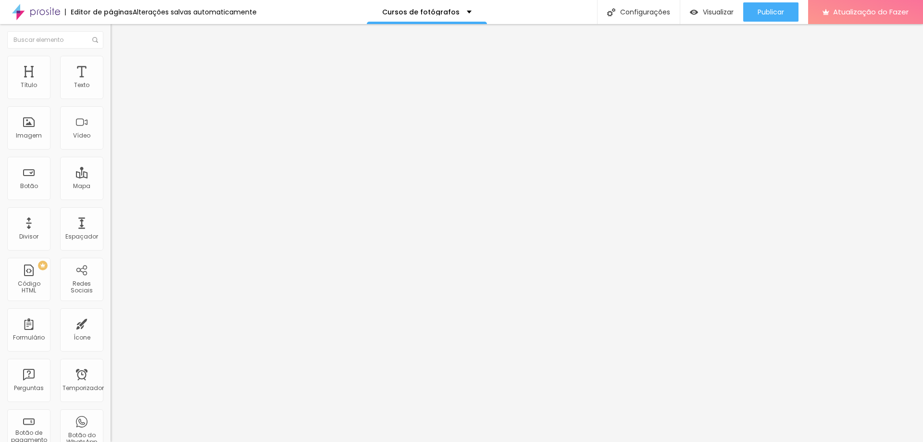
click at [111, 90] on input "Assistir as aulas agora" at bounding box center [168, 86] width 115 height 10
type input "Entre em contato"
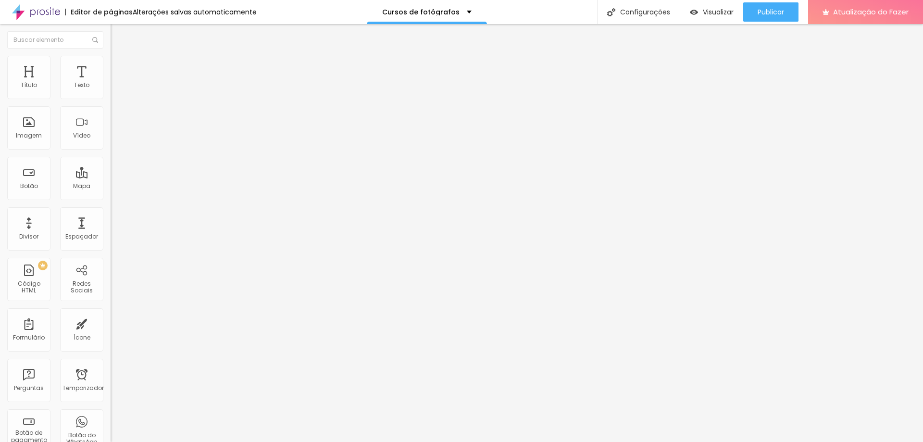
click at [111, 198] on input "[URL][DOMAIN_NAME]" at bounding box center [168, 193] width 115 height 10
paste input "[DOMAIN_NAME][URL][PHONE_NUMBER]"
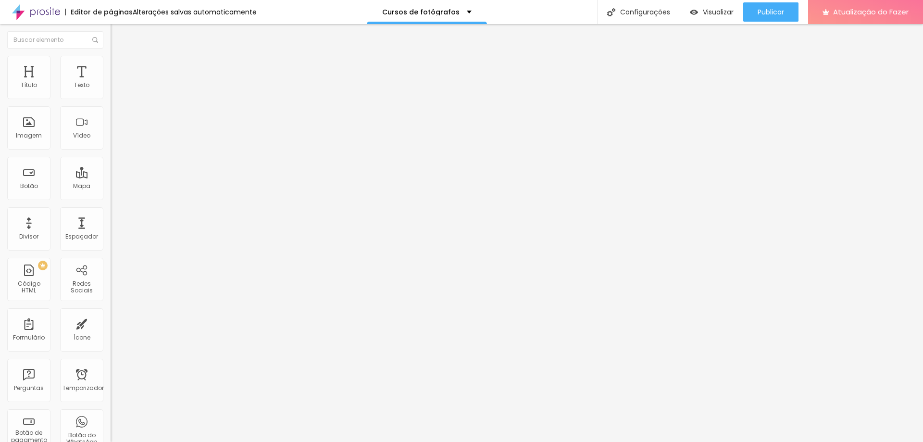
type input "[URL][DOMAIN_NAME][PHONE_NUMBER]"
click at [111, 308] on div "Editar nulo Conteúdo Estilo Avançado Texto Entre em contato Alinhamento Tamanho…" at bounding box center [166, 233] width 111 height 418
click at [759, 16] on font "Publicar" at bounding box center [770, 12] width 26 height 10
click at [119, 71] on font "Avançado" at bounding box center [135, 72] width 32 height 8
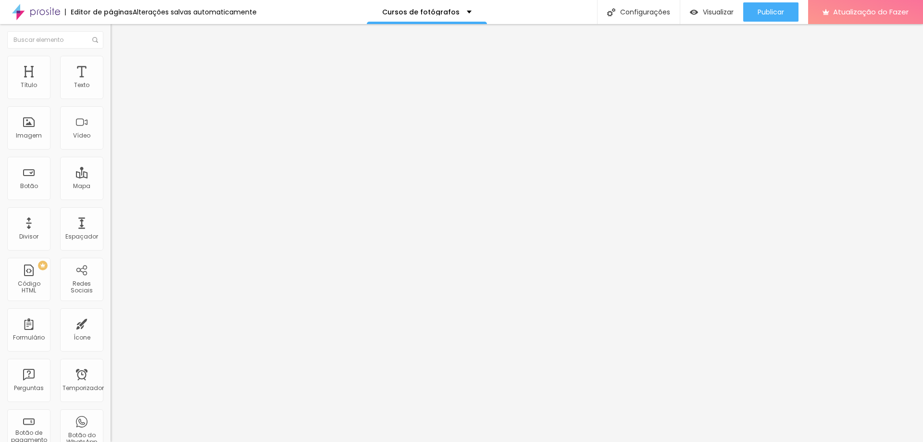
click at [111, 64] on li "Estilo" at bounding box center [166, 61] width 111 height 10
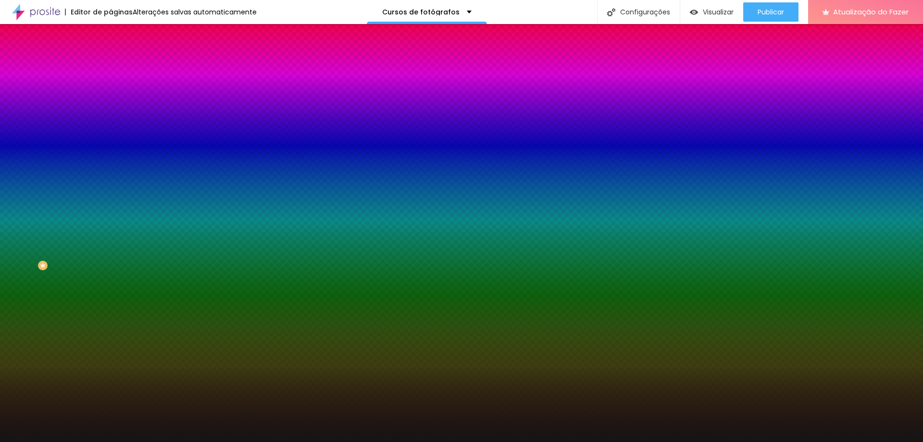
click at [116, 88] on font "Adicionar imagem" at bounding box center [144, 84] width 56 height 8
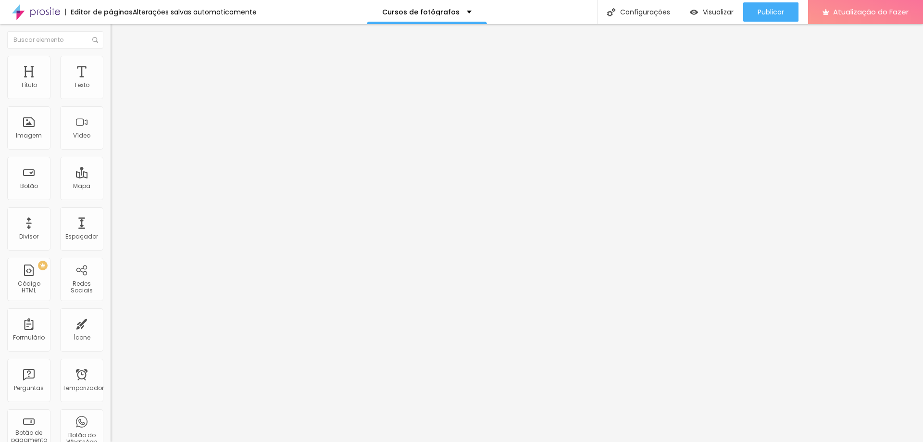
click at [116, 83] on font "Trocar imagem" at bounding box center [139, 78] width 47 height 8
click at [111, 65] on ul "Conteúdo Estilo Avançado" at bounding box center [166, 60] width 111 height 29
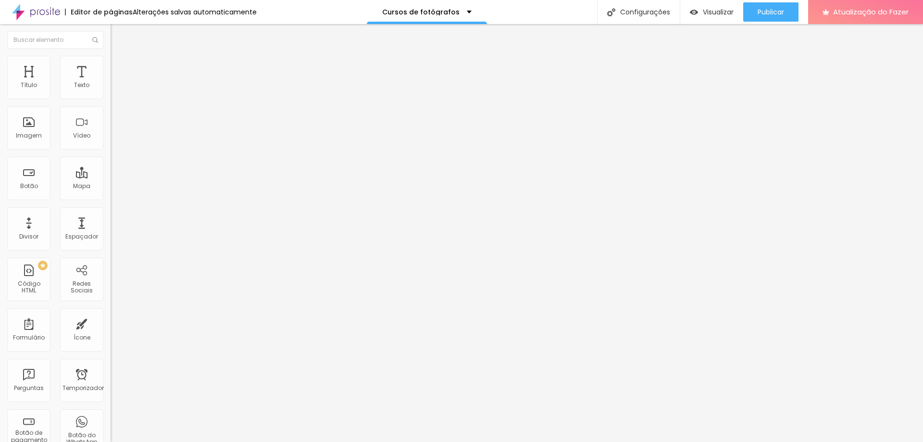
click at [119, 65] on font "Estilo" at bounding box center [126, 62] width 15 height 8
type input "95"
type input "85"
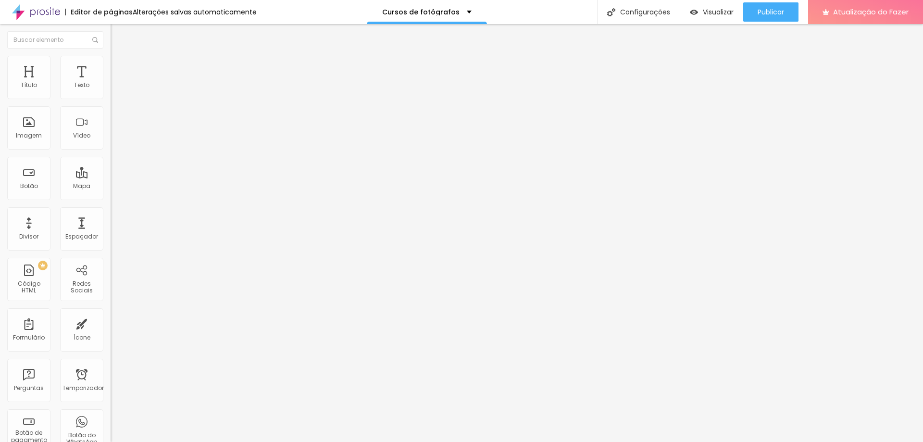
type input "75"
type input "70"
type input "65"
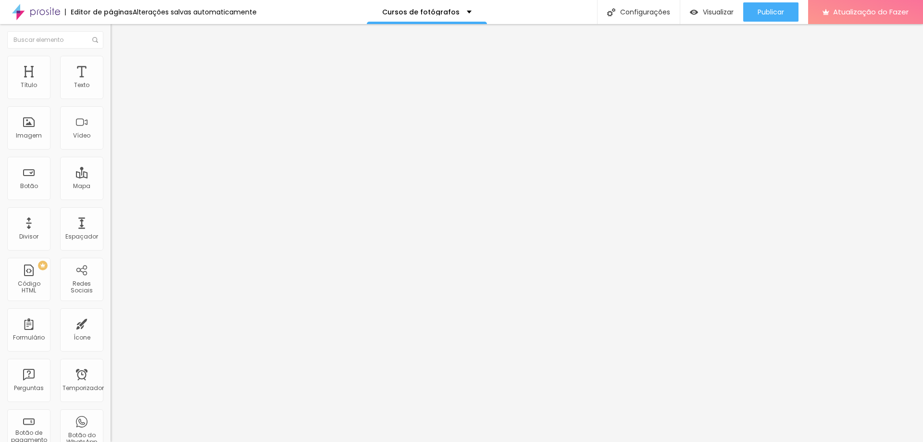
type input "65"
type input "60"
type input "55"
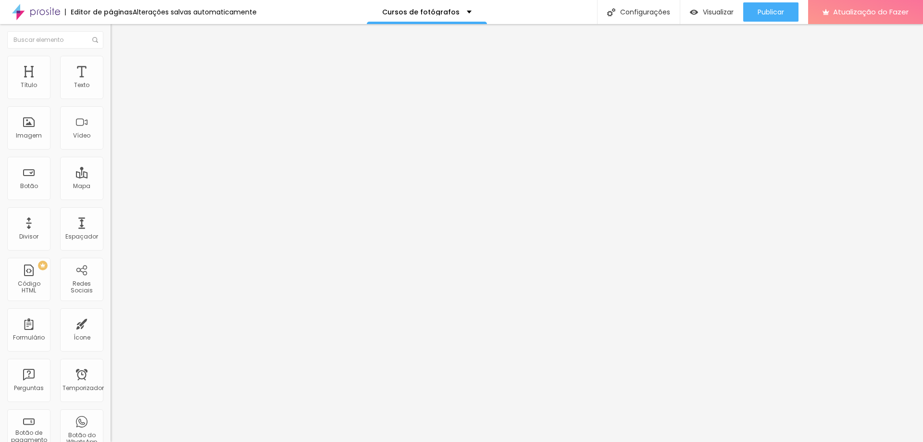
type input "50"
drag, startPoint x: 99, startPoint y: 103, endPoint x: 51, endPoint y: 103, distance: 47.6
type input "50"
click at [111, 99] on input "range" at bounding box center [142, 95] width 62 height 8
click at [790, 11] on button "Publicar" at bounding box center [770, 11] width 55 height 19
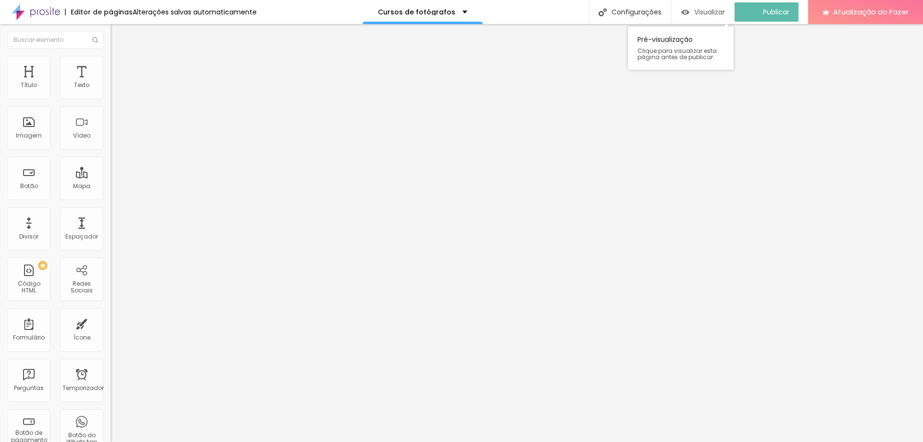
click at [714, 16] on font "Visualizar" at bounding box center [709, 12] width 31 height 10
click at [116, 83] on font "Trocar imagem" at bounding box center [139, 78] width 47 height 8
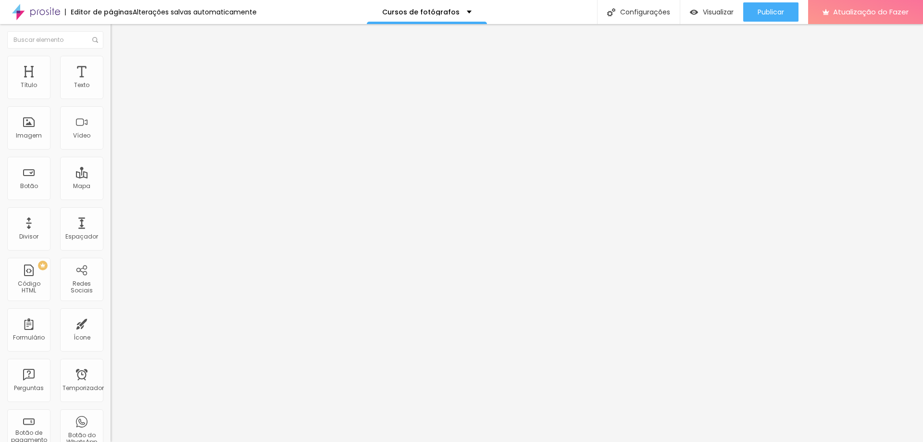
click at [119, 66] on font "Estilo" at bounding box center [126, 62] width 15 height 8
type input "55"
drag, startPoint x: 52, startPoint y: 104, endPoint x: 57, endPoint y: 104, distance: 5.3
type input "55"
click at [111, 99] on input "range" at bounding box center [142, 95] width 62 height 8
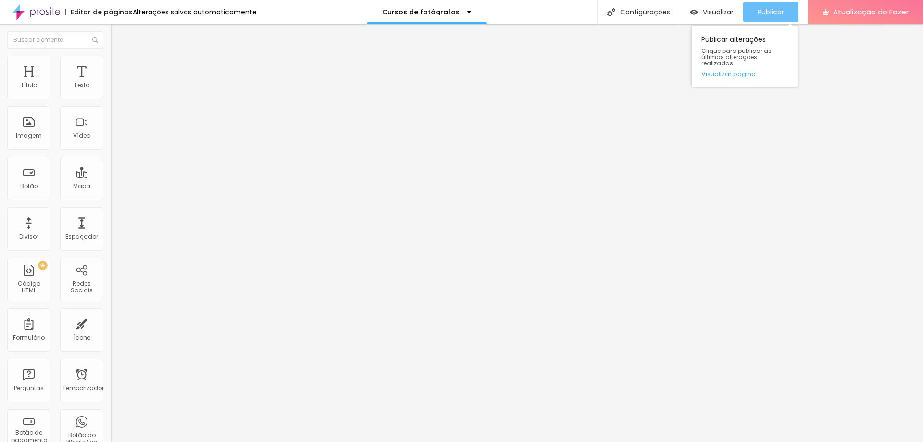
click at [780, 8] on font "Publicar" at bounding box center [770, 12] width 26 height 10
click at [119, 65] on font "Estilo" at bounding box center [126, 62] width 15 height 8
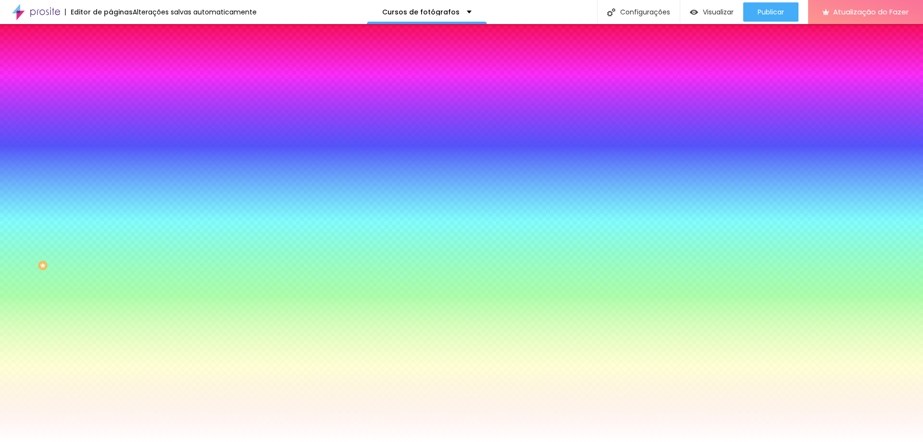
click at [116, 88] on font "Adicionar imagem" at bounding box center [144, 84] width 56 height 8
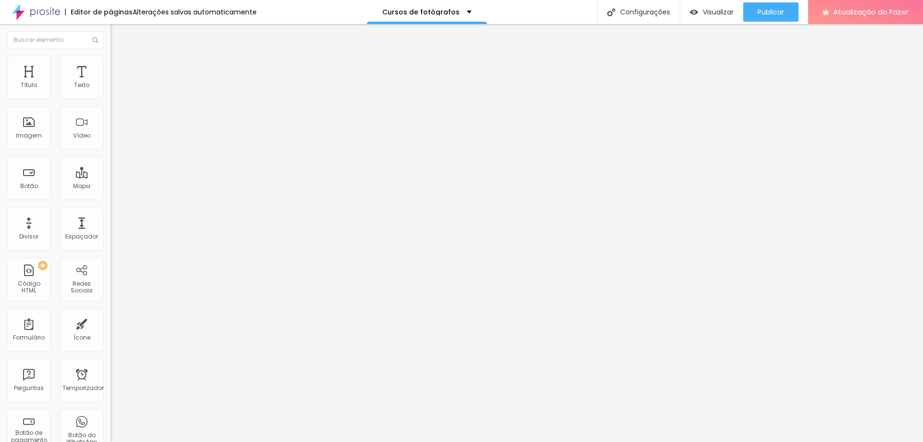
click at [111, 64] on li "Estilo" at bounding box center [166, 61] width 111 height 10
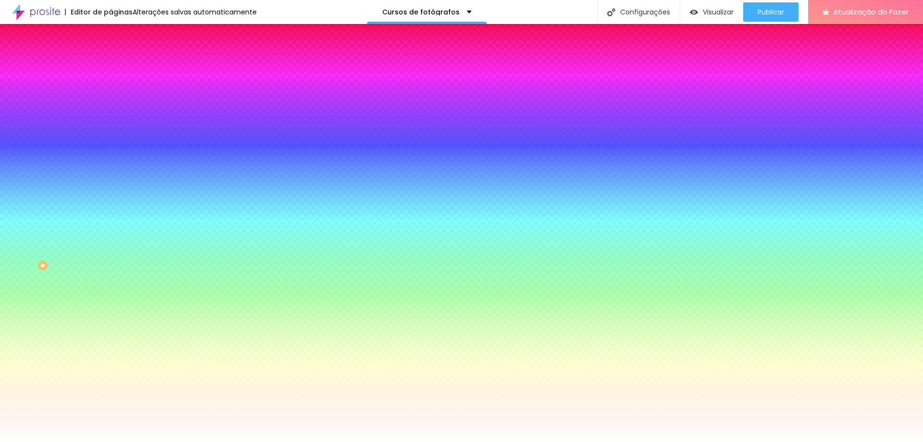
click at [163, 86] on img at bounding box center [166, 84] width 6 height 6
click at [111, 334] on div "Editar nulo Conteúdo Estilo Avançado Imagem de fundo Trocar imagem Efeito da Im…" at bounding box center [166, 233] width 111 height 418
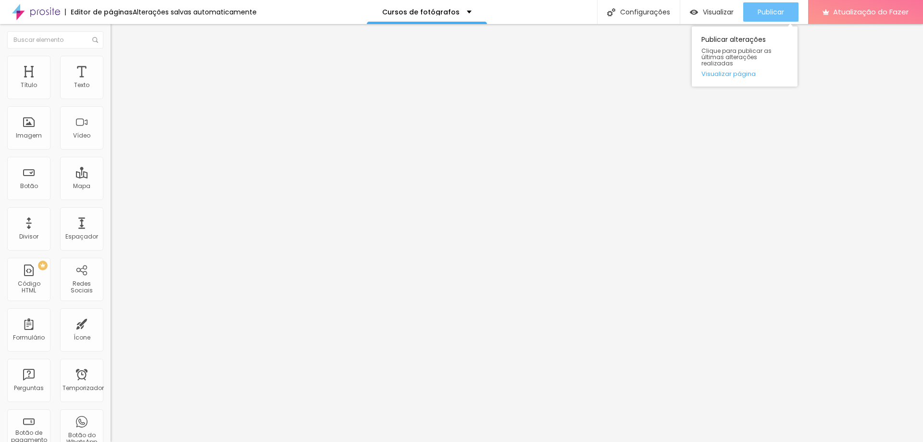
click at [765, 14] on font "Publicar" at bounding box center [770, 12] width 26 height 10
click at [111, 198] on input "[URL][DOMAIN_NAME]" at bounding box center [168, 193] width 115 height 10
click at [111, 90] on input "Assistir as aulas agora" at bounding box center [168, 86] width 115 height 10
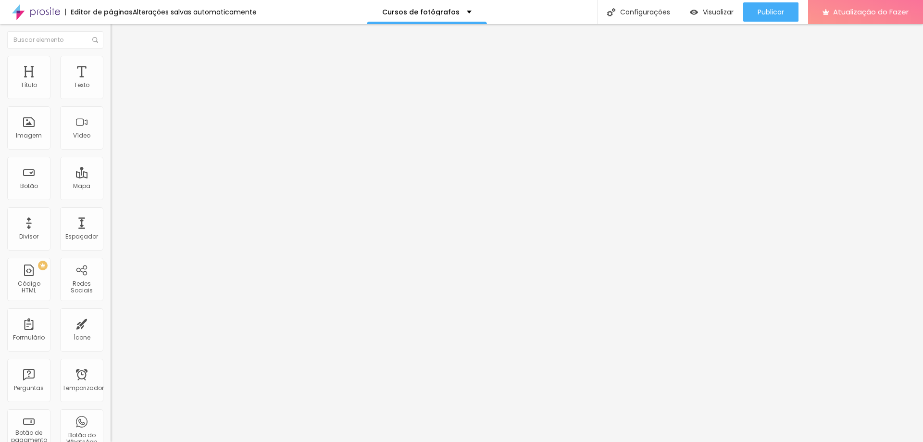
type input "Quero saber mais."
click at [111, 198] on input "[URL][DOMAIN_NAME]" at bounding box center [168, 193] width 115 height 10
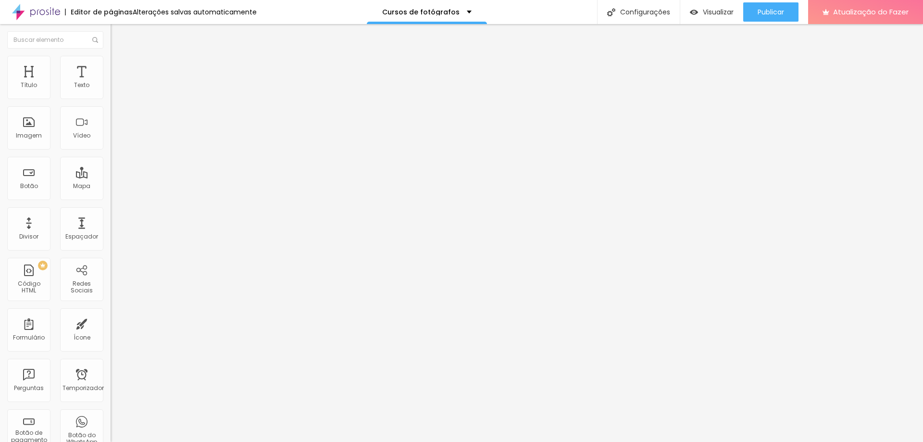
paste input "[DOMAIN_NAME][URL][PHONE_NUMBER]"
type input "[URL][DOMAIN_NAME][PHONE_NUMBER]"
click at [111, 298] on div "Editar nulo Conteúdo Estilo Avançado Texto Quero saber mais. Alinhamento Tamanh…" at bounding box center [166, 233] width 111 height 418
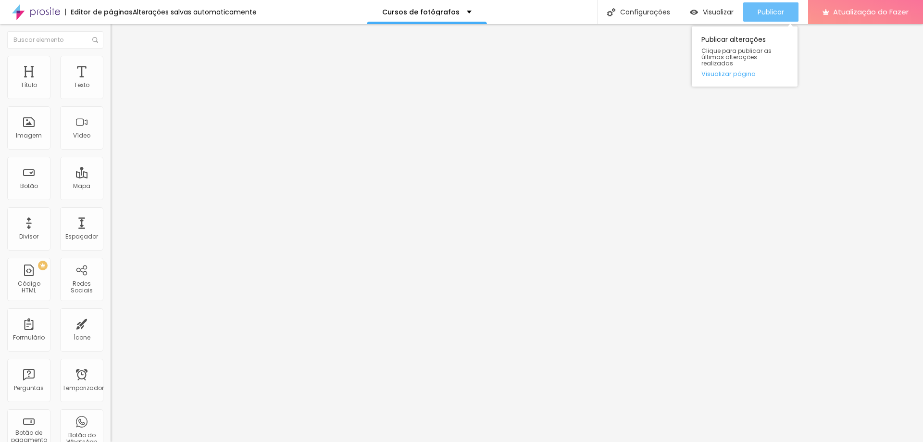
click at [769, 14] on font "Publicar" at bounding box center [770, 12] width 26 height 10
click at [116, 83] on font "Trocar imagem" at bounding box center [139, 78] width 47 height 8
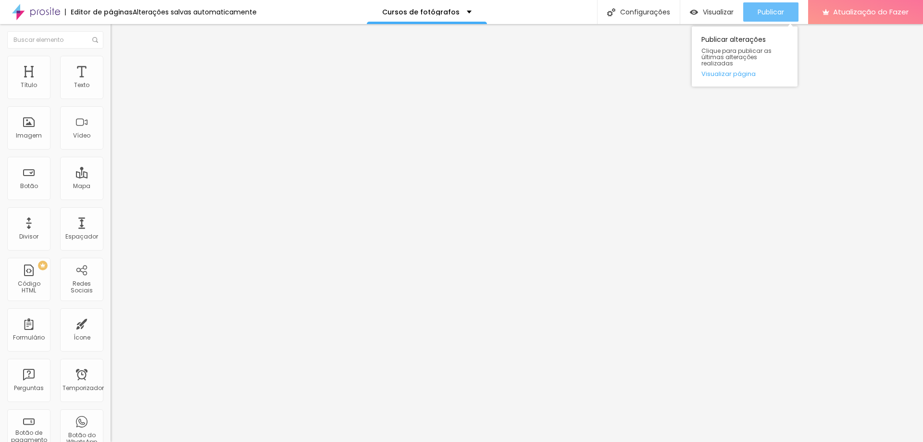
click at [776, 12] on font "Publicar" at bounding box center [770, 12] width 26 height 10
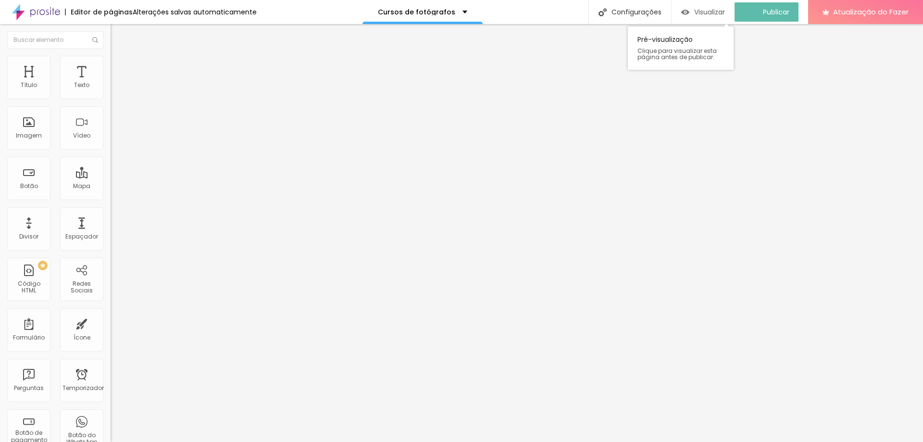
click at [700, 12] on div "Visualizar" at bounding box center [703, 12] width 44 height 8
click at [30, 11] on img at bounding box center [36, 12] width 48 height 24
